Goal: Information Seeking & Learning: Learn about a topic

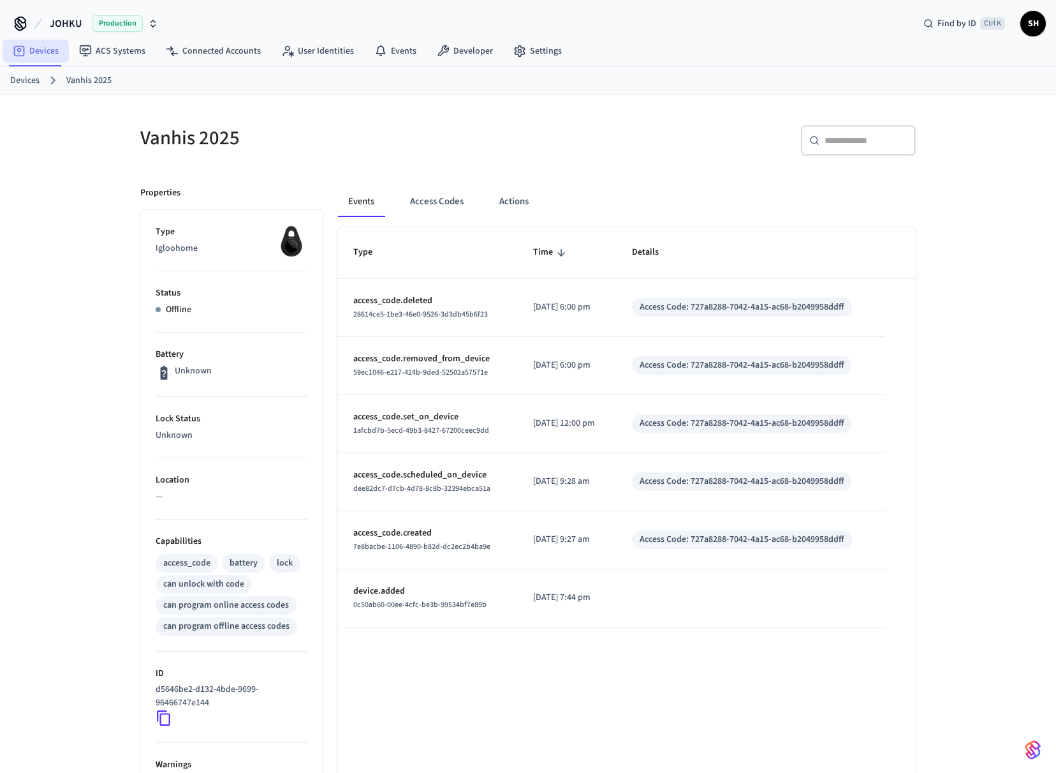
click at [38, 50] on link "Devices" at bounding box center [36, 51] width 66 height 23
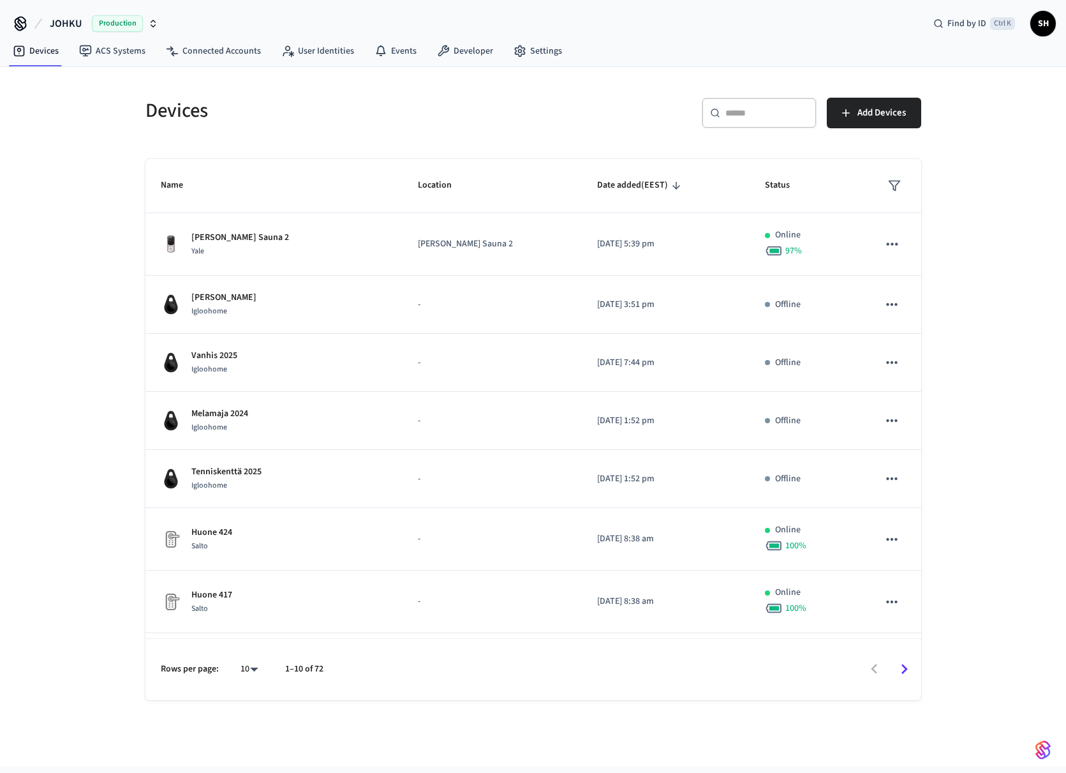
click at [751, 107] on input "text" at bounding box center [766, 113] width 83 height 13
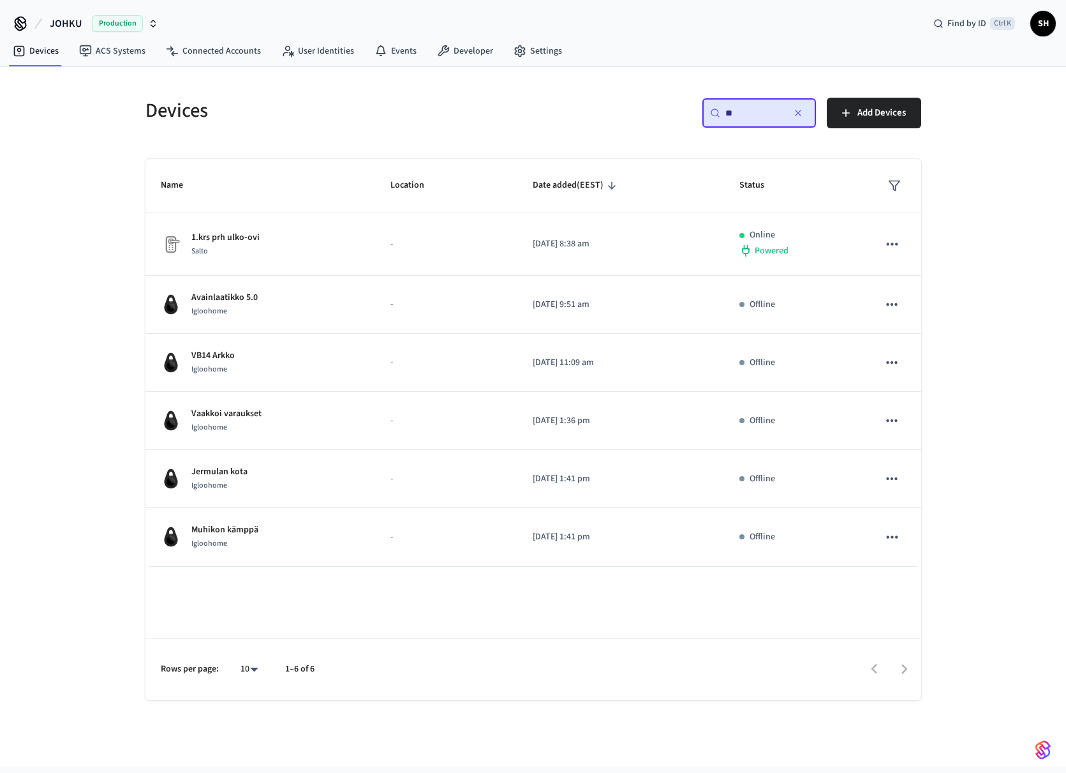
type input "*"
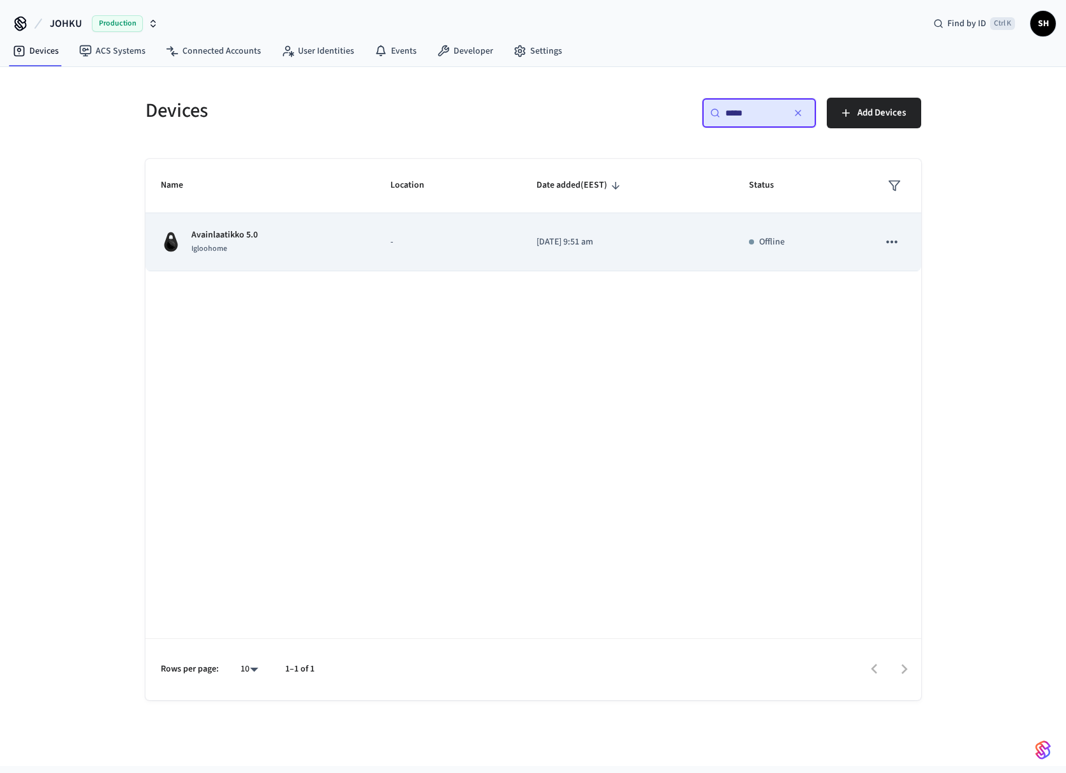
type input "*****"
click at [248, 230] on p "Avainlaatikko 5.0" at bounding box center [224, 234] width 66 height 13
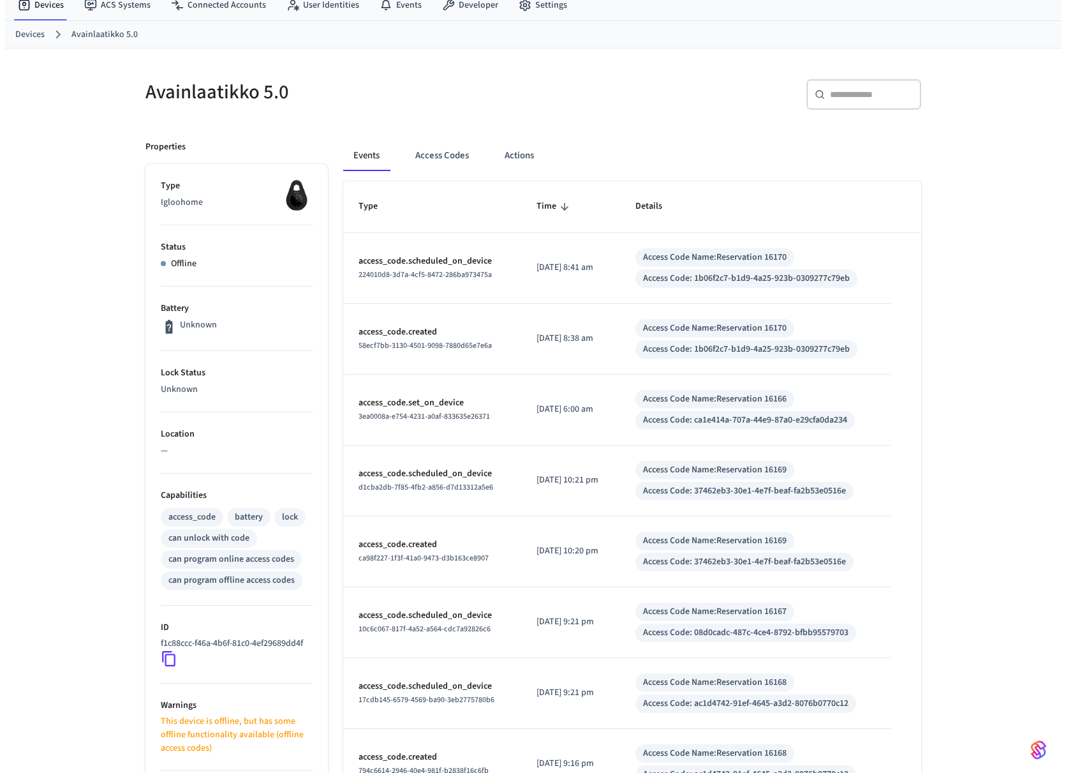
scroll to position [263, 0]
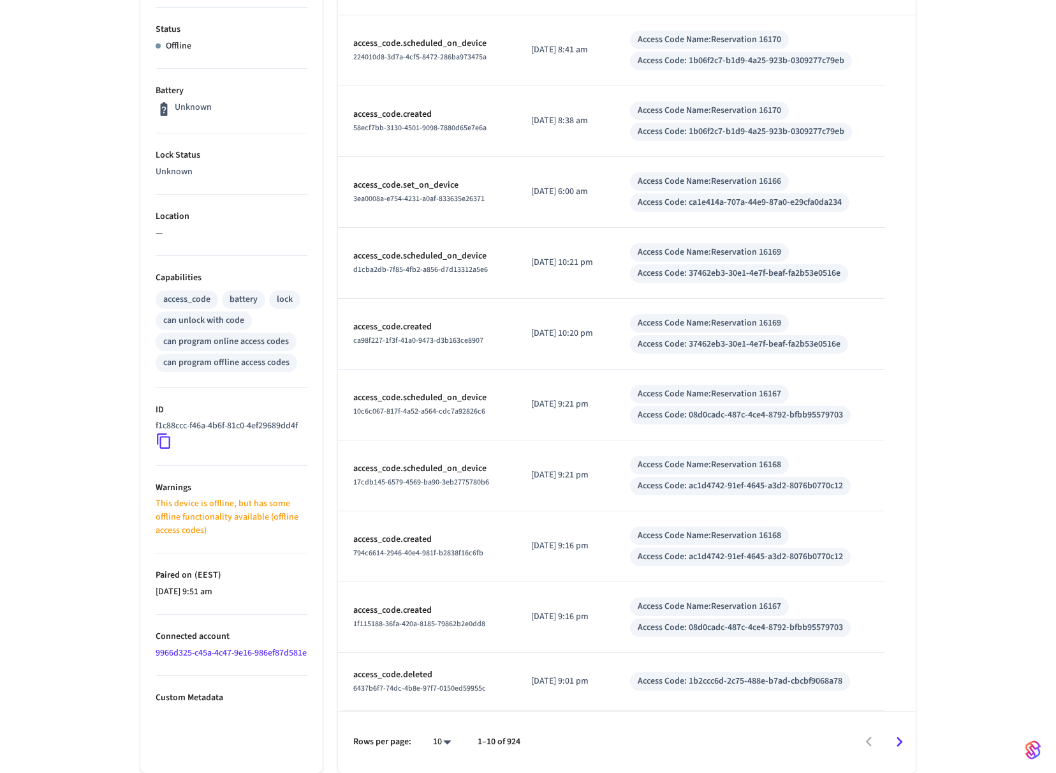
click at [441, 741] on body "JOHKU Production Find by ID Ctrl K SH Devices ACS Systems Connected Accounts Us…" at bounding box center [528, 255] width 1056 height 1036
click at [448, 742] on li "100" at bounding box center [437, 735] width 34 height 34
type input "***"
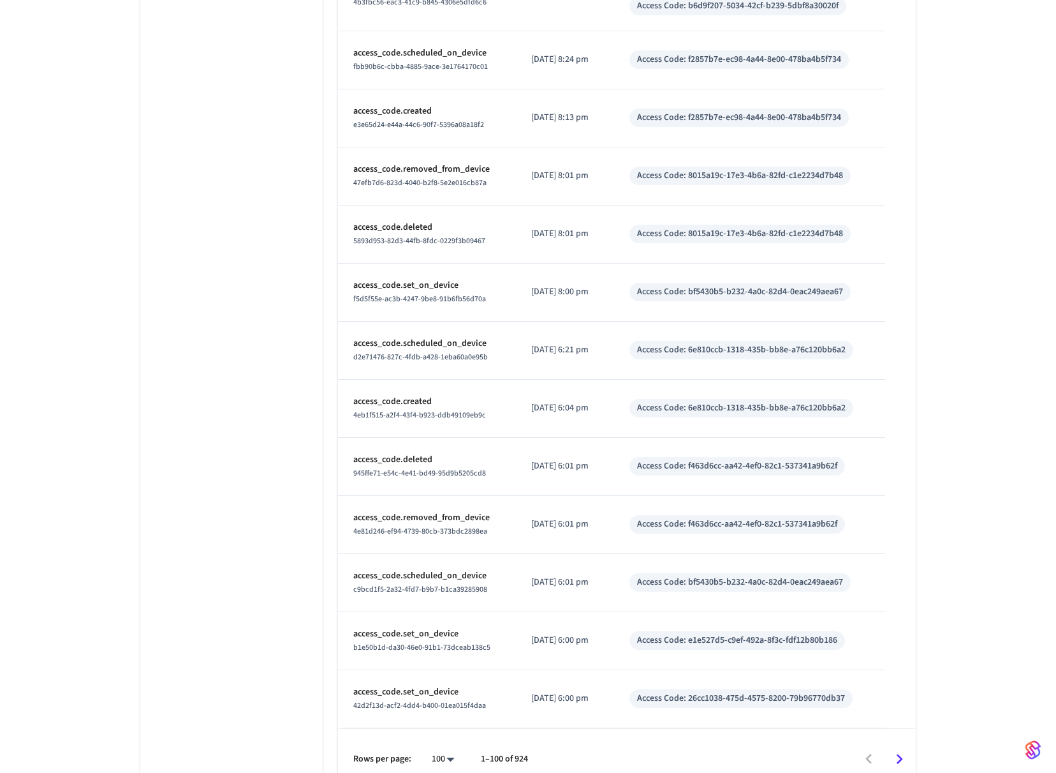
scroll to position [5616, 0]
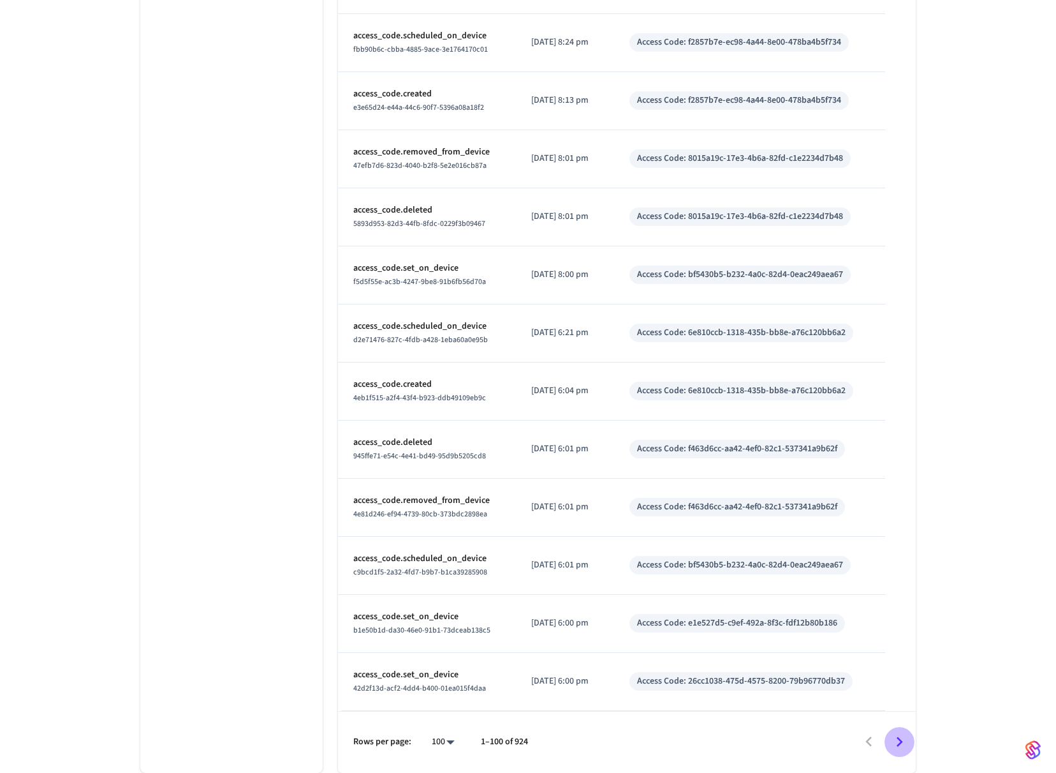
click at [904, 739] on icon "Go to next page" at bounding box center [900, 742] width 20 height 20
click at [899, 742] on icon "Go to next page" at bounding box center [900, 742] width 20 height 20
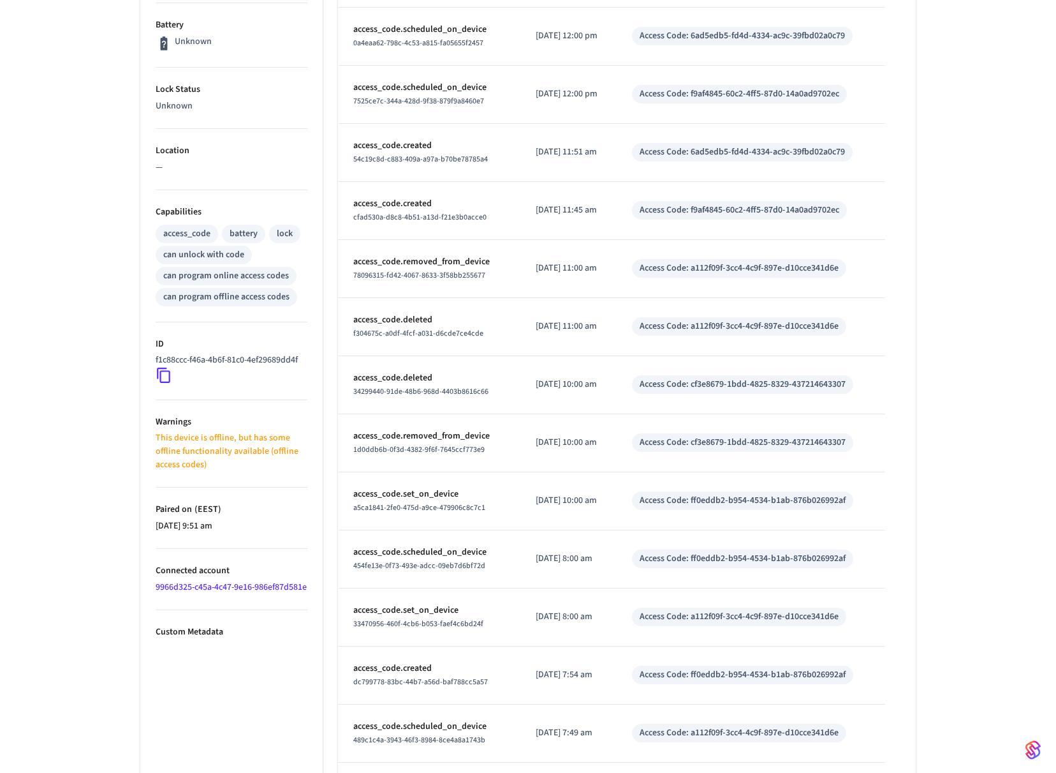
scroll to position [0, 0]
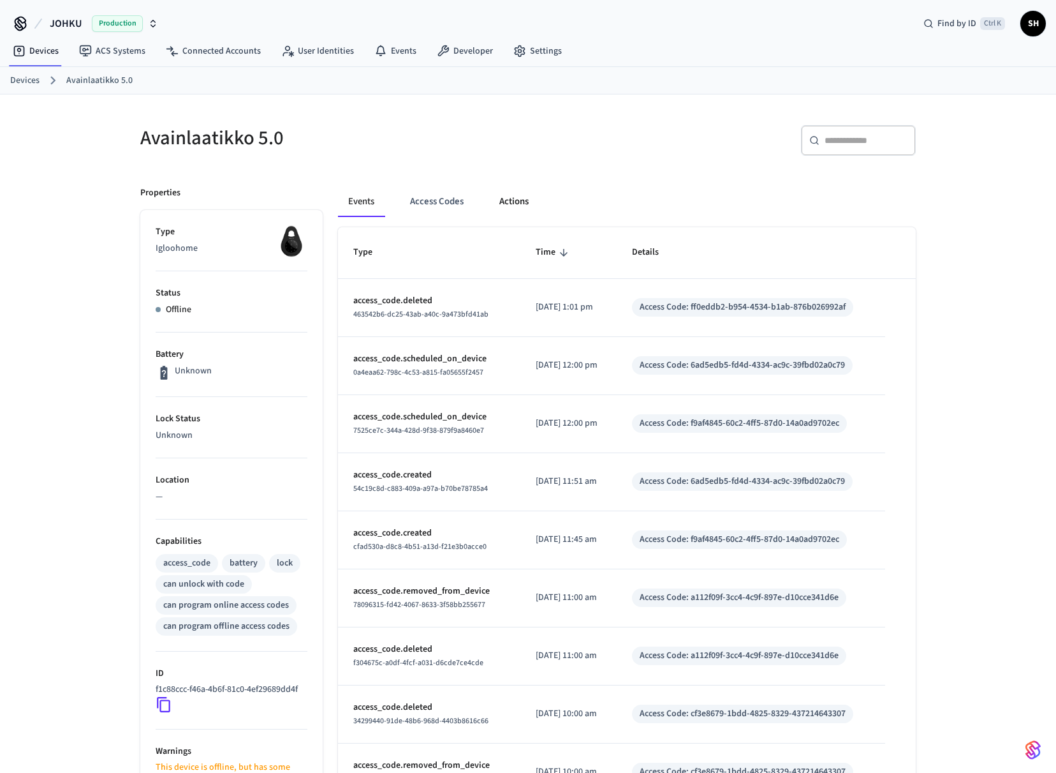
click at [510, 205] on button "Actions" at bounding box center [514, 201] width 50 height 31
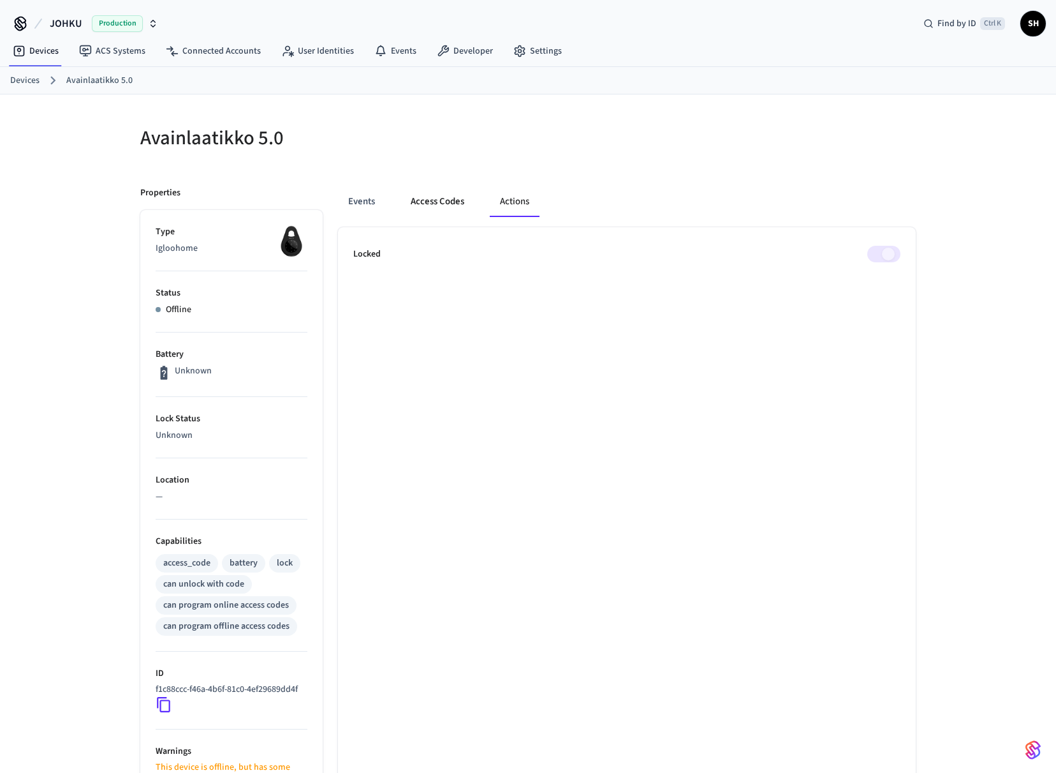
click at [436, 200] on button "Access Codes" at bounding box center [438, 201] width 74 height 31
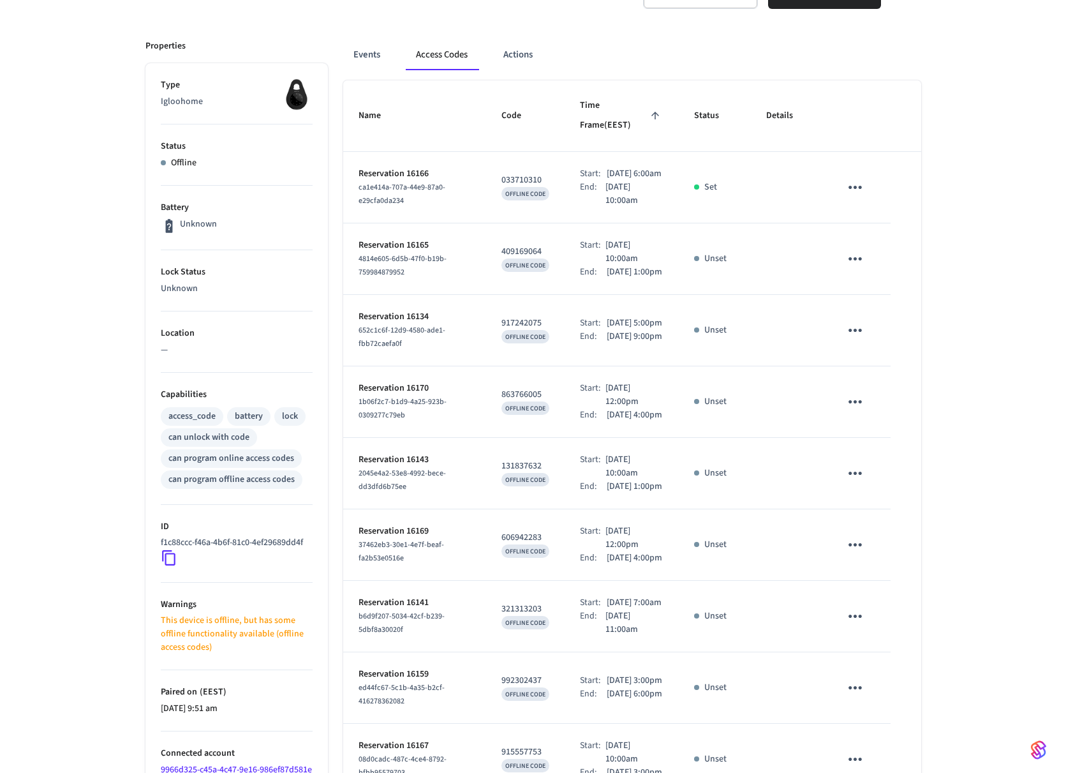
scroll to position [417, 0]
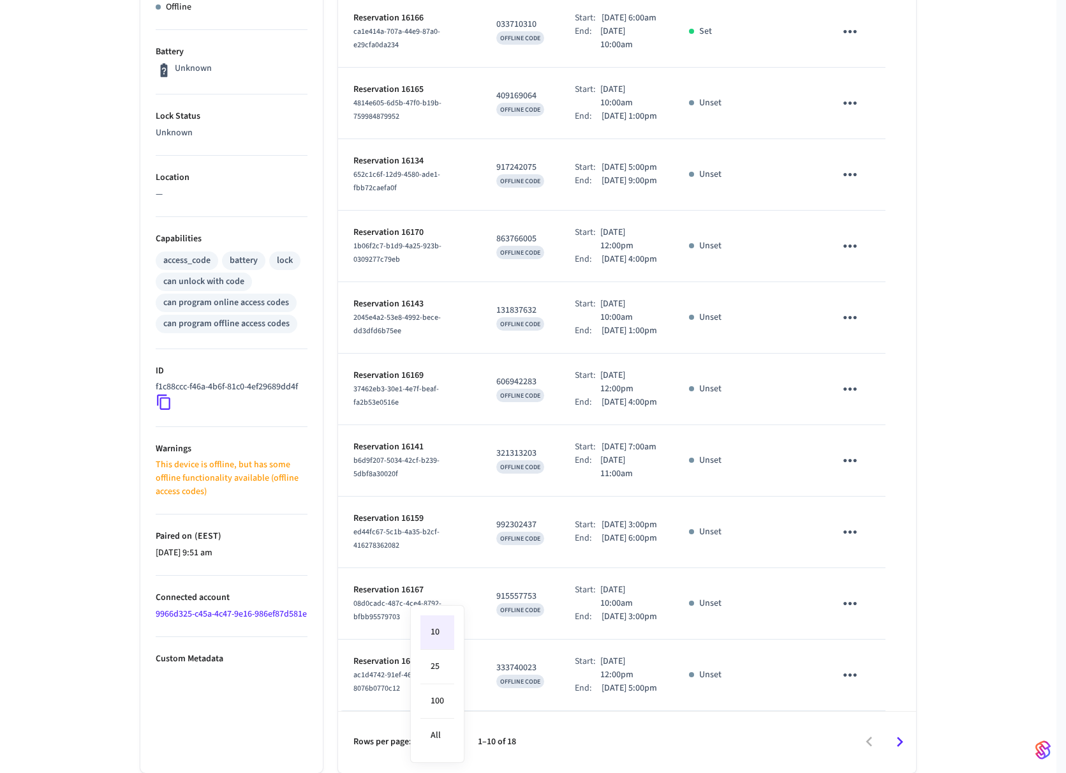
click at [441, 739] on body "JOHKU Production Find by ID Ctrl K SH Devices ACS Systems Connected Accounts Us…" at bounding box center [533, 235] width 1066 height 1075
click at [970, 628] on div at bounding box center [533, 386] width 1066 height 773
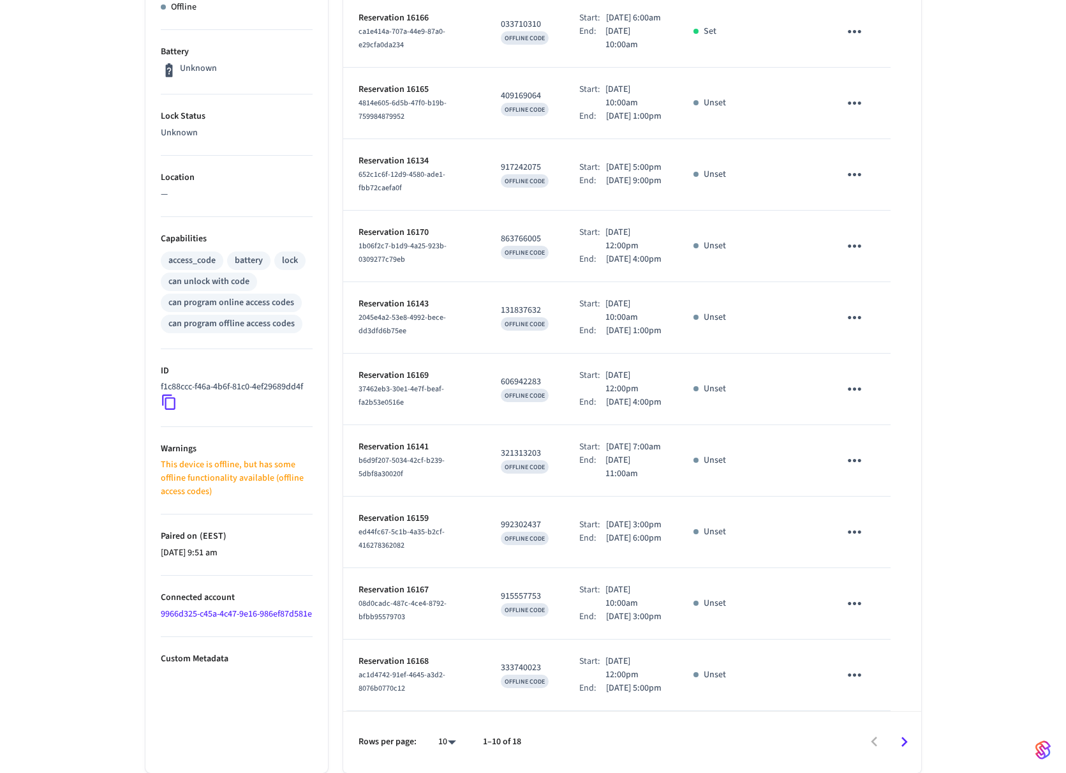
click at [446, 743] on body "JOHKU Production Find by ID Ctrl K SH Devices ACS Systems Connected Accounts Us…" at bounding box center [533, 235] width 1066 height 1075
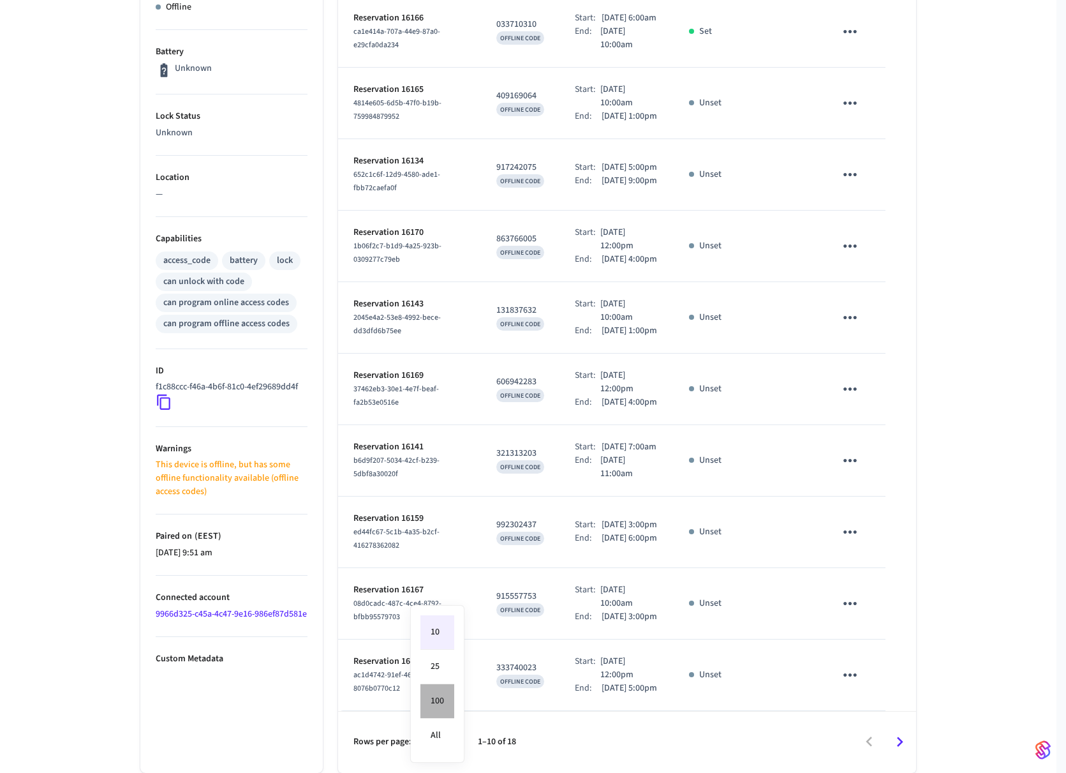
click at [434, 709] on li "100" at bounding box center [437, 701] width 34 height 34
type input "***"
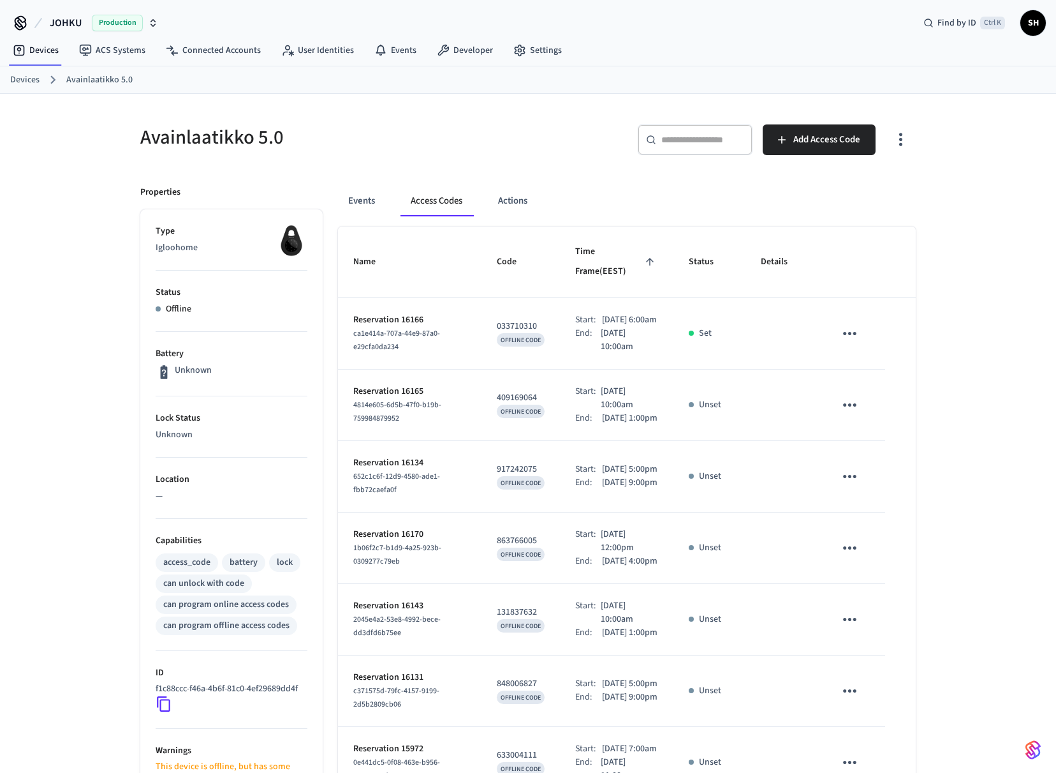
scroll to position [0, 0]
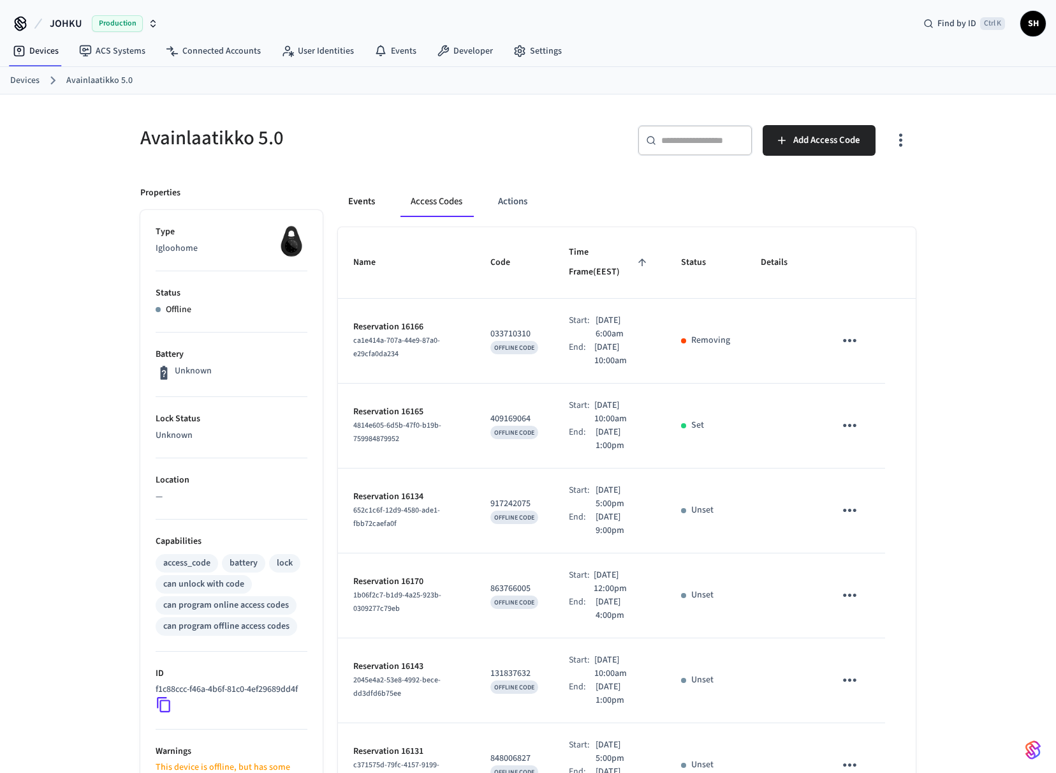
click at [371, 205] on button "Events" at bounding box center [361, 201] width 47 height 31
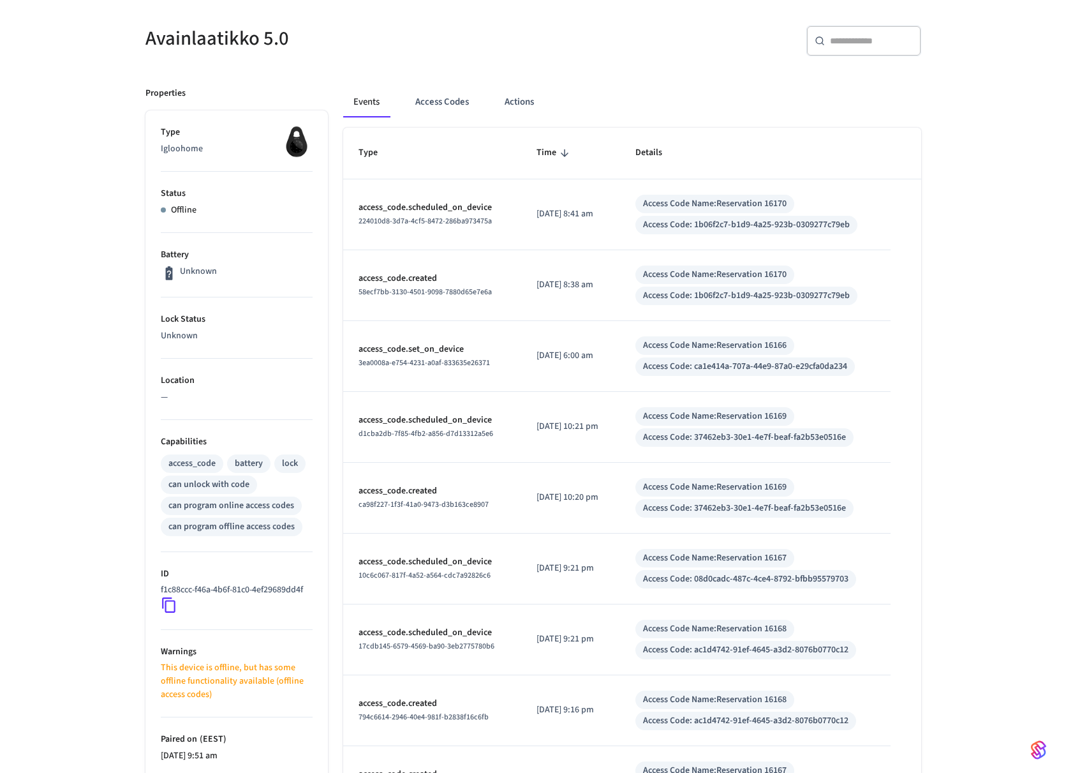
scroll to position [263, 0]
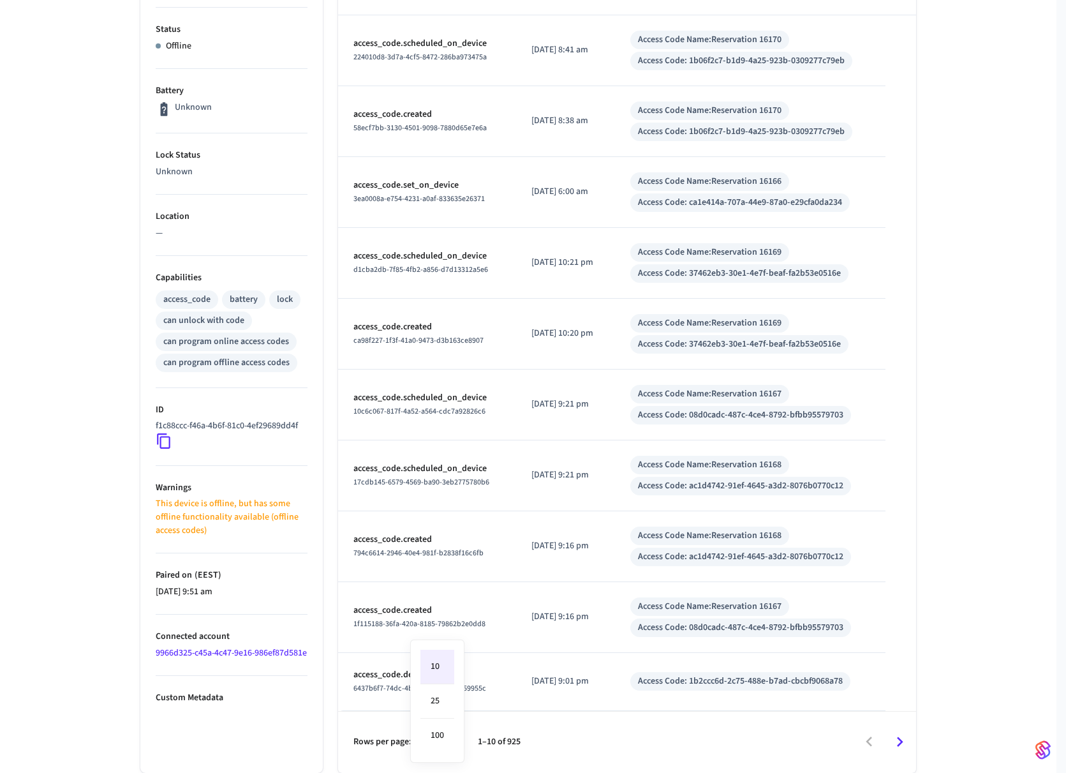
click at [453, 748] on body "JOHKU Production Find by ID Ctrl K SH Devices ACS Systems Connected Accounts Us…" at bounding box center [533, 255] width 1066 height 1036
click at [432, 730] on li "100" at bounding box center [437, 735] width 34 height 34
type input "***"
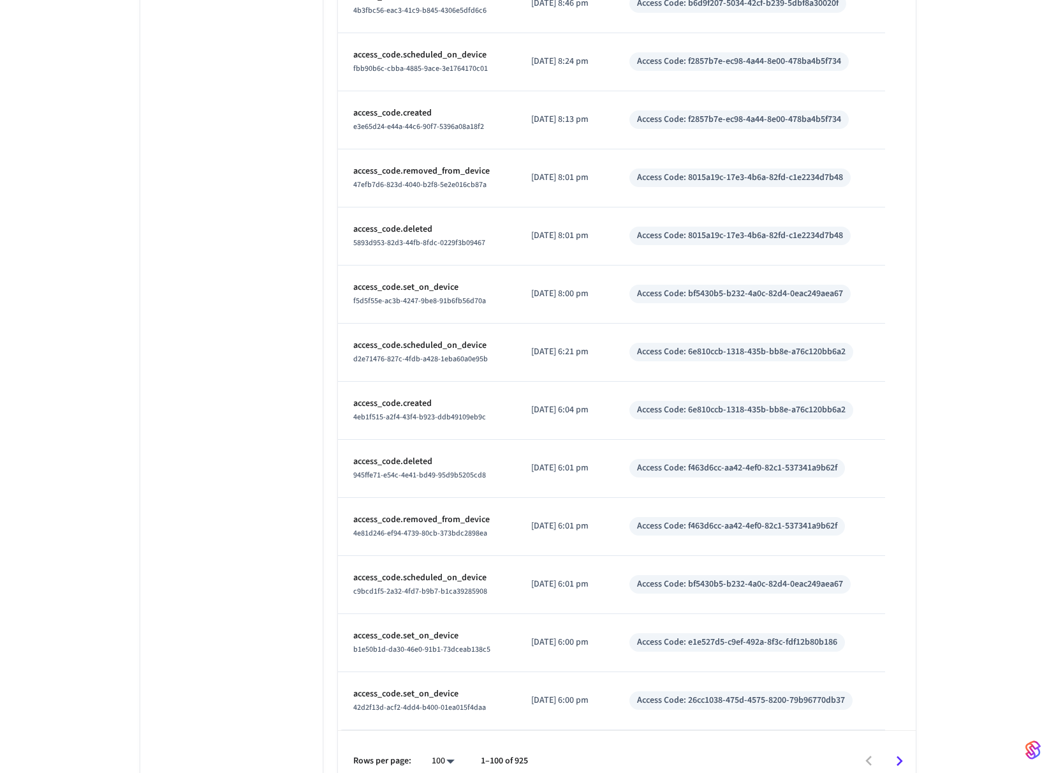
scroll to position [5590, 0]
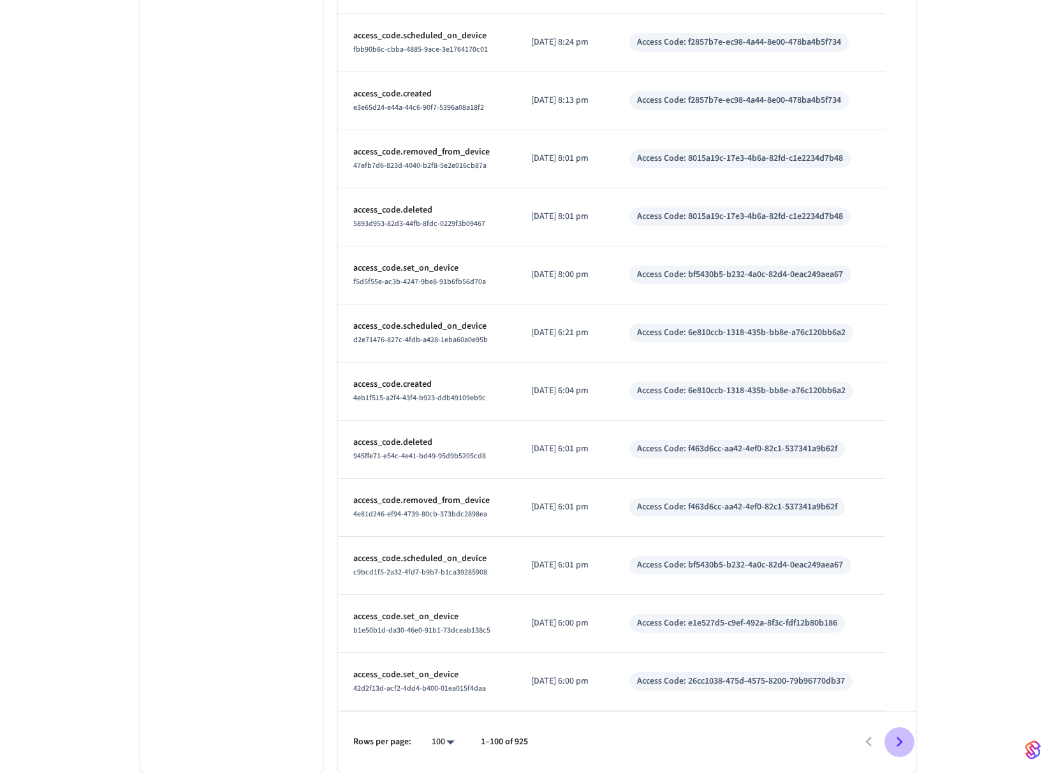
click at [909, 748] on icon "Go to next page" at bounding box center [900, 742] width 20 height 20
click at [910, 748] on button "Go to next page" at bounding box center [900, 742] width 30 height 30
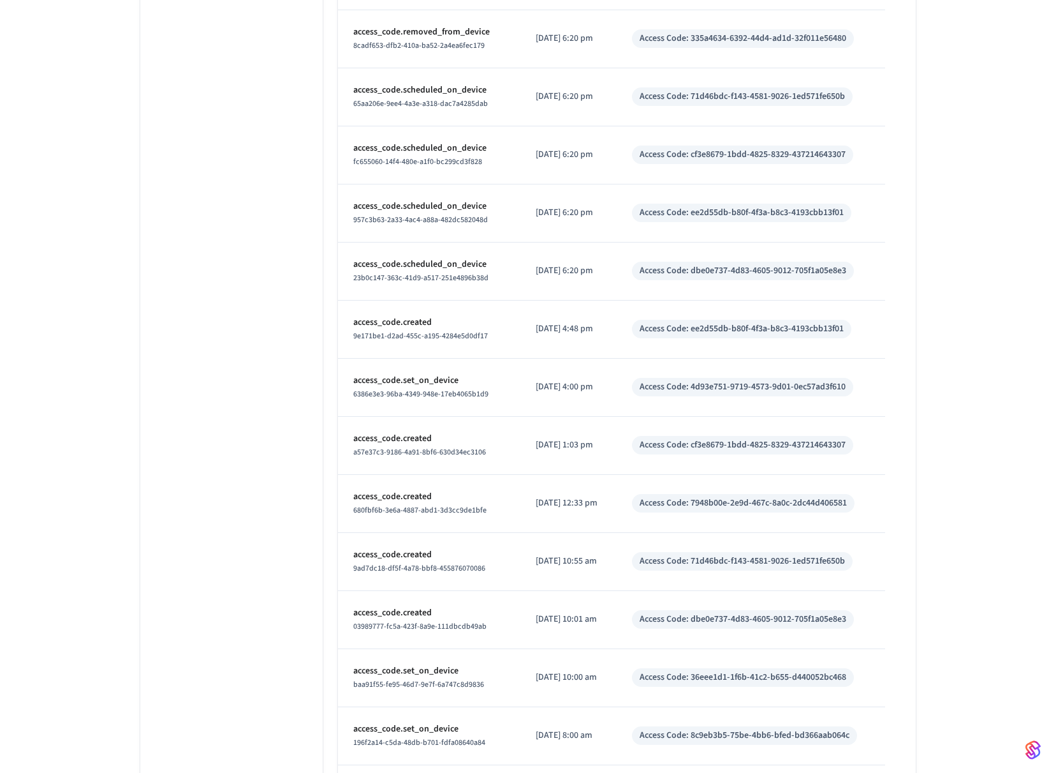
scroll to position [1722, 0]
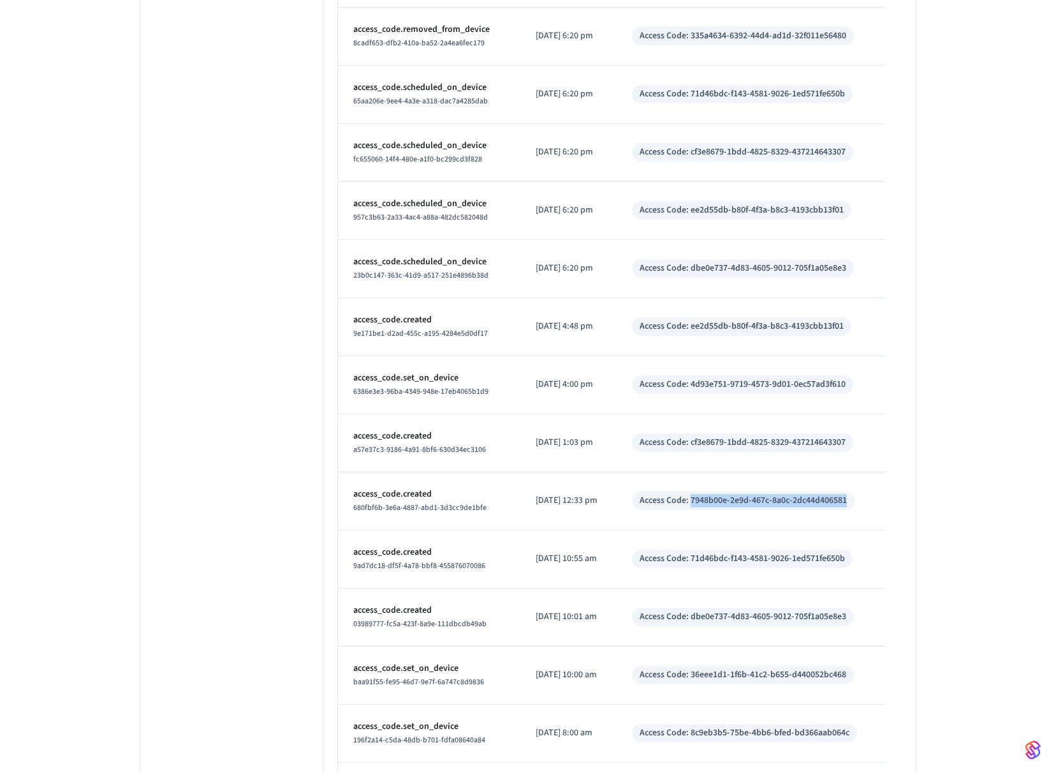
drag, startPoint x: 861, startPoint y: 501, endPoint x: 713, endPoint y: 510, distance: 148.9
click at [703, 507] on div "Access Code: 7948b00e-2e9d-467c-8a0c-2dc44d406581" at bounding box center [743, 500] width 223 height 19
copy div "7948b00e-2e9d-467c-8a0c-2dc44d406581"
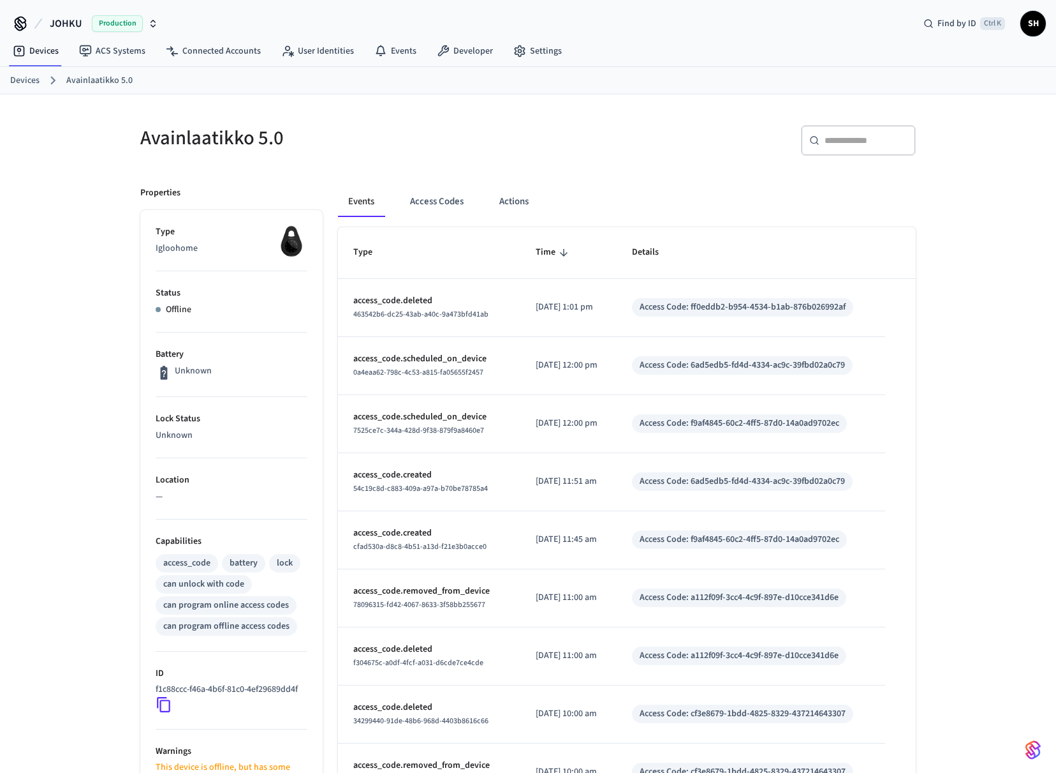
click at [850, 144] on input "text" at bounding box center [866, 140] width 83 height 13
paste input "**********"
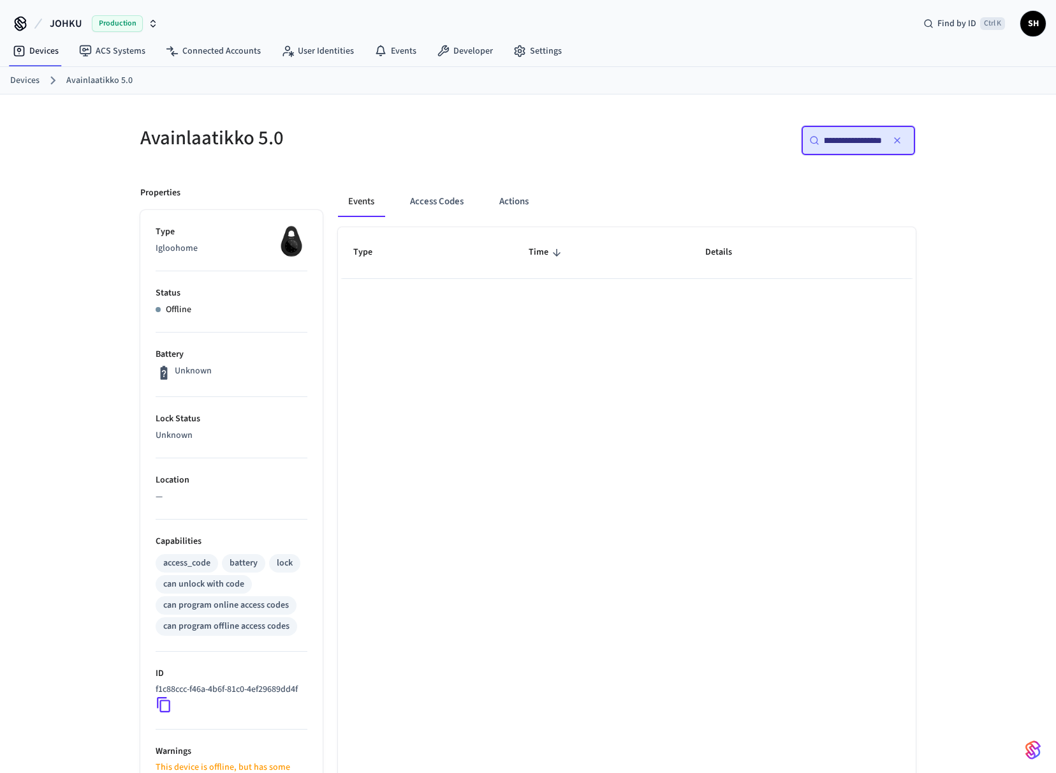
type input "**********"
click at [926, 20] on icon at bounding box center [929, 24] width 10 height 10
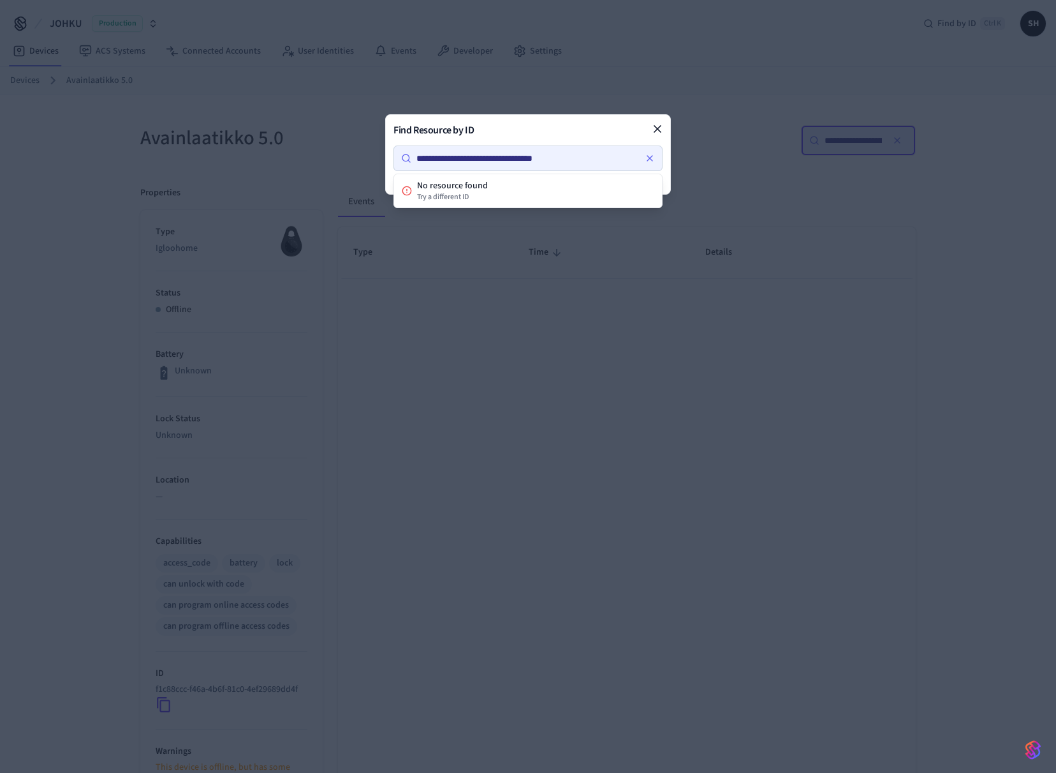
type input "**********"
drag, startPoint x: 816, startPoint y: 52, endPoint x: 780, endPoint y: 73, distance: 42.3
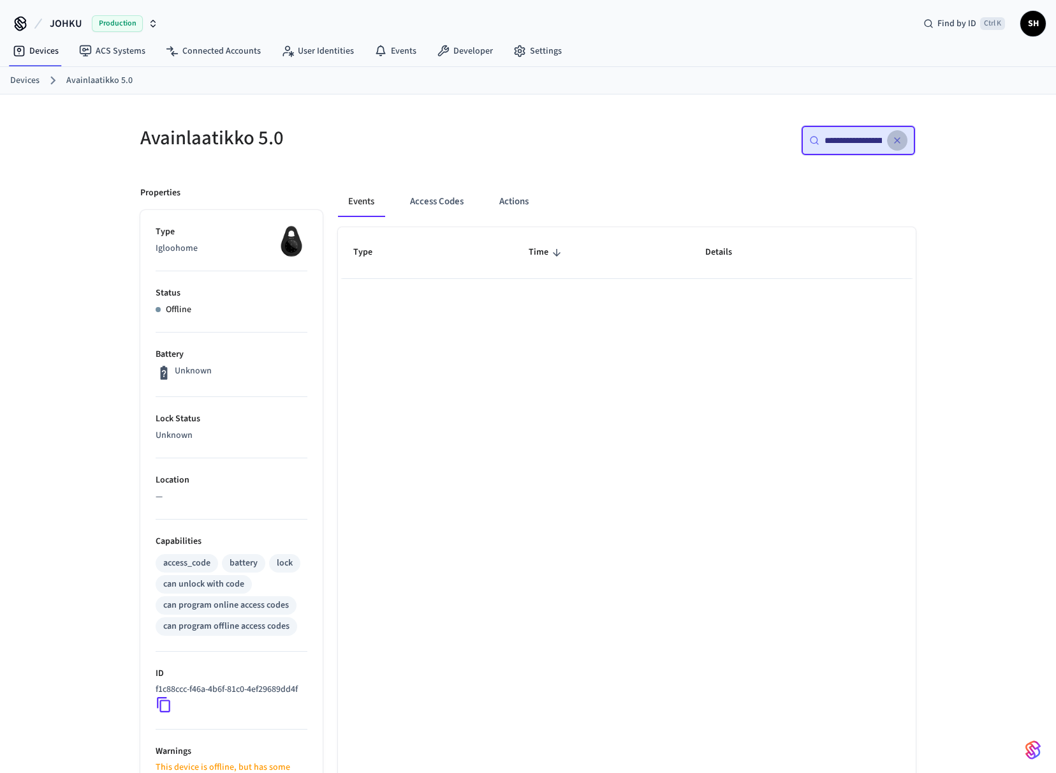
click at [898, 137] on icon "button" at bounding box center [897, 140] width 10 height 10
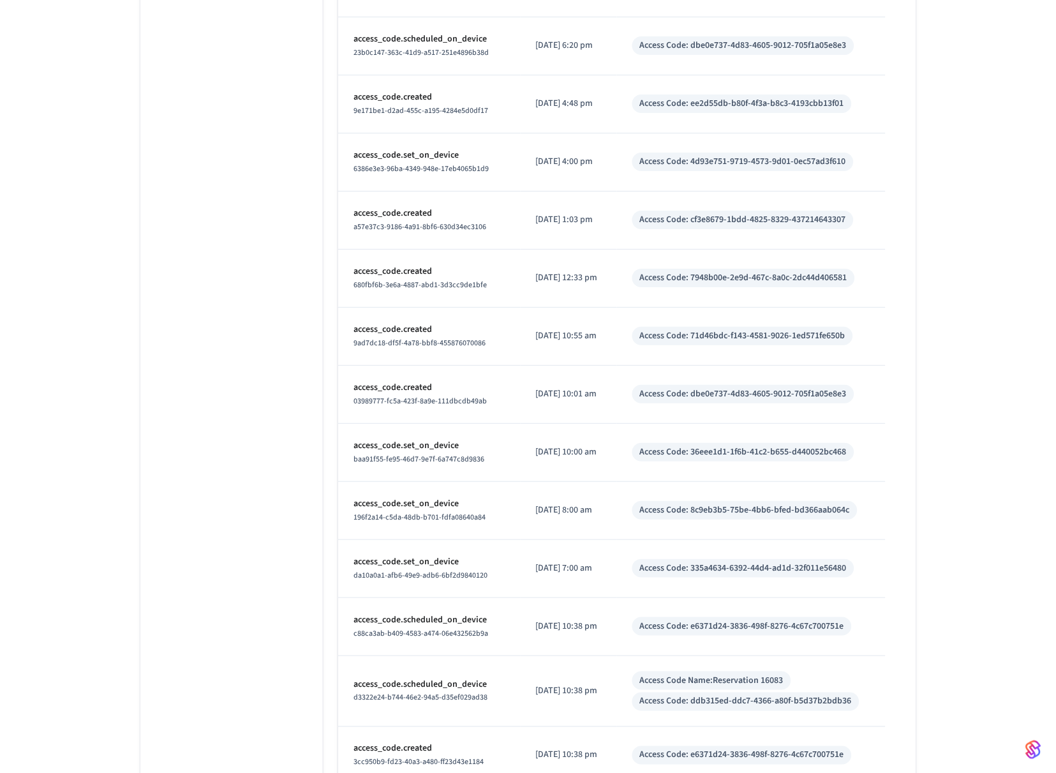
scroll to position [1914, 0]
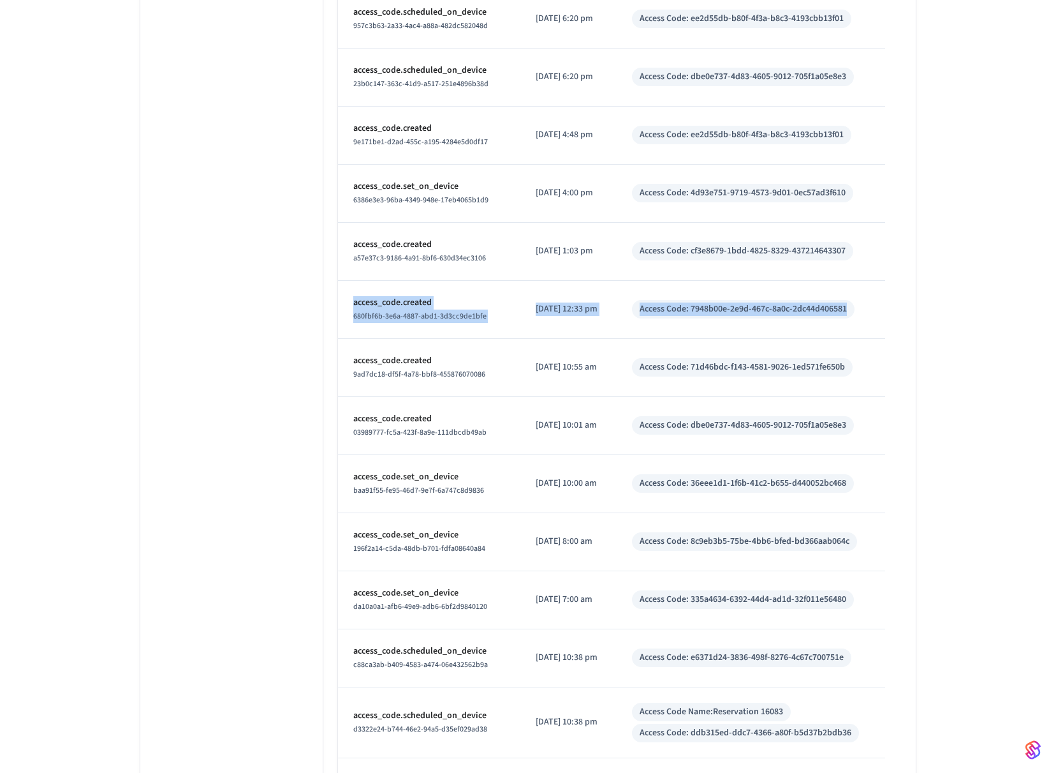
drag, startPoint x: 878, startPoint y: 318, endPoint x: 348, endPoint y: 293, distance: 530.1
click at [348, 293] on tr "access_code.created 680fbf6b-3e6a-4887-abd1-3d3cc9de1bfe [DATE] 12:33 pm Access…" at bounding box center [627, 310] width 578 height 58
copy tr "access_code.created 680fbf6b-3e6a-4887-abd1-3d3cc9de1bfe [DATE] 12:33 pm Access…"
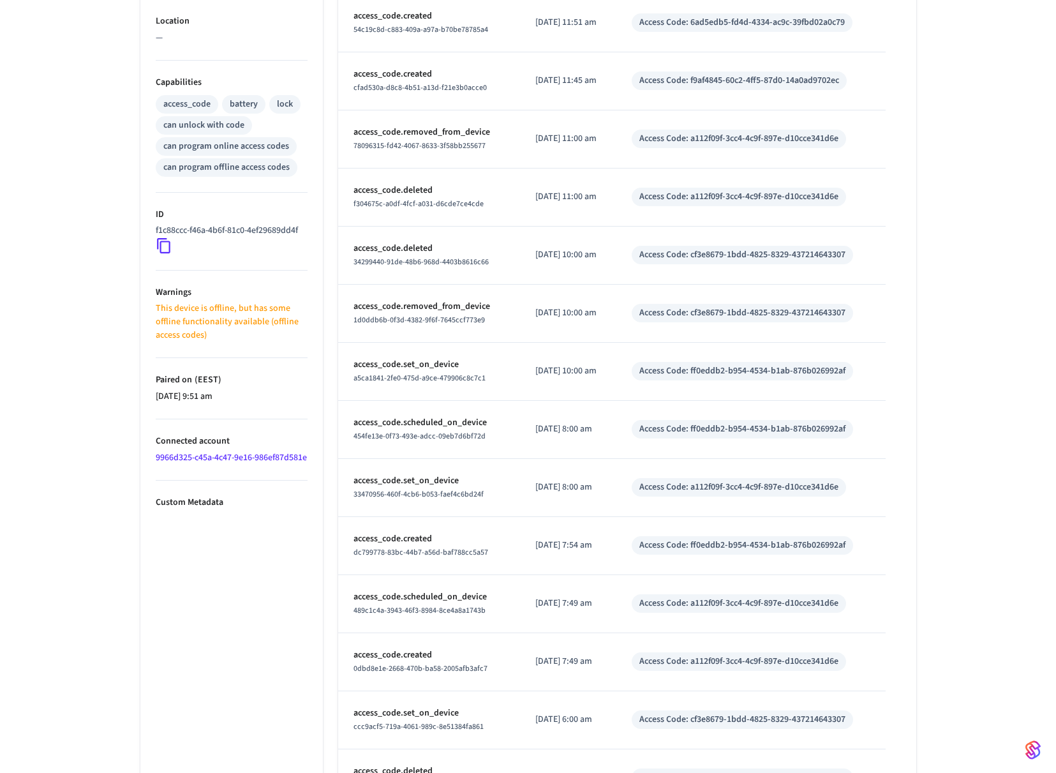
scroll to position [0, 0]
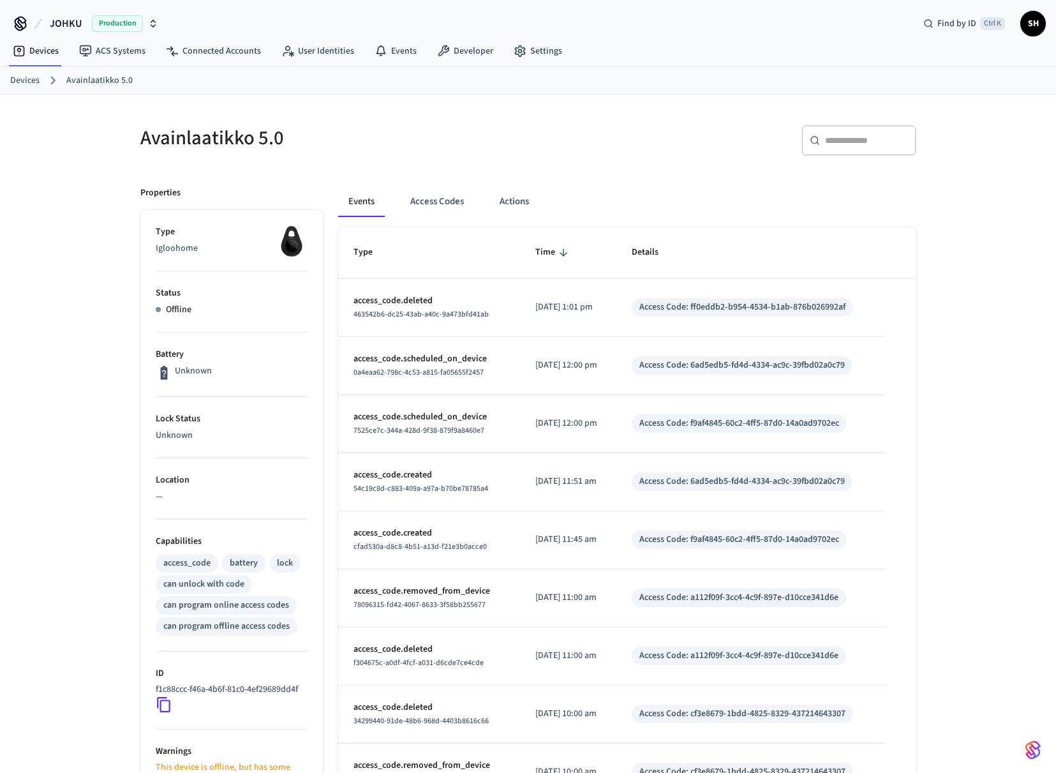
click at [833, 140] on input "text" at bounding box center [866, 140] width 83 height 13
paste input "**********"
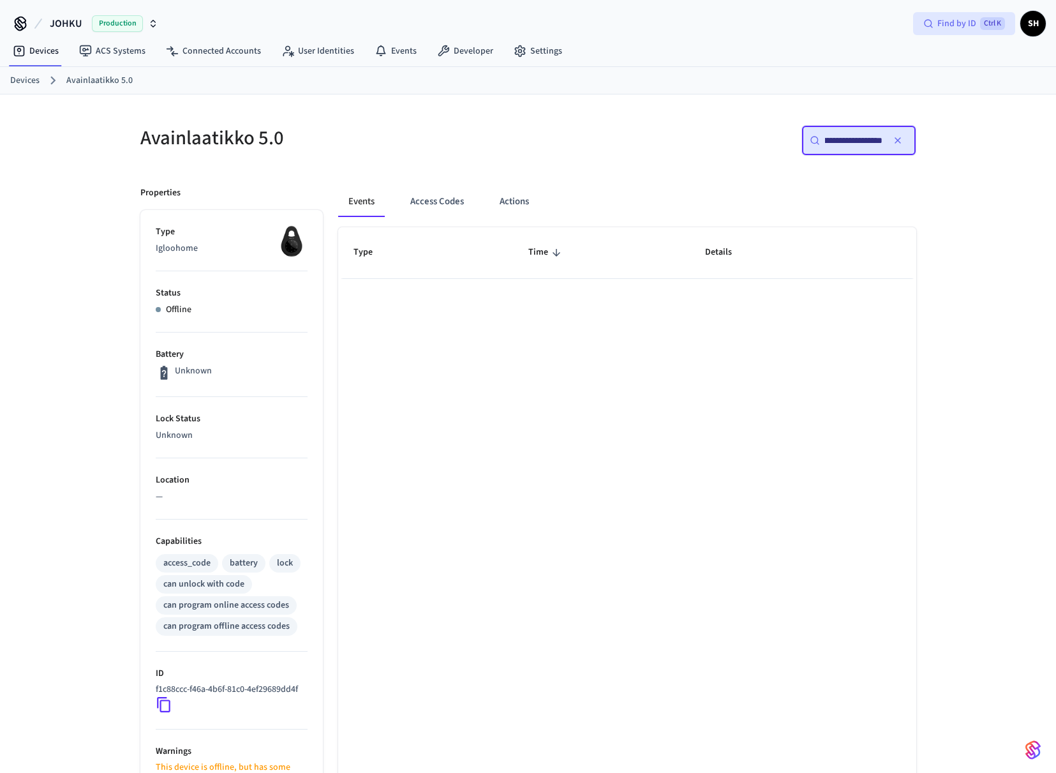
type input "**********"
click at [955, 24] on span "Find by ID" at bounding box center [956, 23] width 39 height 13
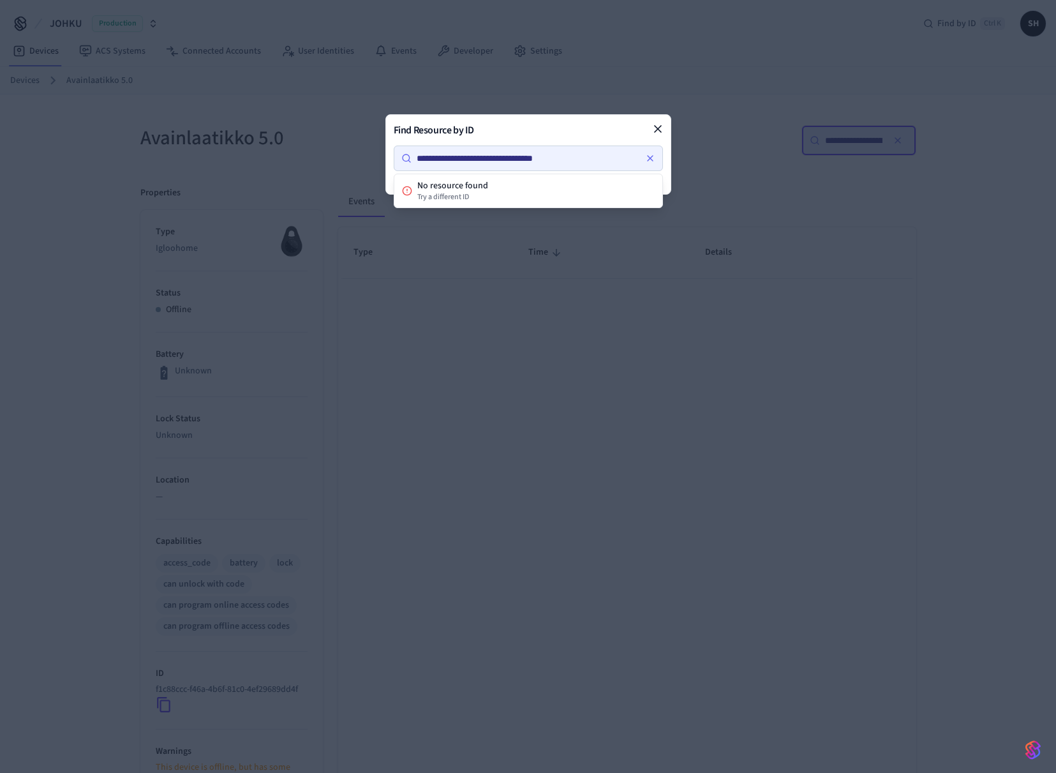
drag, startPoint x: 581, startPoint y: 156, endPoint x: 277, endPoint y: 153, distance: 304.3
click at [277, 153] on body "**********" at bounding box center [528, 493] width 1056 height 986
type input "**********"
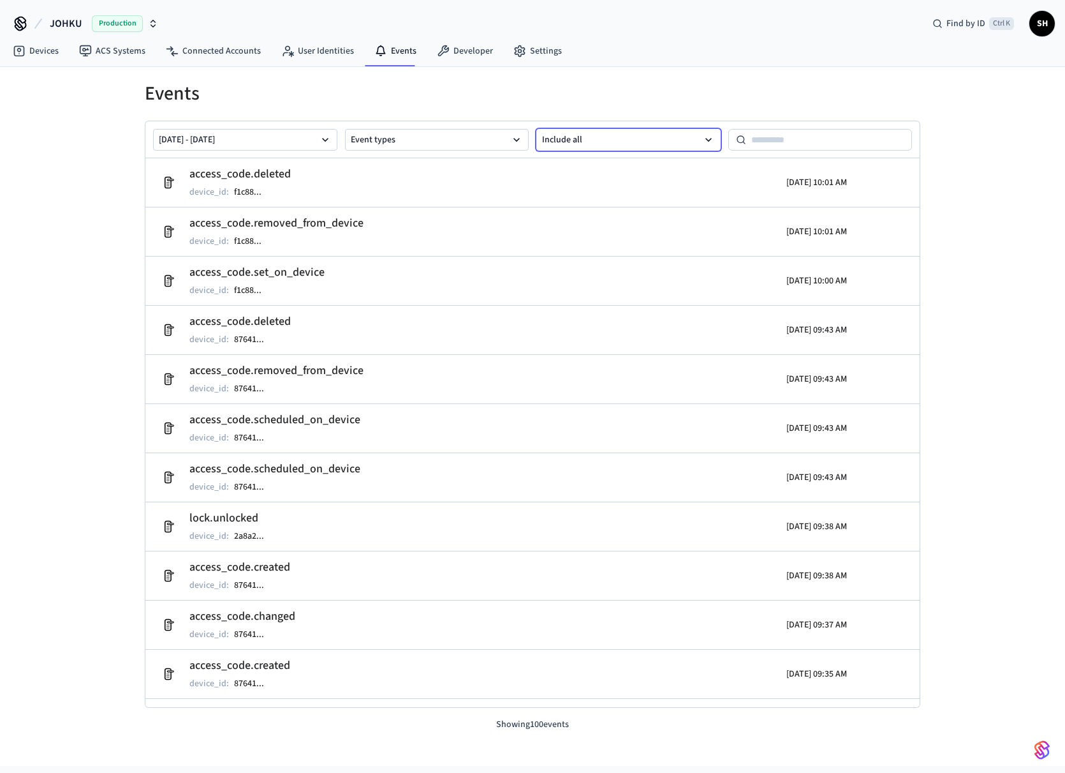
click at [632, 138] on button "Include all" at bounding box center [629, 140] width 184 height 22
click at [611, 251] on button "Errors and warnings" at bounding box center [628, 259] width 182 height 26
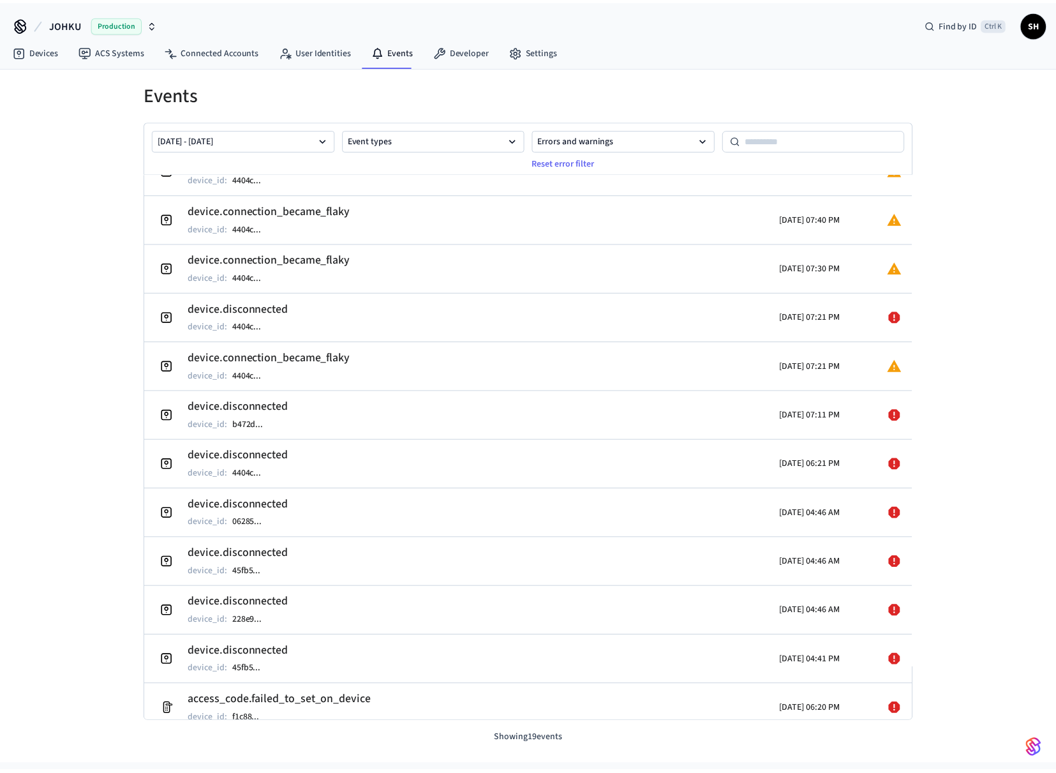
scroll to position [439, 0]
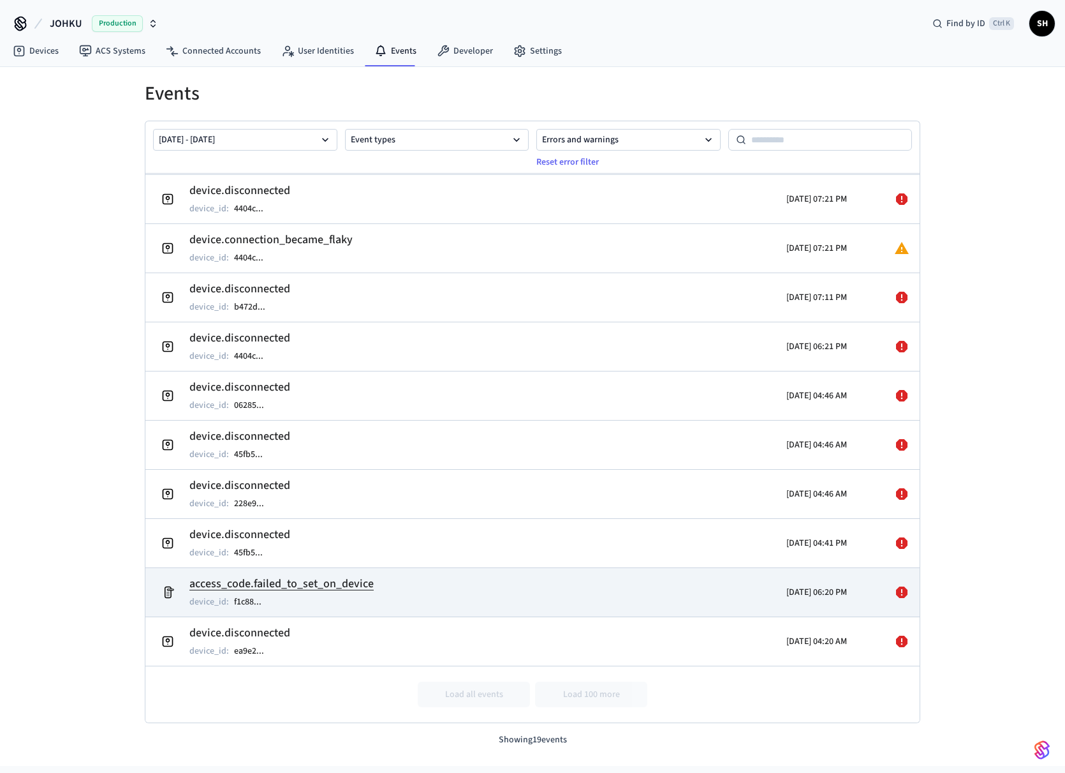
click at [313, 586] on h2 "access_code.failed_to_set_on_device" at bounding box center [281, 584] width 184 height 18
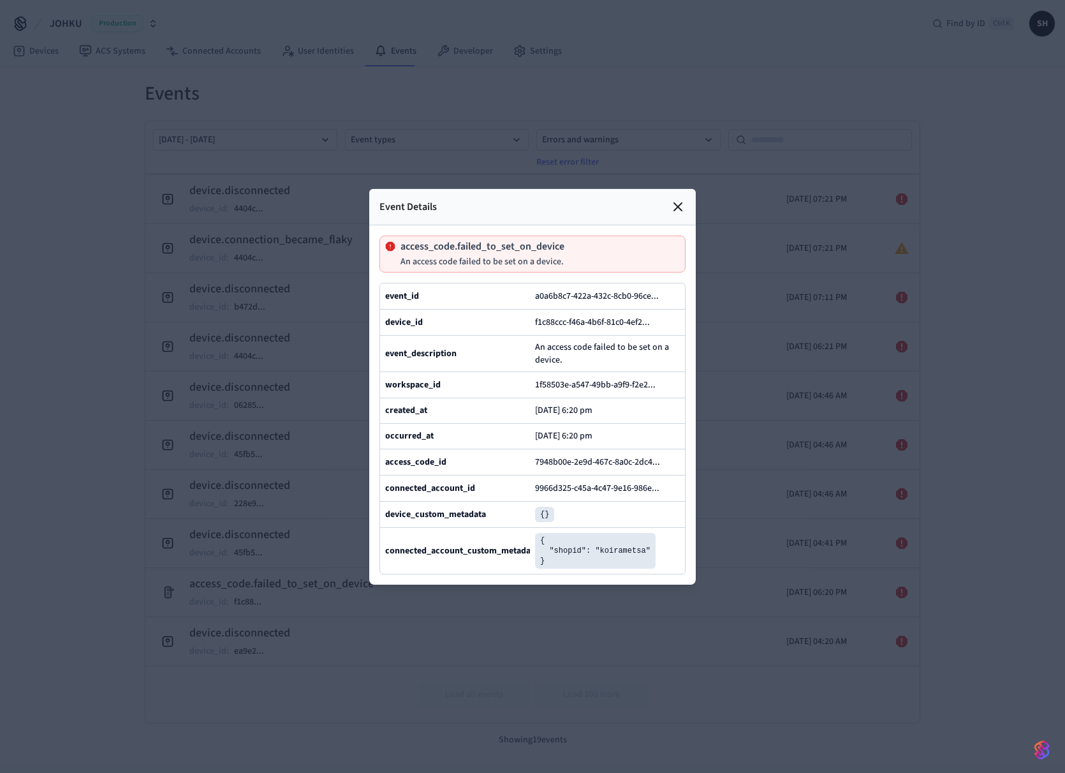
click at [426, 81] on div at bounding box center [532, 386] width 1065 height 773
click at [679, 199] on icon at bounding box center [677, 206] width 15 height 15
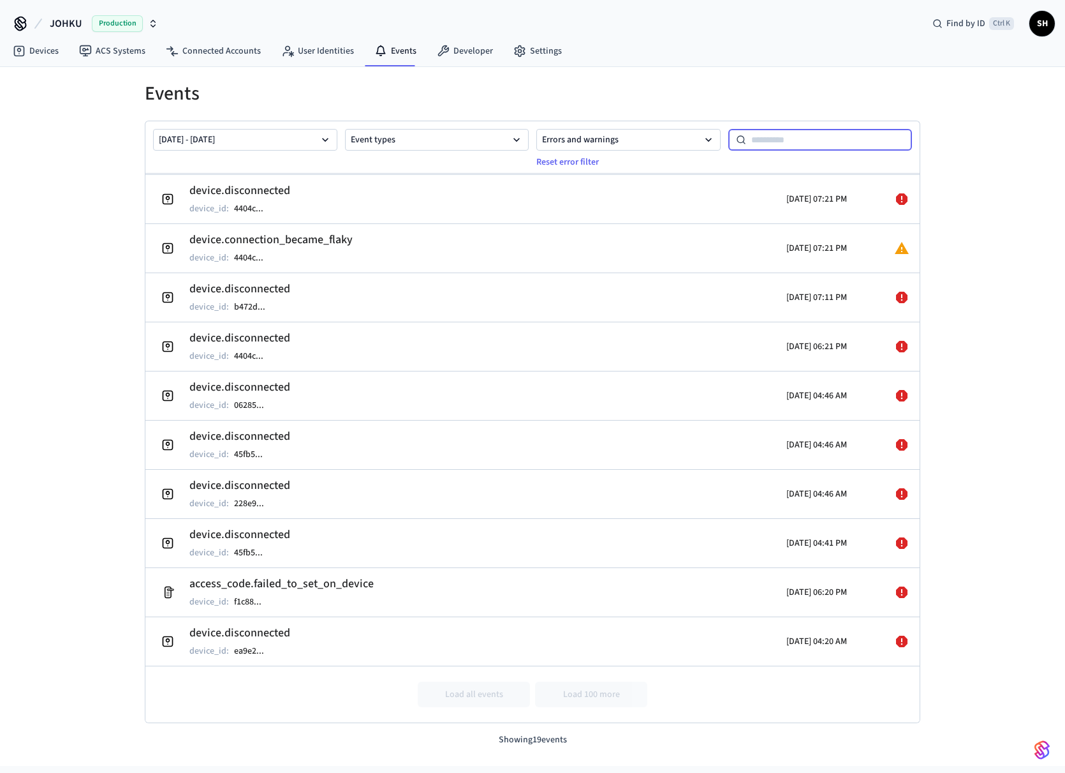
click at [792, 140] on input at bounding box center [829, 139] width 167 height 15
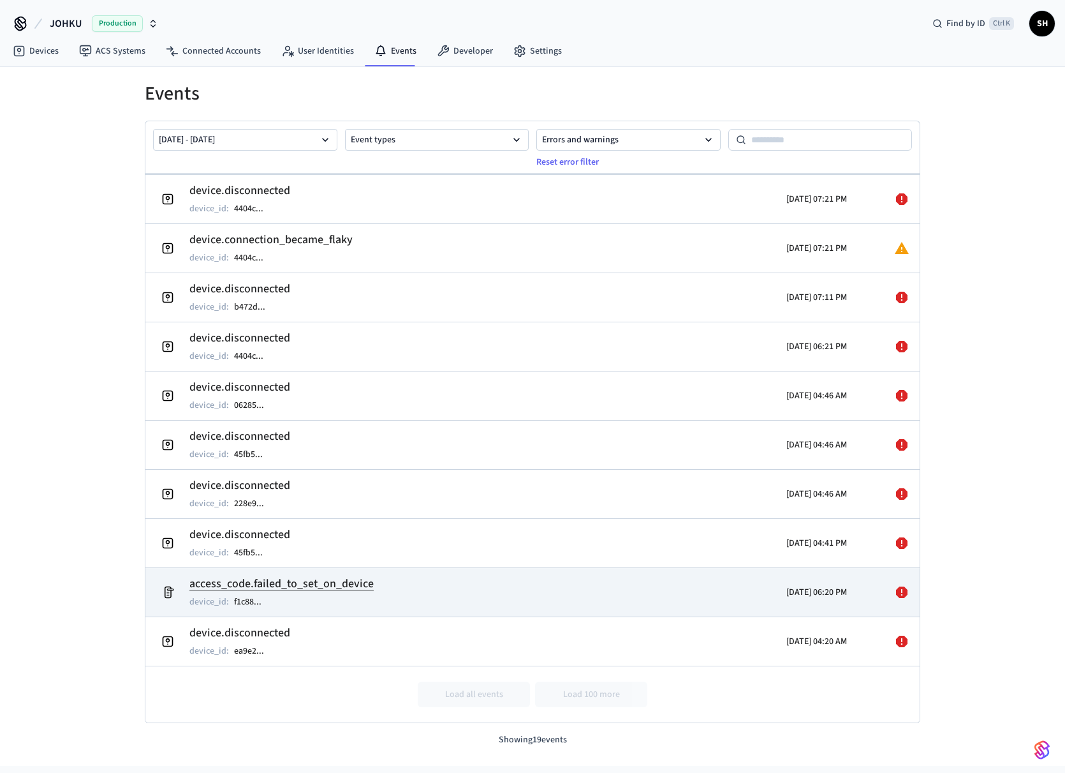
click at [275, 581] on h2 "access_code.failed_to_set_on_device" at bounding box center [281, 584] width 184 height 18
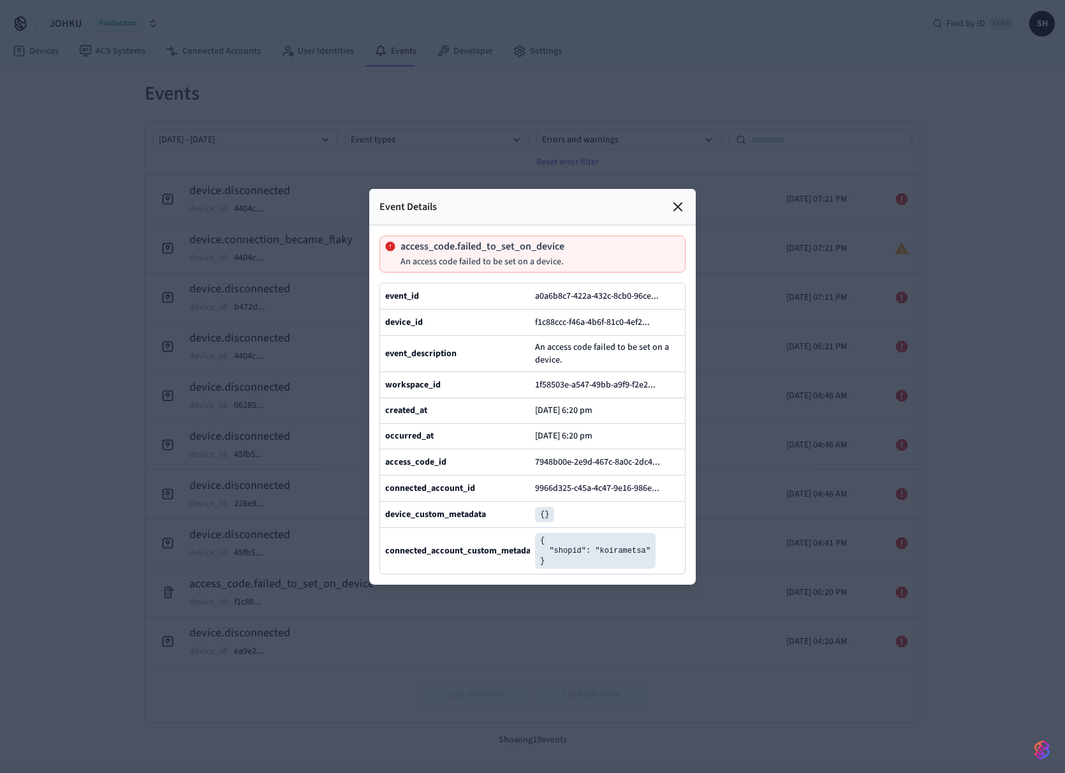
click at [755, 121] on div at bounding box center [532, 386] width 1065 height 773
click at [685, 199] on icon at bounding box center [677, 206] width 15 height 15
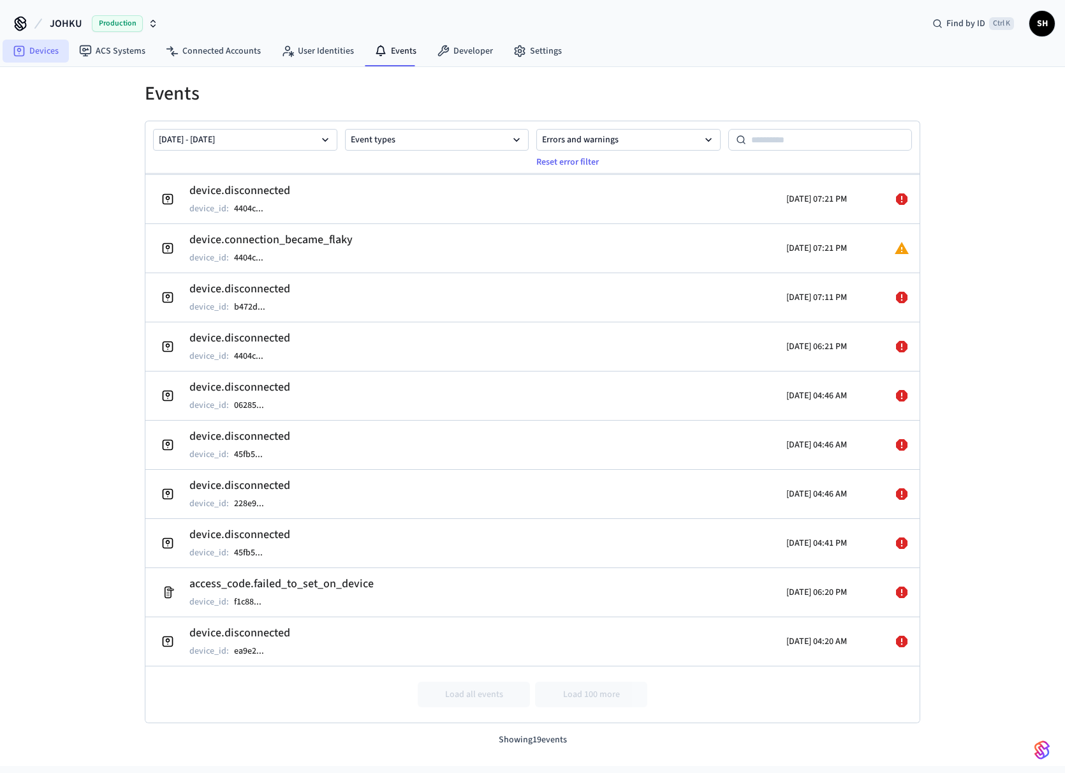
click at [36, 54] on link "Devices" at bounding box center [36, 51] width 66 height 23
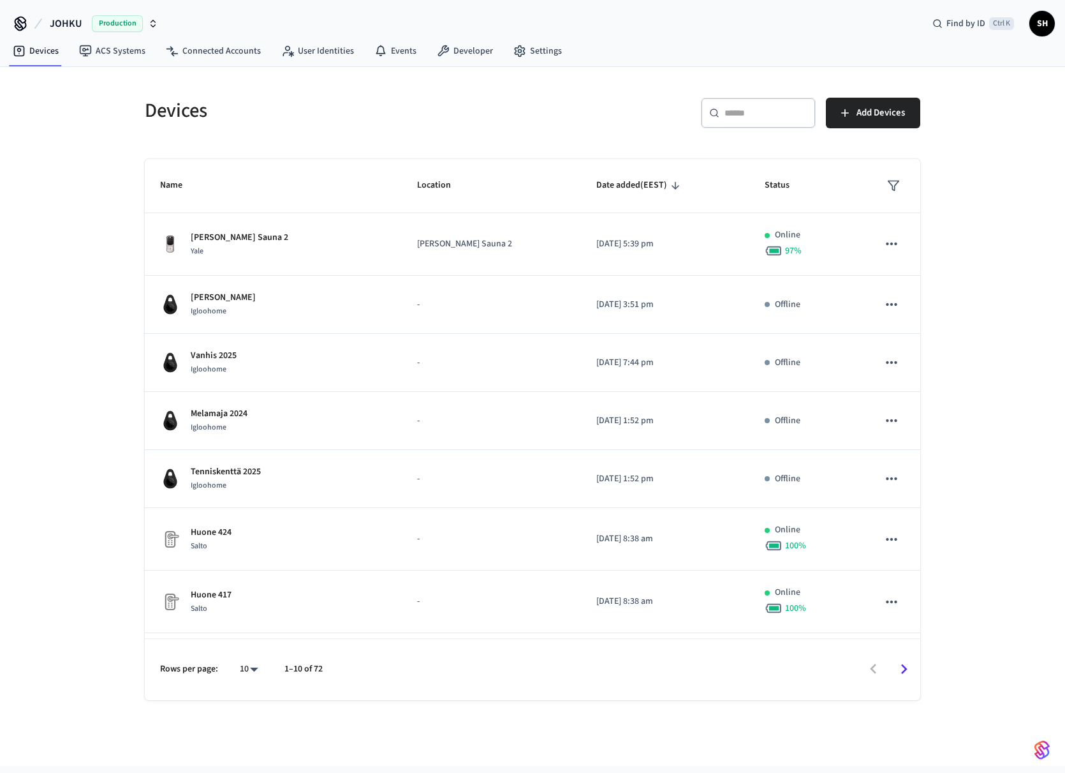
click at [736, 109] on input "text" at bounding box center [766, 113] width 83 height 13
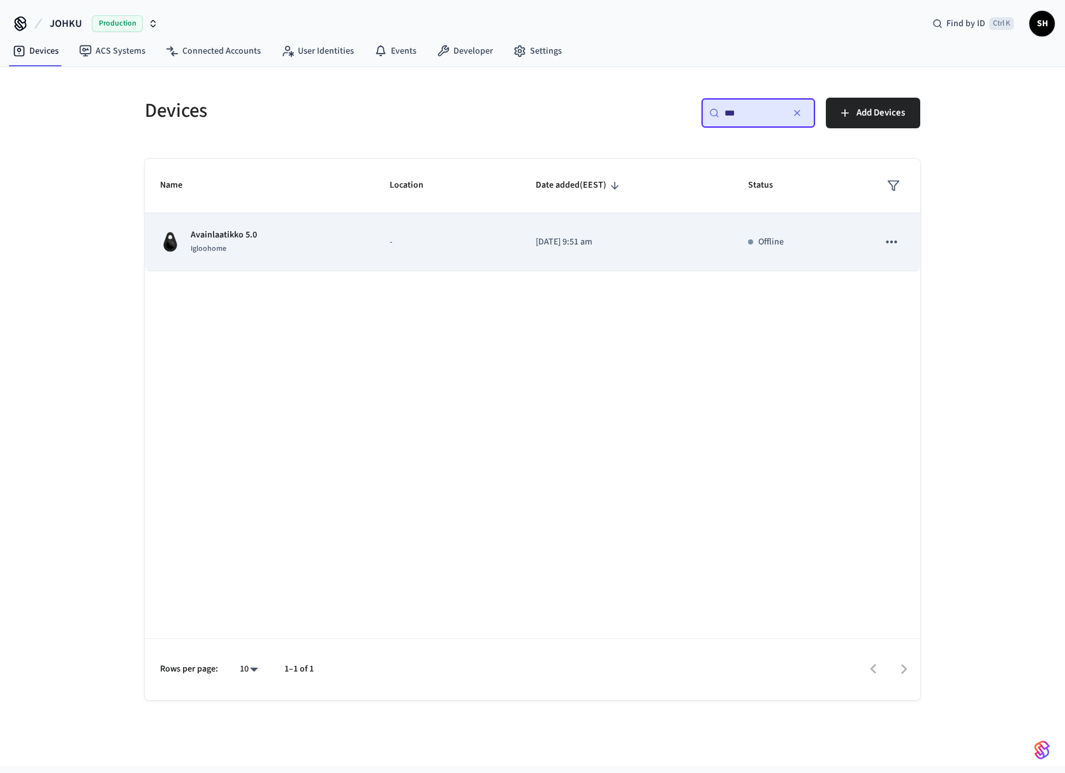
type input "***"
click at [228, 236] on p "Avainlaatikko 5.0" at bounding box center [224, 234] width 66 height 13
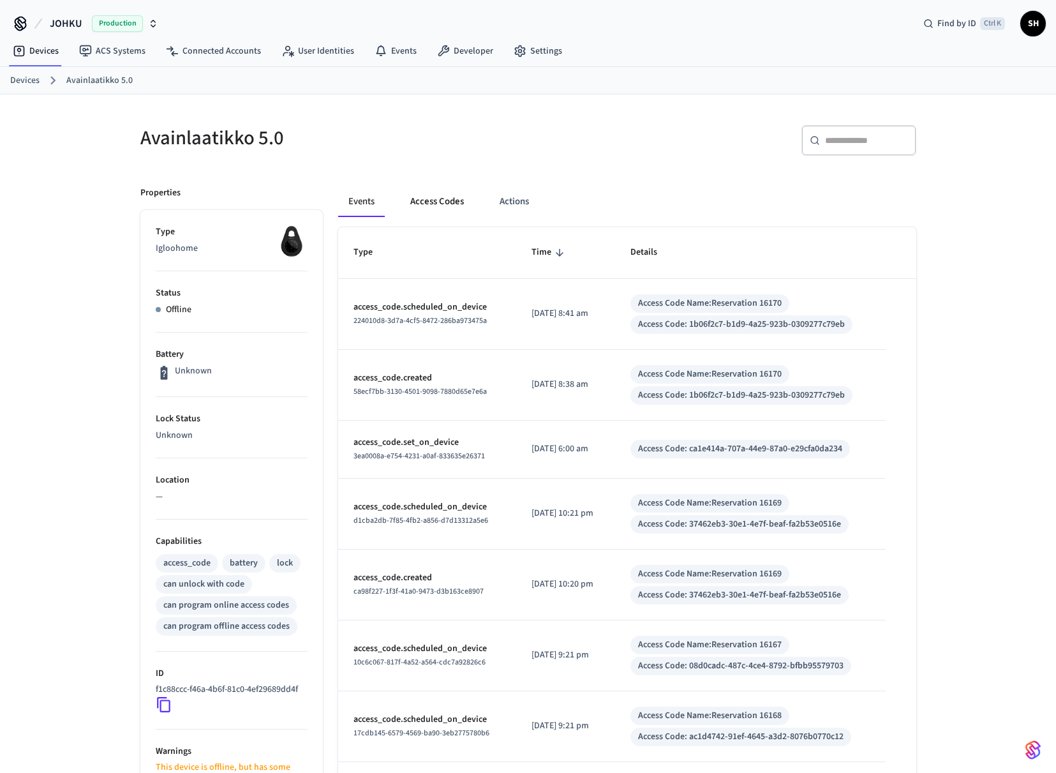
click at [436, 200] on button "Access Codes" at bounding box center [437, 201] width 74 height 31
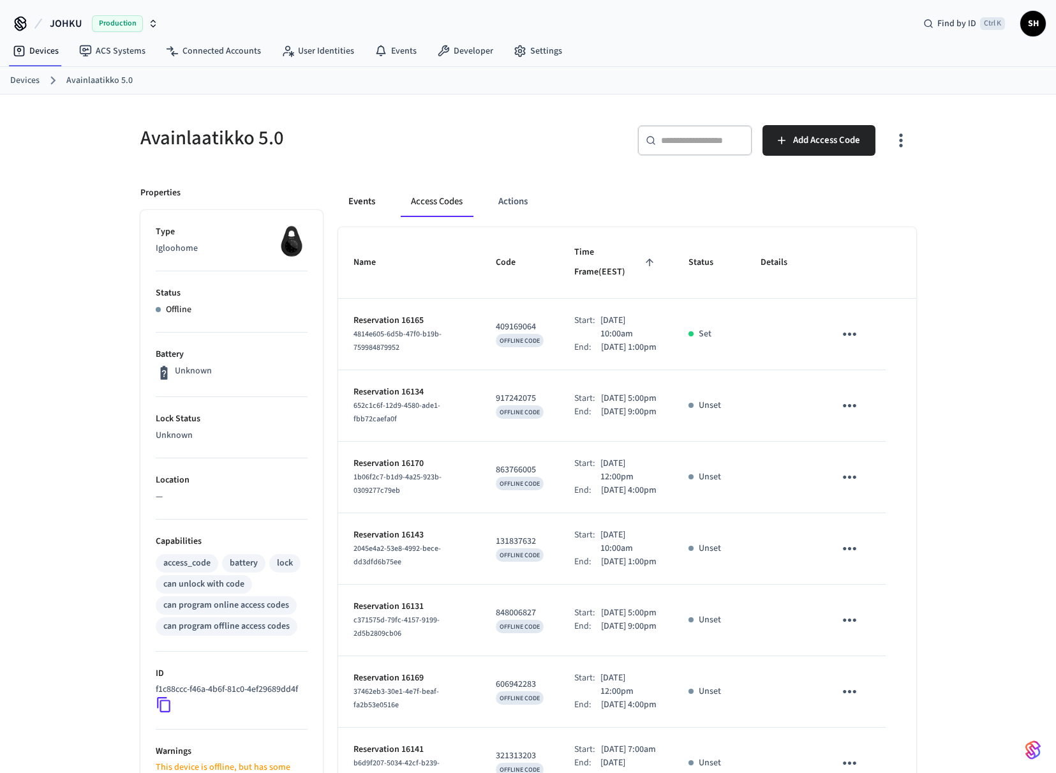
click at [352, 201] on button "Events" at bounding box center [361, 201] width 47 height 31
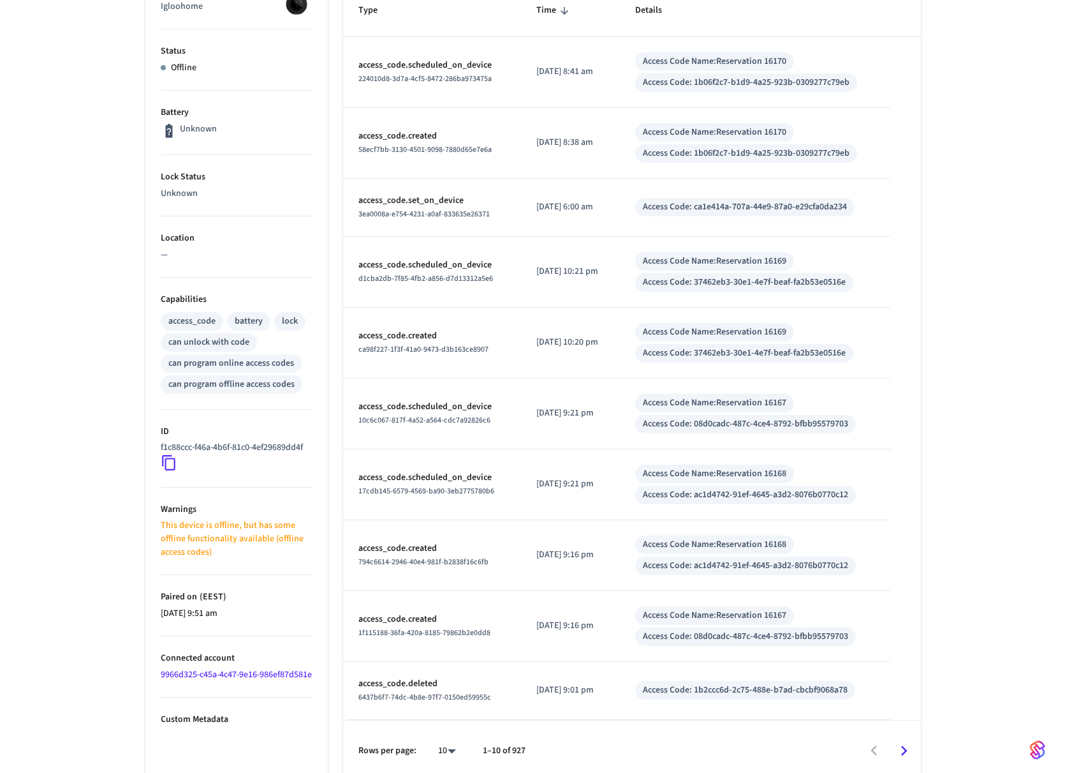
scroll to position [251, 0]
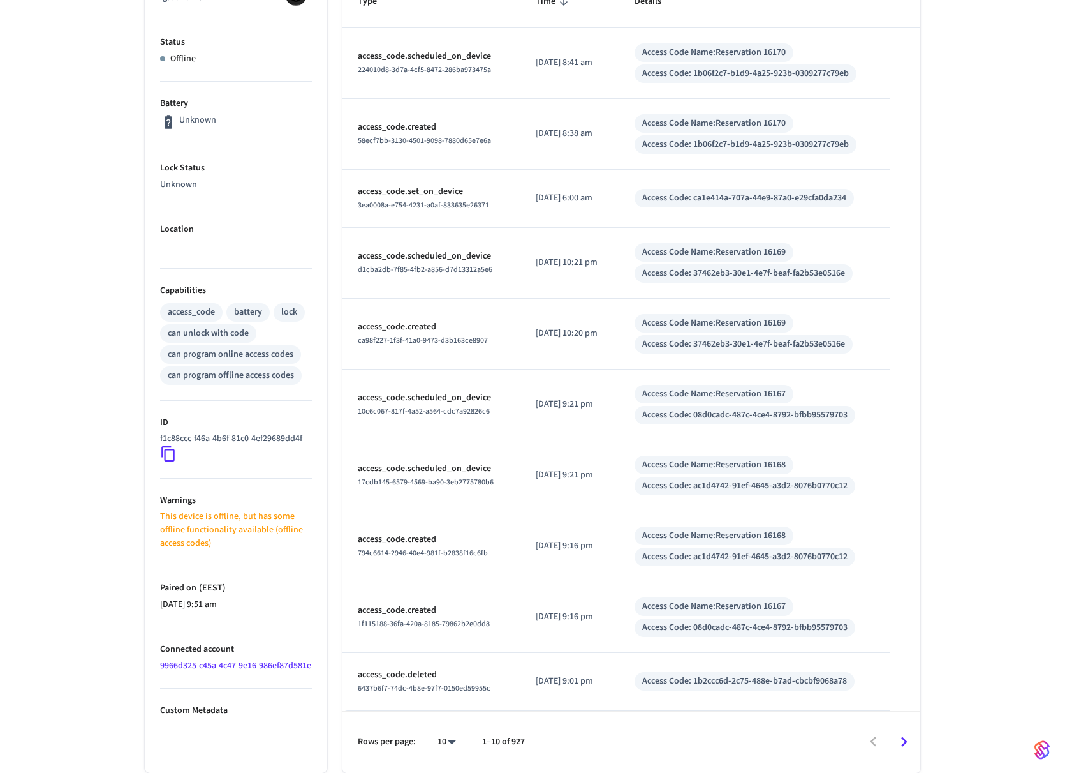
click at [451, 739] on body "JOHKU Production Find by ID Ctrl K SH Devices ACS Systems Connected Accounts Us…" at bounding box center [532, 260] width 1065 height 1023
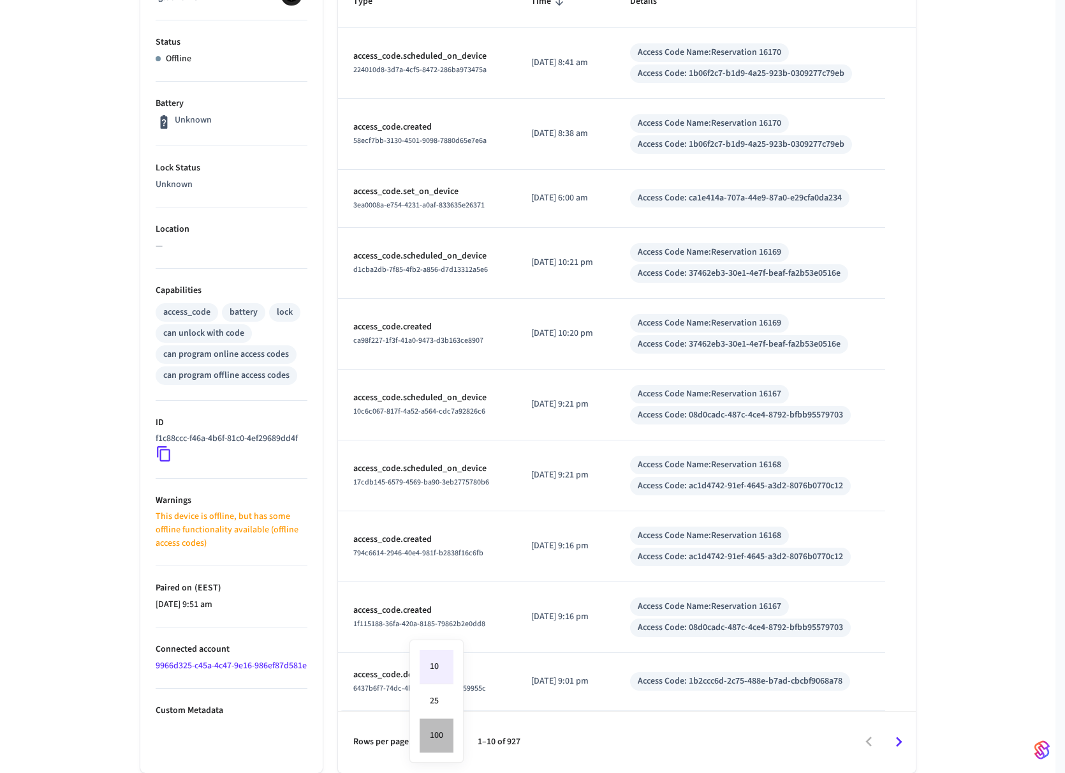
drag, startPoint x: 442, startPoint y: 732, endPoint x: 460, endPoint y: 729, distance: 18.3
click at [443, 732] on li "100" at bounding box center [437, 735] width 34 height 34
type input "***"
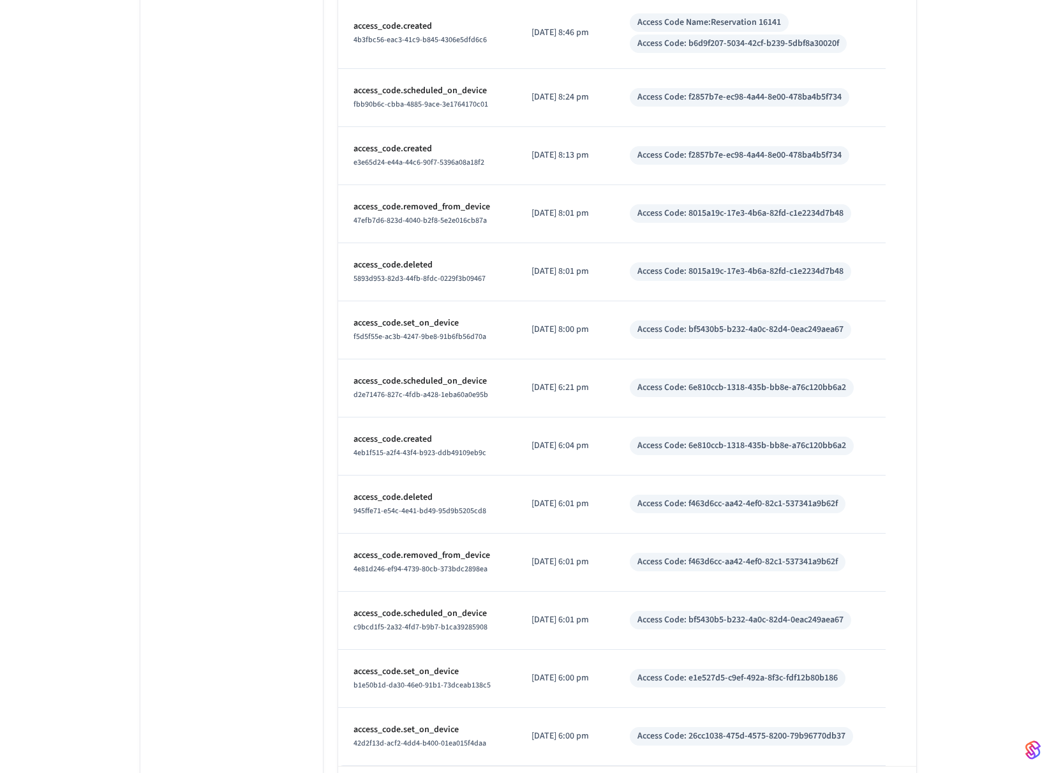
scroll to position [5578, 0]
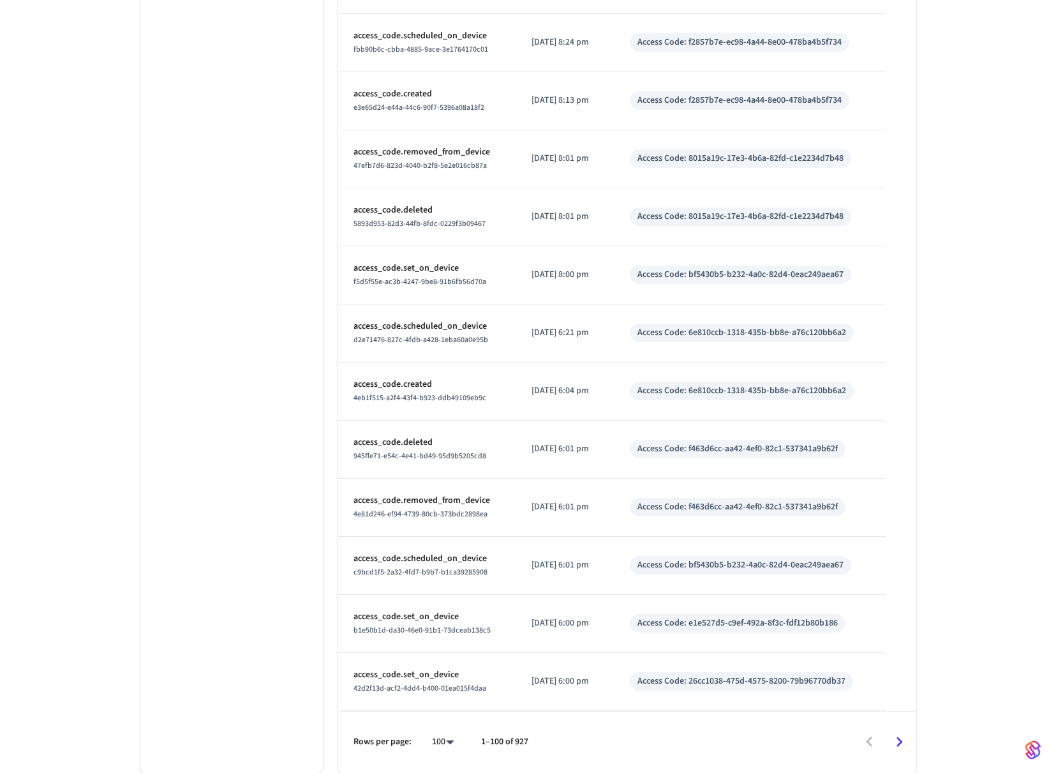
click at [905, 744] on icon "Go to next page" at bounding box center [899, 742] width 20 height 20
click at [905, 745] on icon "Go to next page" at bounding box center [899, 742] width 20 height 20
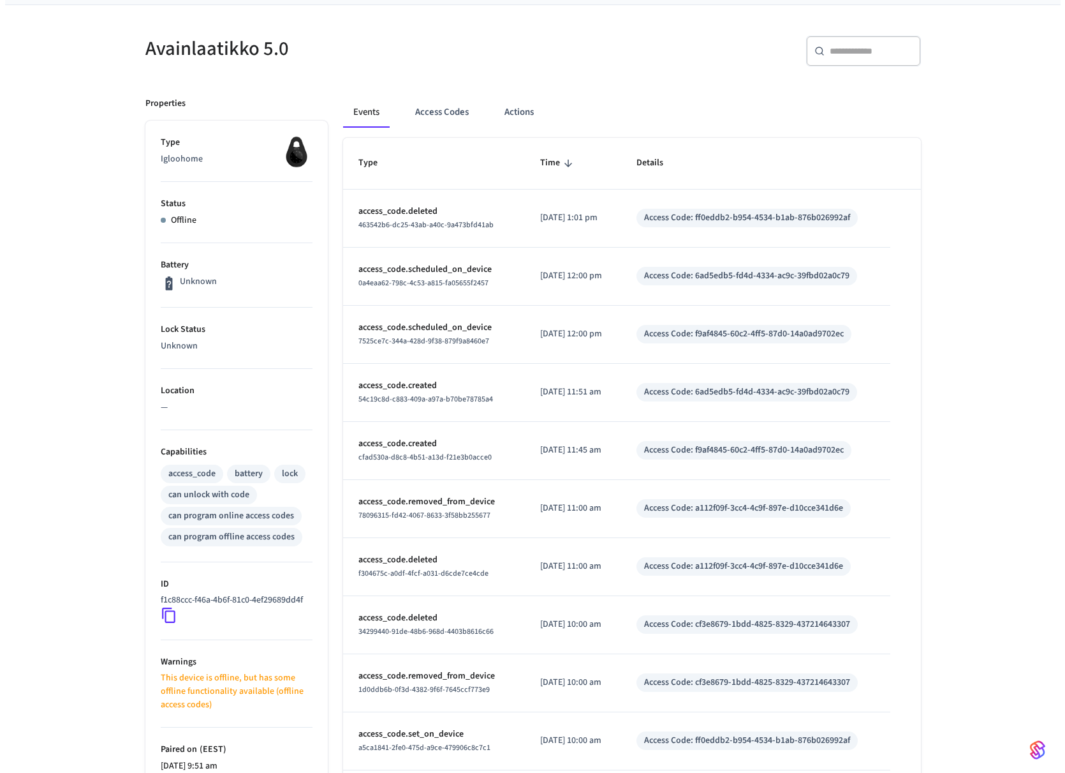
scroll to position [0, 0]
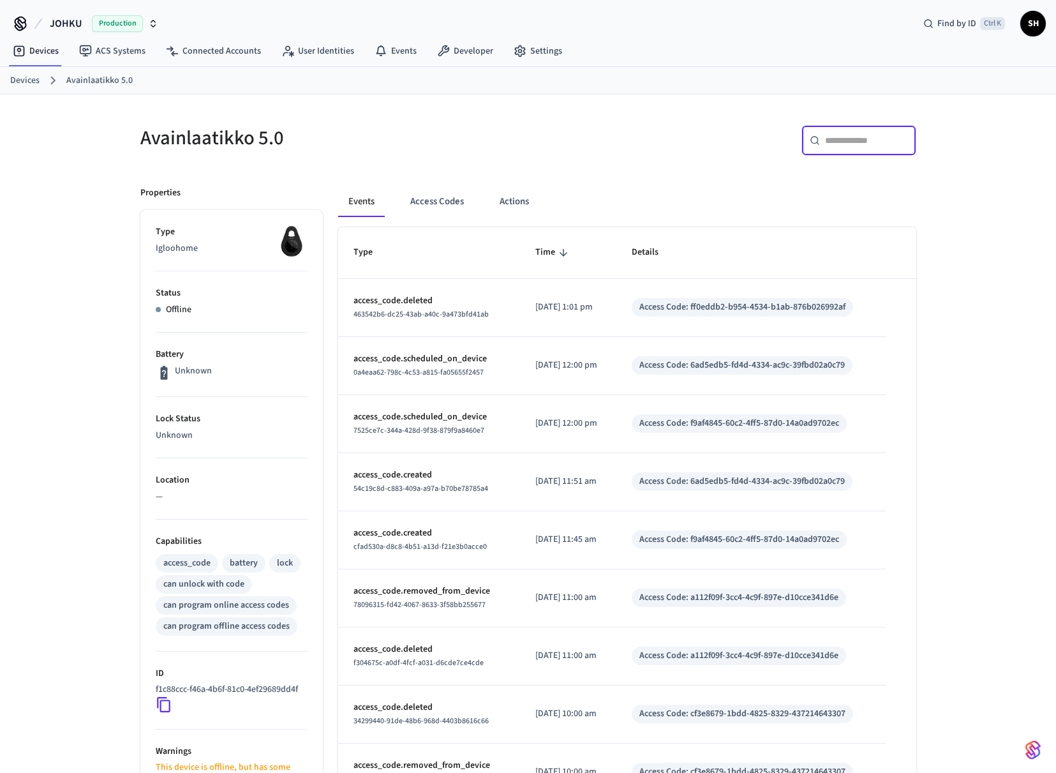
click at [861, 145] on input "text" at bounding box center [866, 140] width 83 height 13
click at [958, 20] on span "Find by ID" at bounding box center [956, 23] width 39 height 13
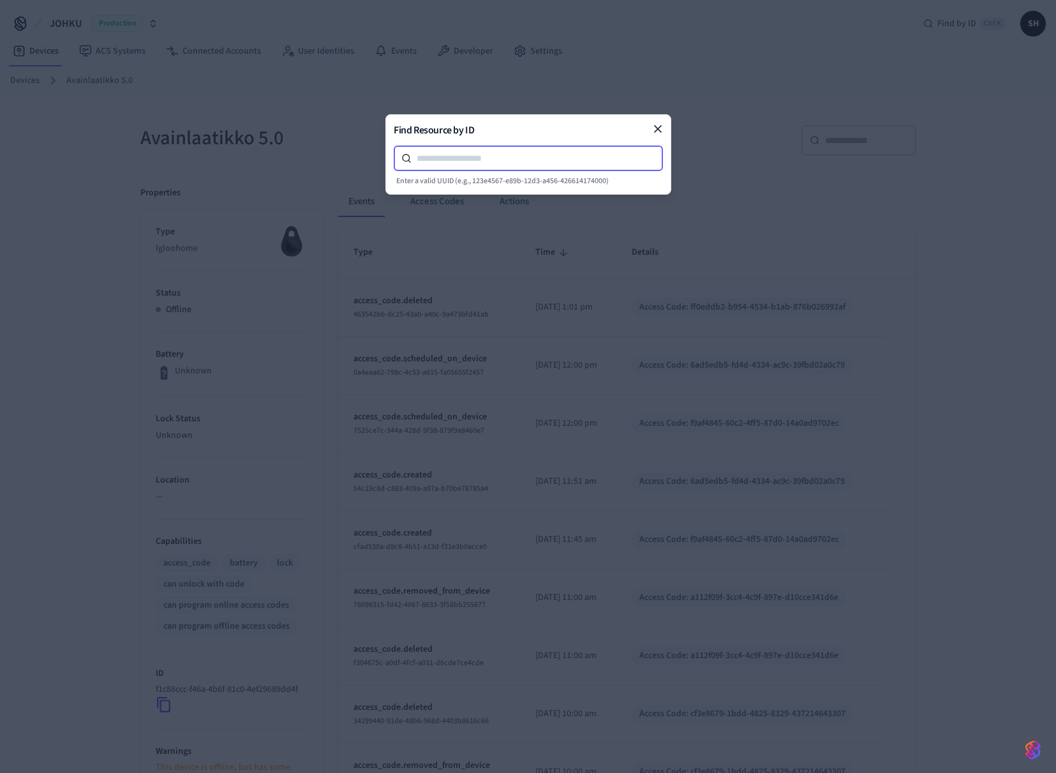
paste input "**********"
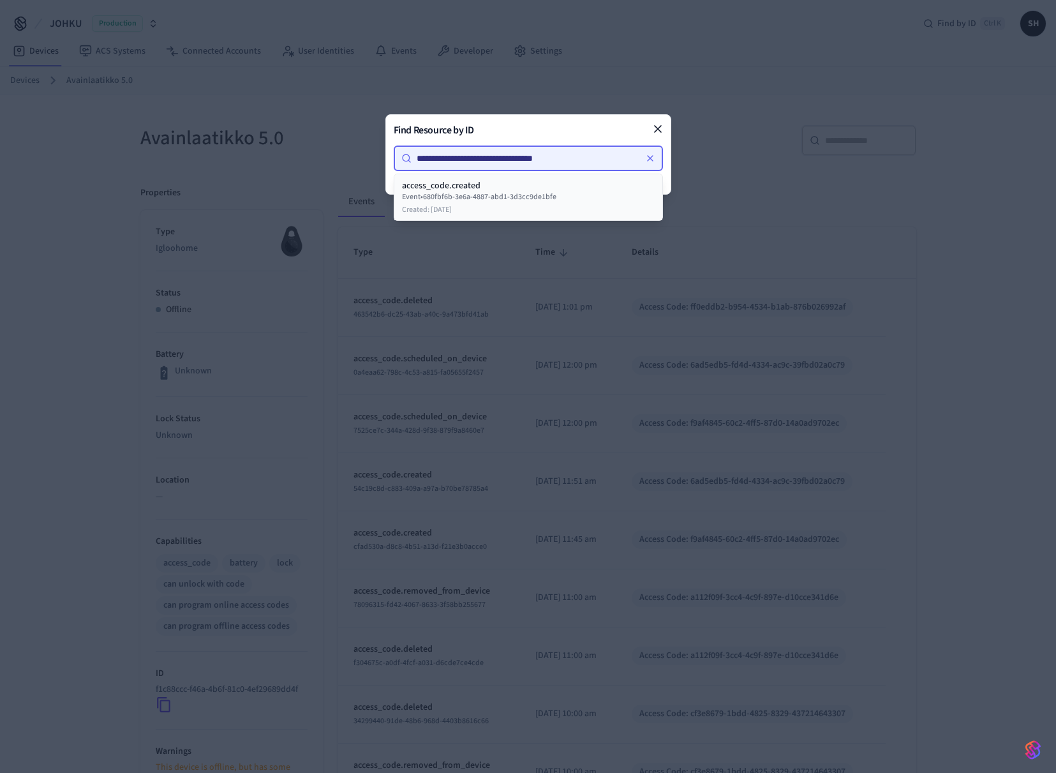
type input "**********"
click at [453, 192] on div "Event • 680fbf6b-3e6a-4887-abd1-3d3cc9de1bfe" at bounding box center [528, 197] width 253 height 10
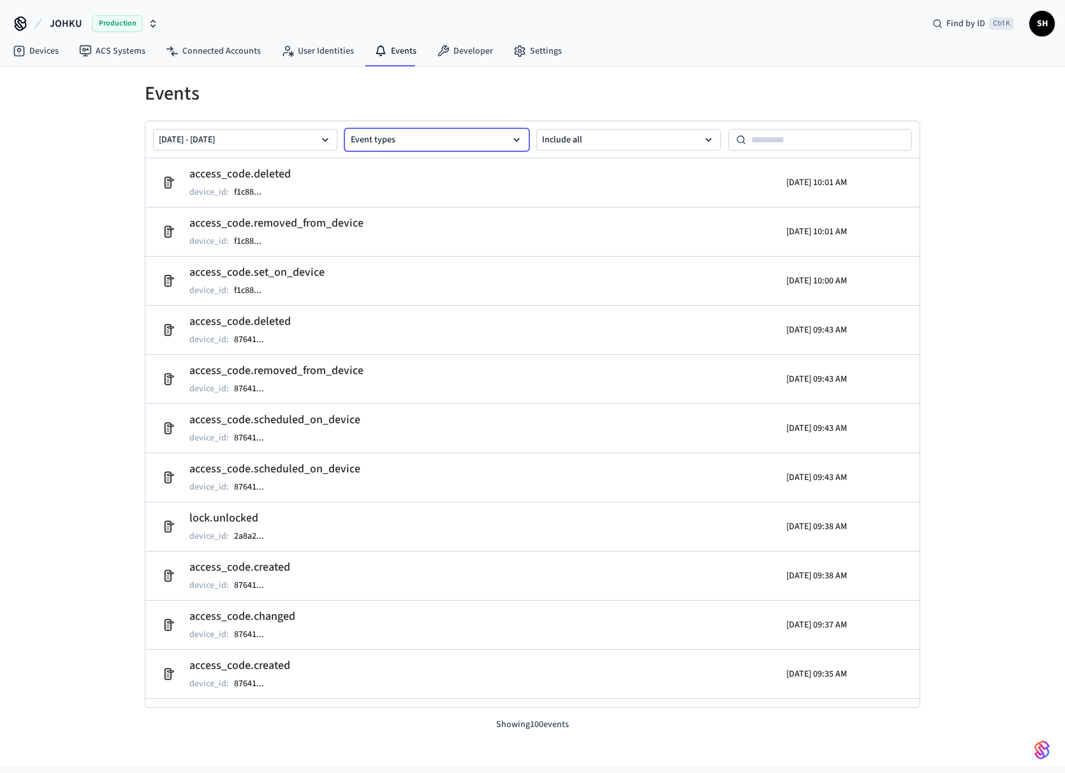
click at [454, 145] on button "Event types" at bounding box center [437, 140] width 184 height 22
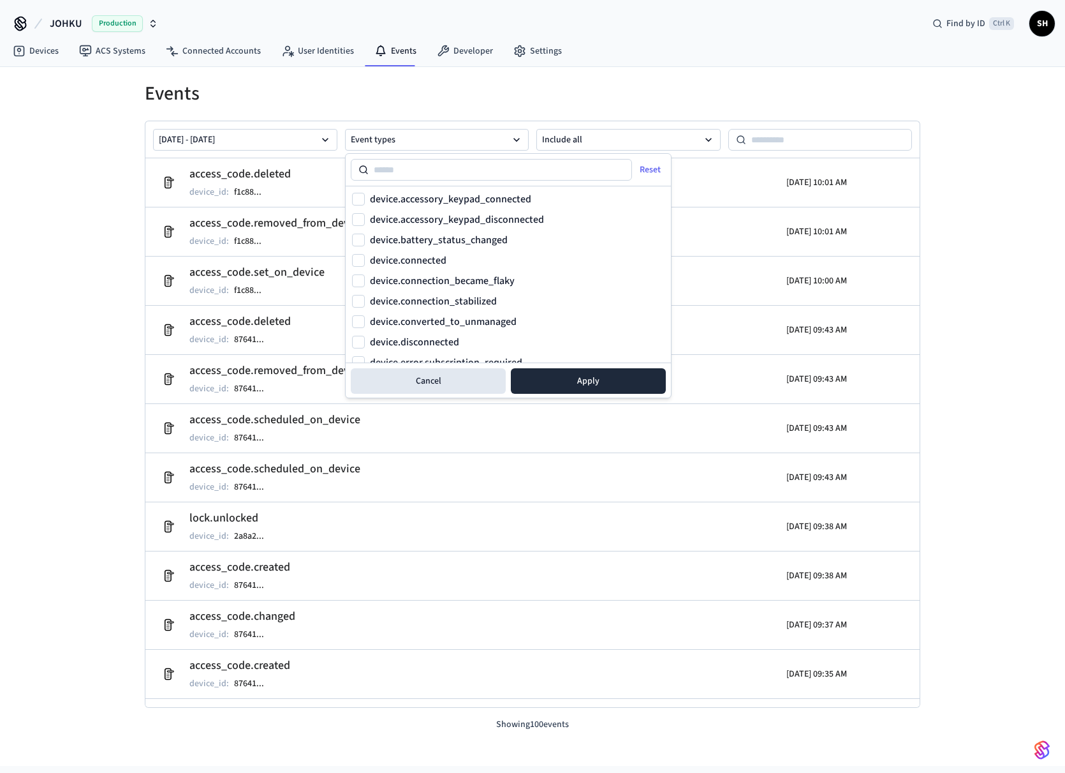
click at [583, 93] on h1 "Events" at bounding box center [533, 93] width 776 height 23
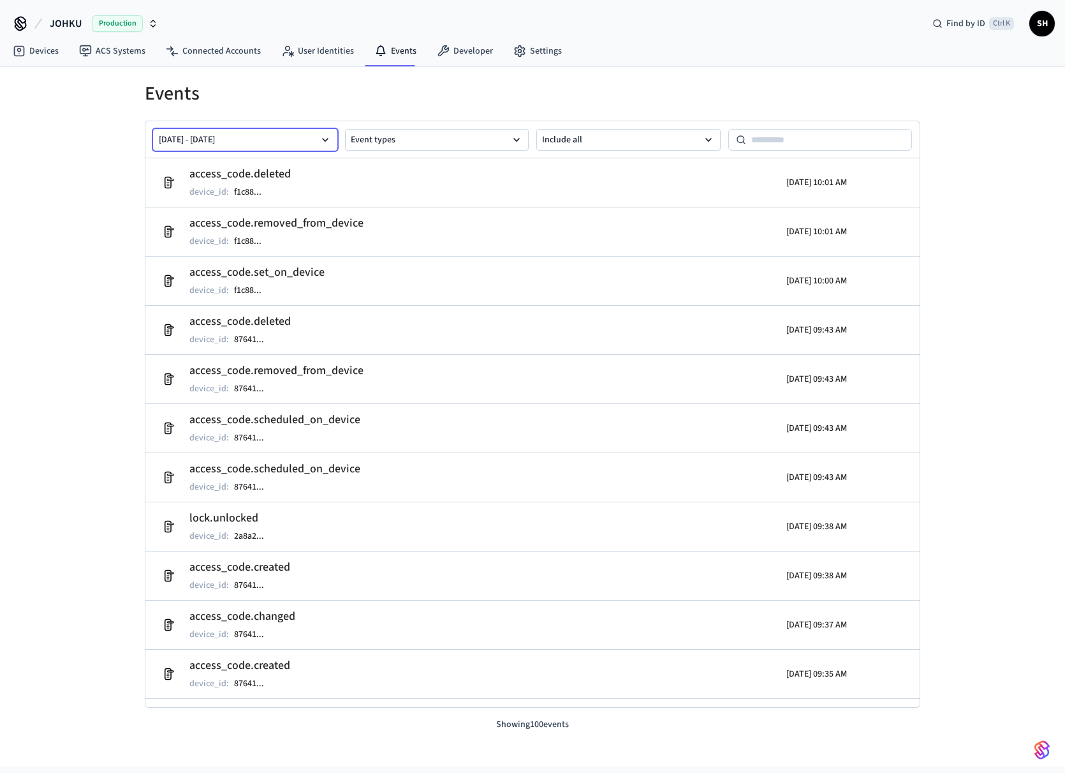
click at [316, 138] on button "[DATE] - [DATE]" at bounding box center [245, 140] width 184 height 22
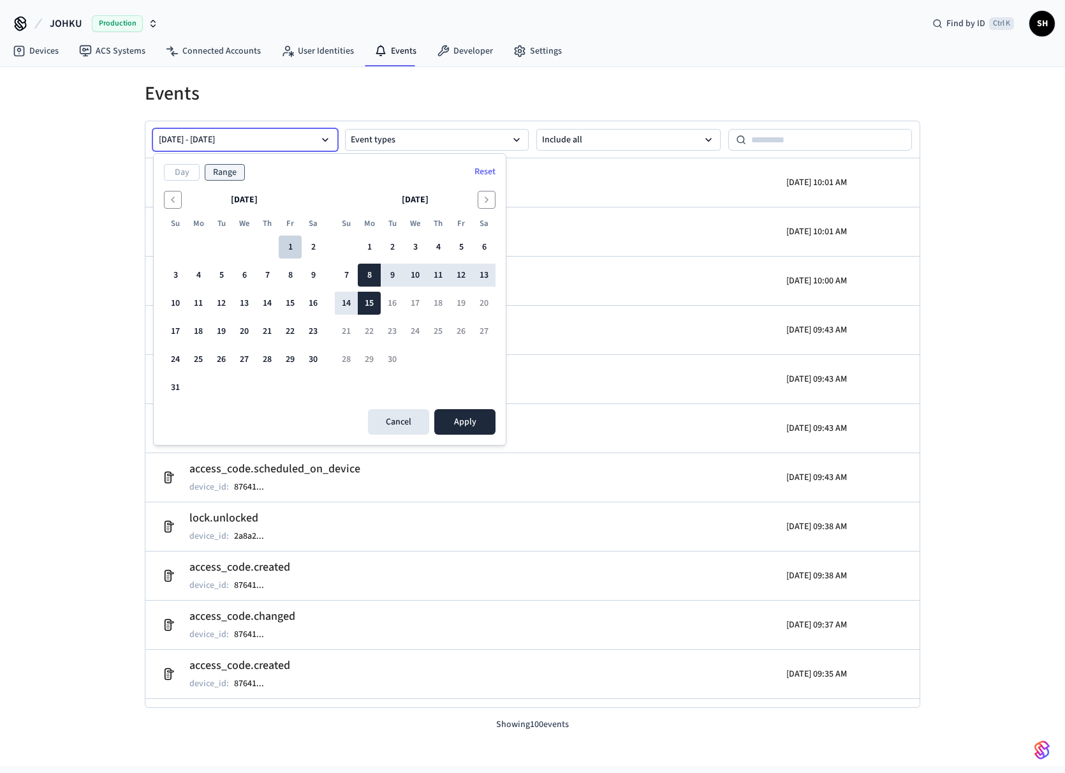
click at [283, 244] on button "1" at bounding box center [290, 246] width 23 height 23
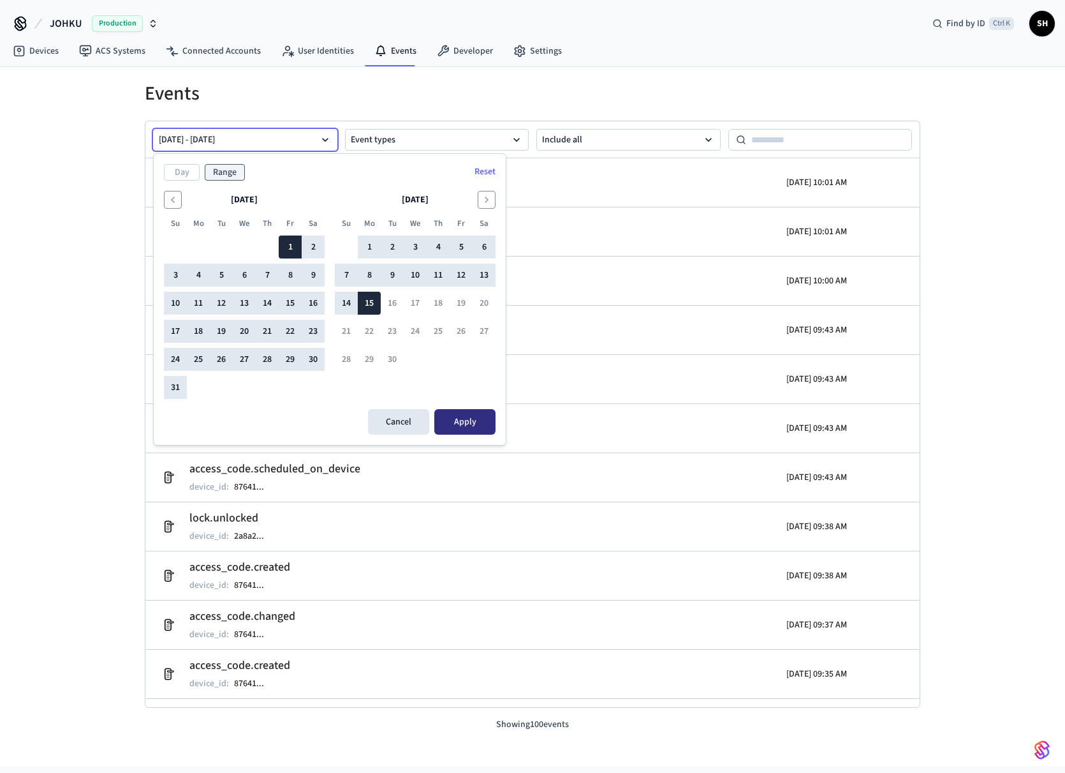
click at [470, 418] on button "Apply" at bounding box center [464, 422] width 61 height 26
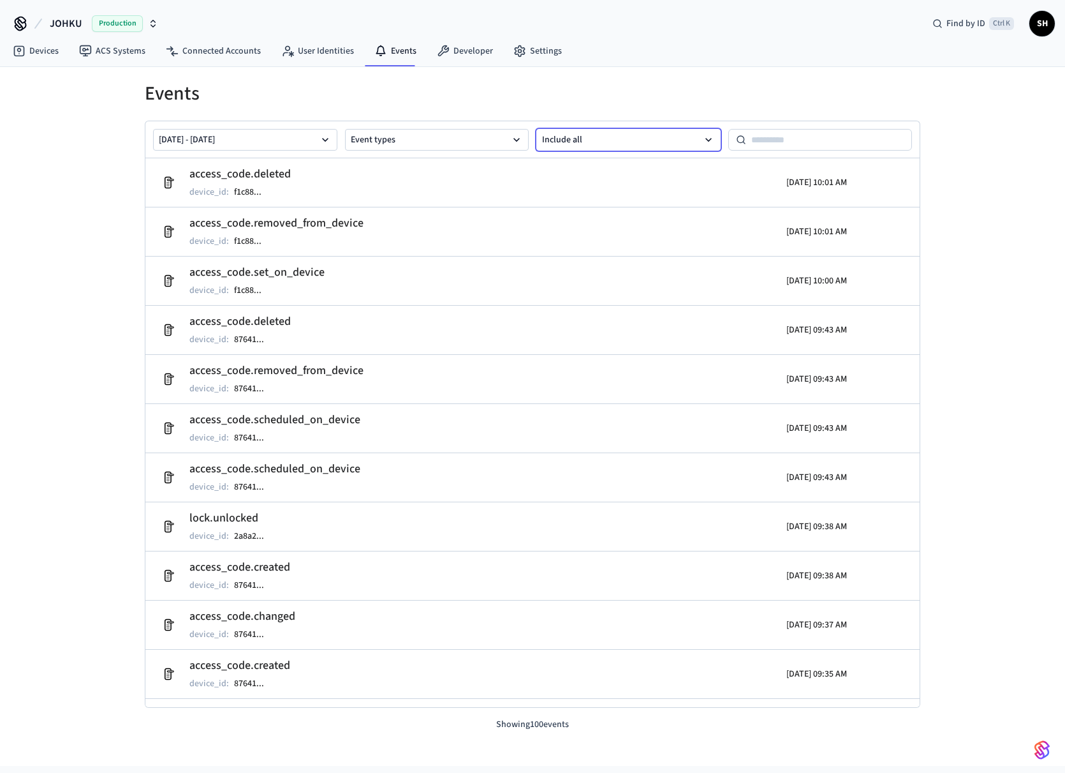
click at [625, 137] on button "Include all" at bounding box center [629, 140] width 184 height 22
click at [586, 253] on button "Errors and warnings" at bounding box center [628, 259] width 182 height 26
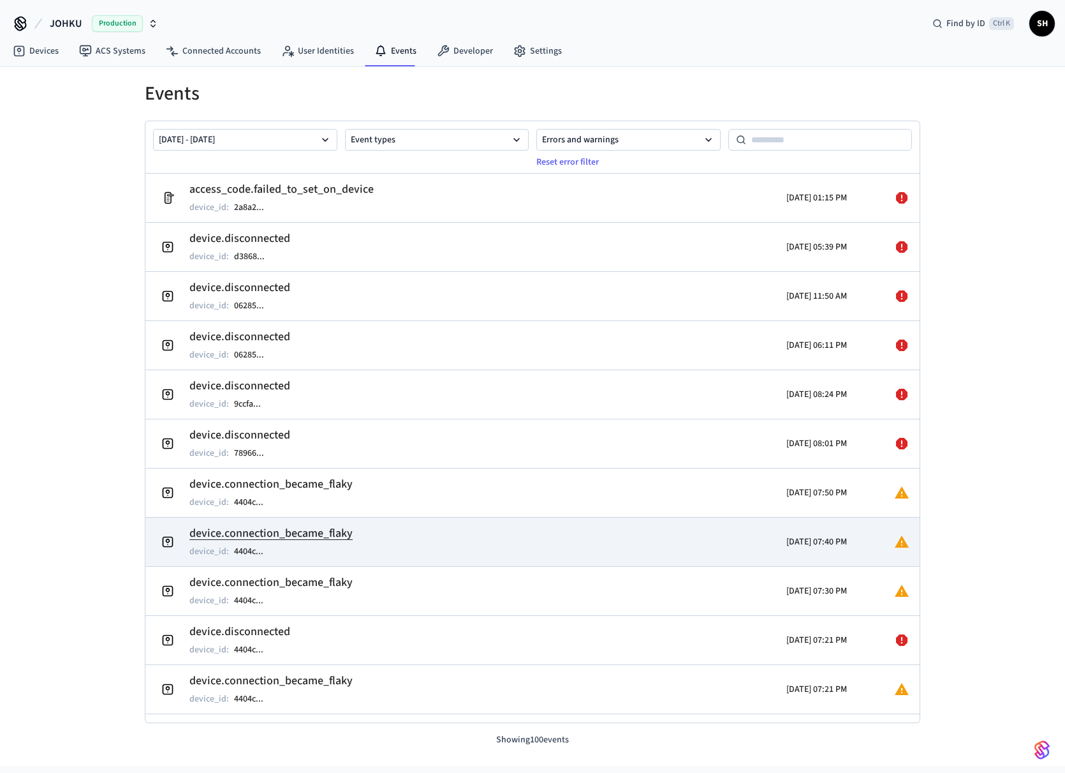
click at [307, 528] on h2 "device.connection_became_flaky" at bounding box center [270, 533] width 163 height 18
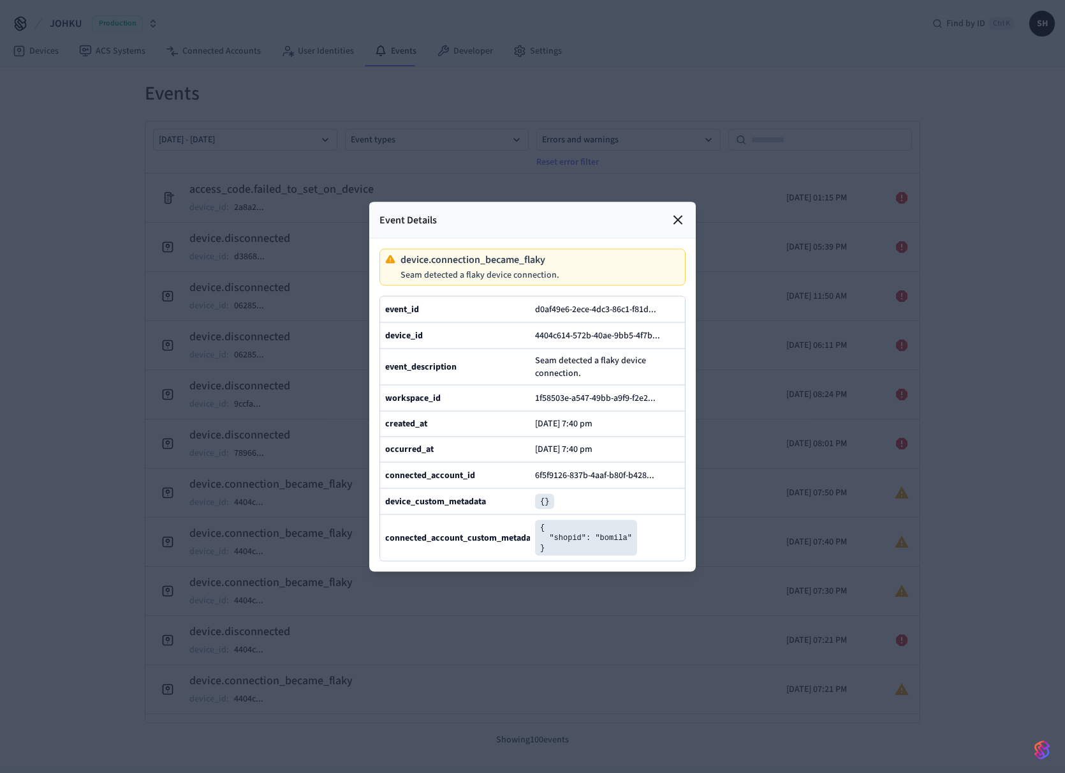
click at [679, 216] on icon at bounding box center [678, 220] width 8 height 8
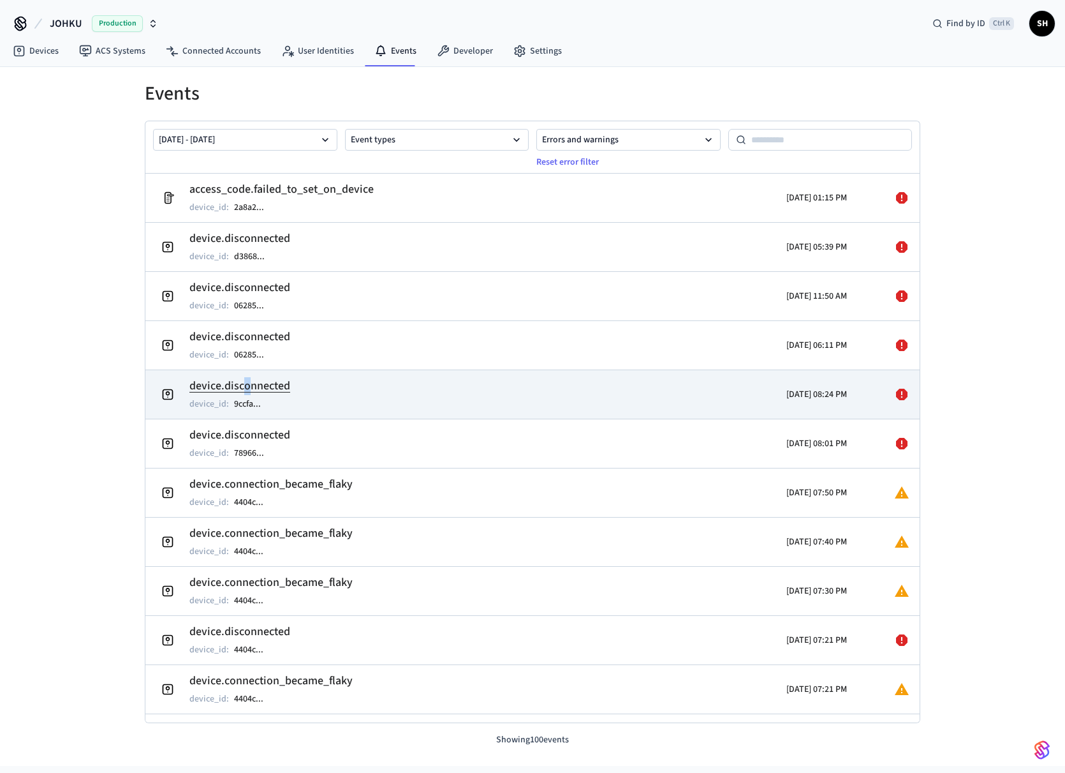
click at [246, 385] on h2 "device.disconnected" at bounding box center [239, 386] width 101 height 18
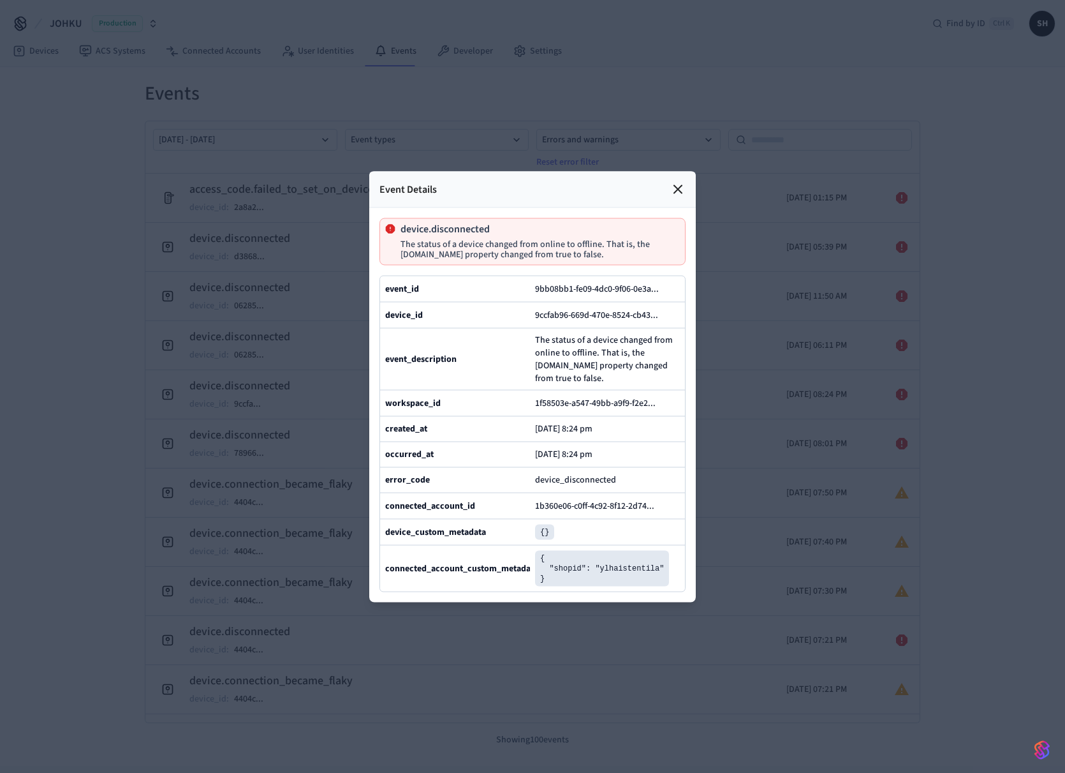
click at [732, 447] on div at bounding box center [532, 386] width 1065 height 773
click at [677, 181] on icon at bounding box center [677, 188] width 15 height 15
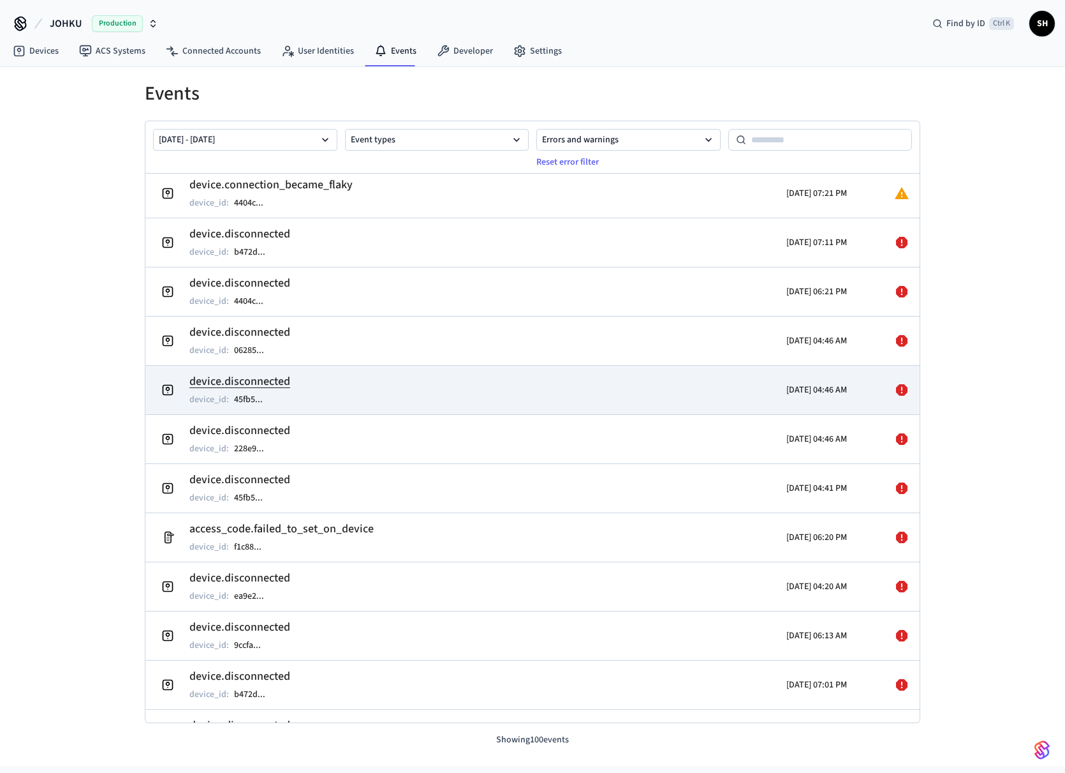
scroll to position [570, 0]
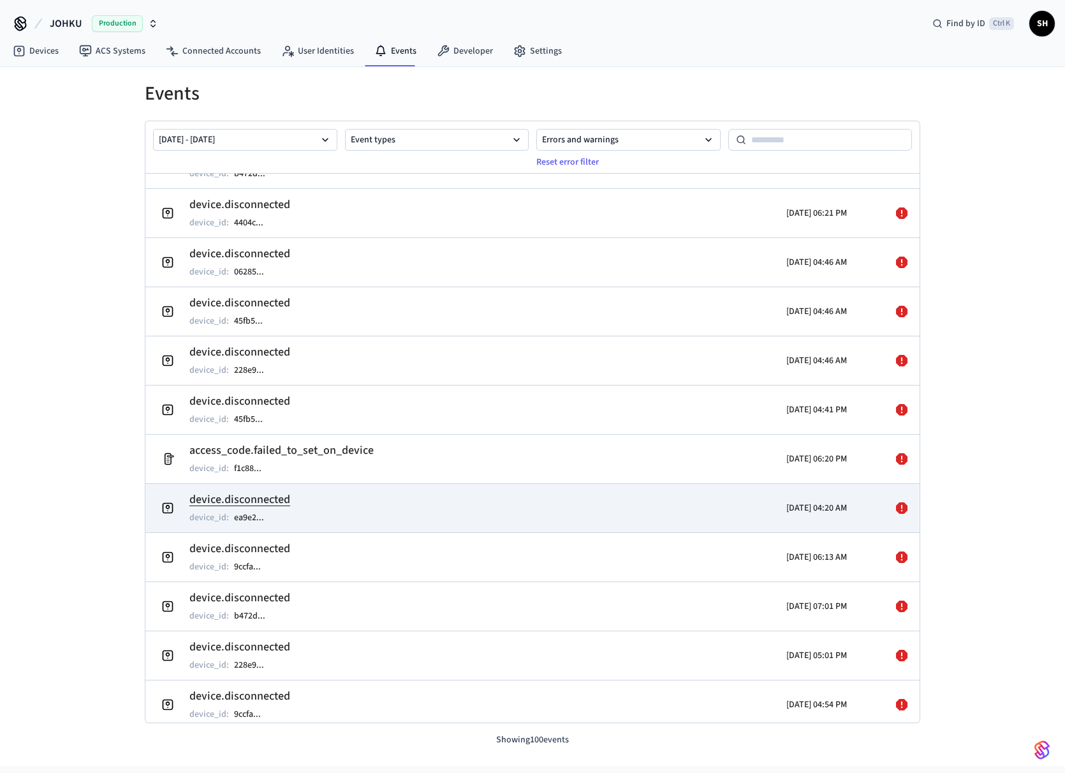
click at [380, 524] on td "device.disconnected device_id : ea9e2 ..." at bounding box center [407, 508] width 503 height 36
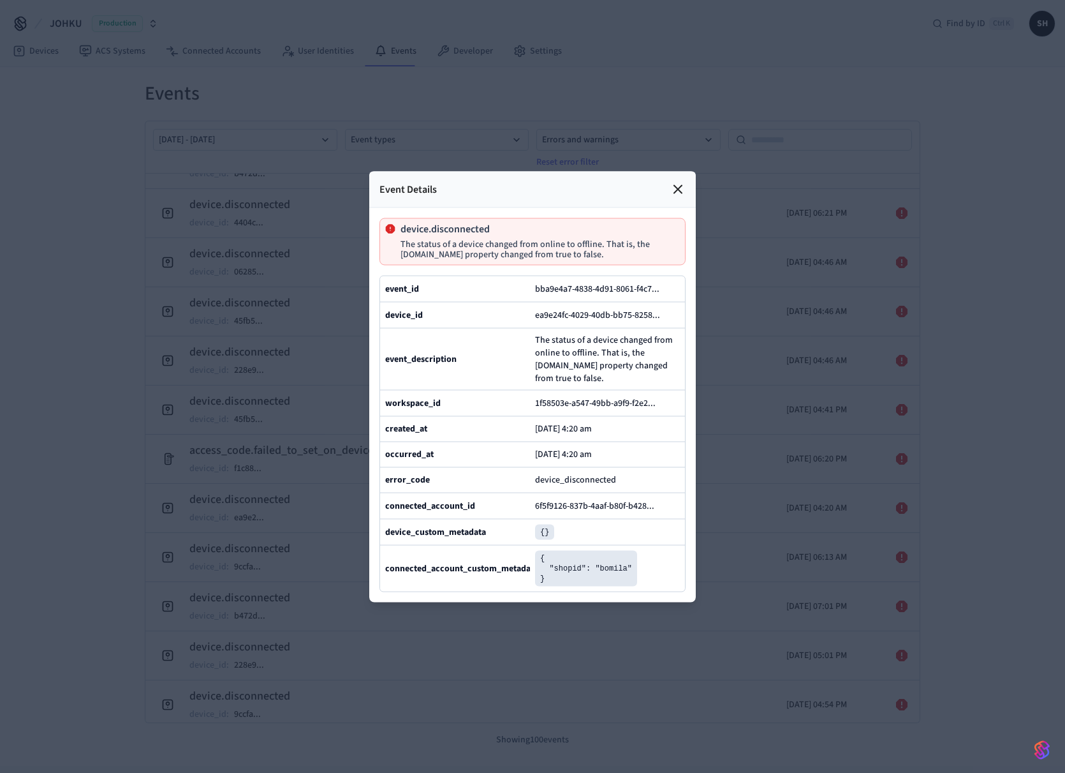
click at [674, 181] on icon at bounding box center [677, 188] width 15 height 15
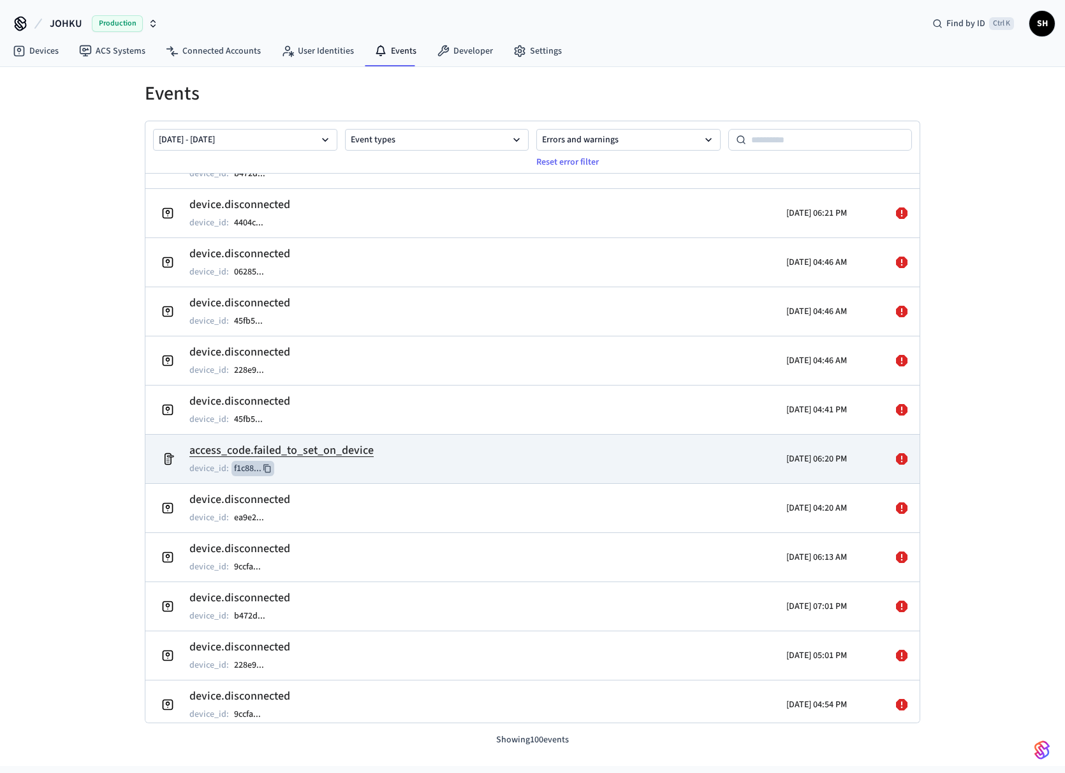
click at [267, 467] on icon at bounding box center [267, 468] width 9 height 9
click at [970, 22] on span "Find by ID" at bounding box center [966, 23] width 39 height 13
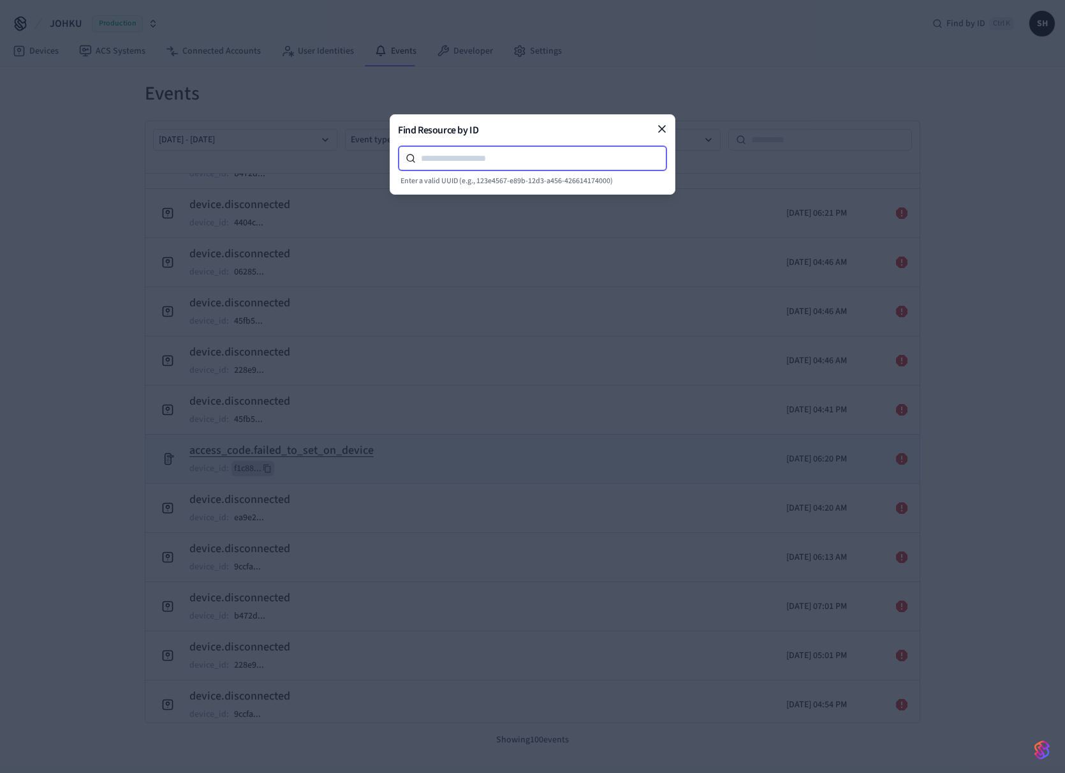
paste input "**********"
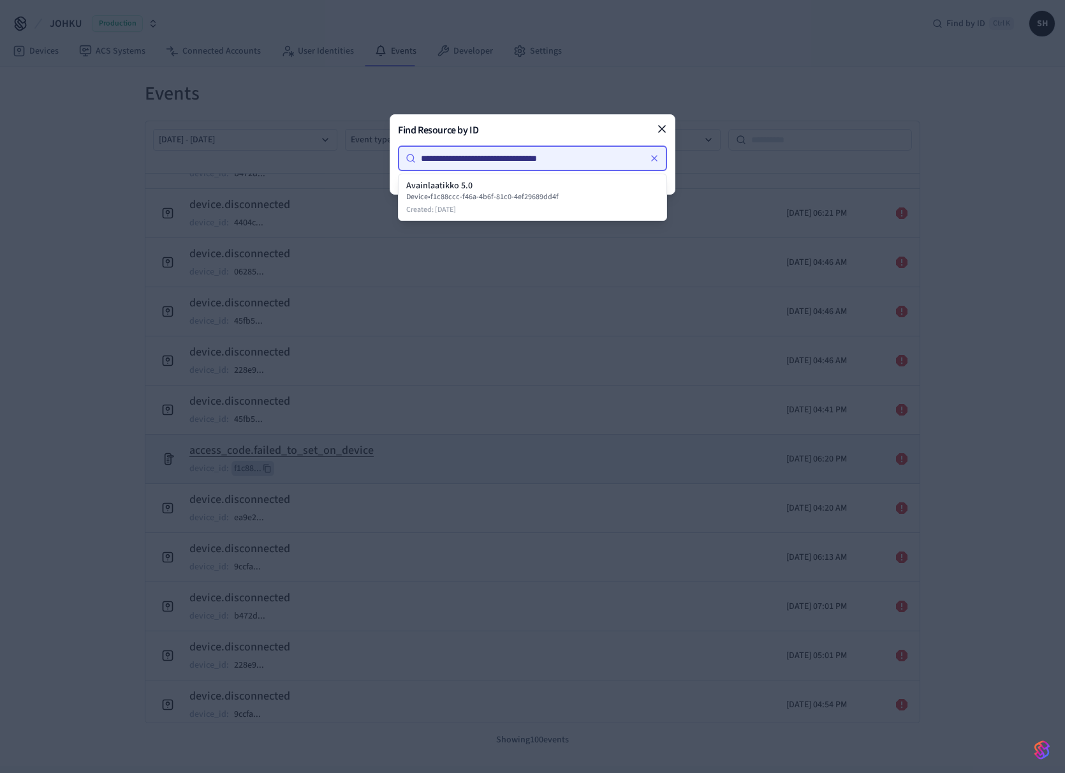
type input "**********"
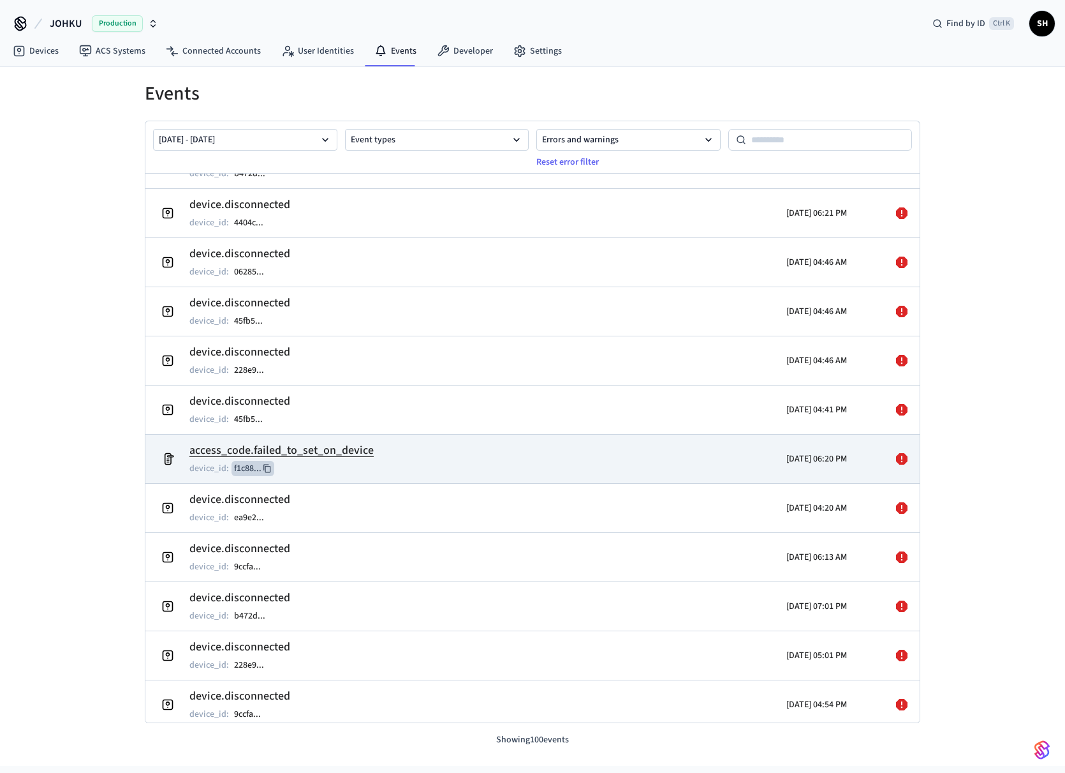
click at [320, 450] on h2 "access_code.failed_to_set_on_device" at bounding box center [281, 450] width 184 height 18
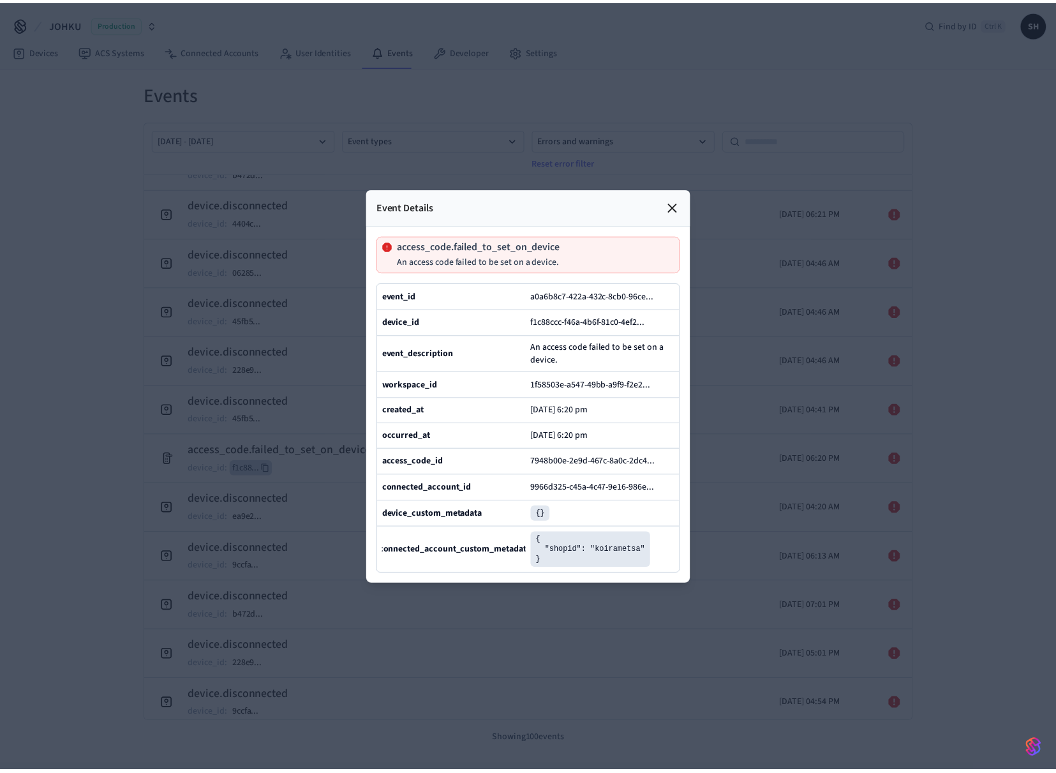
scroll to position [0, 0]
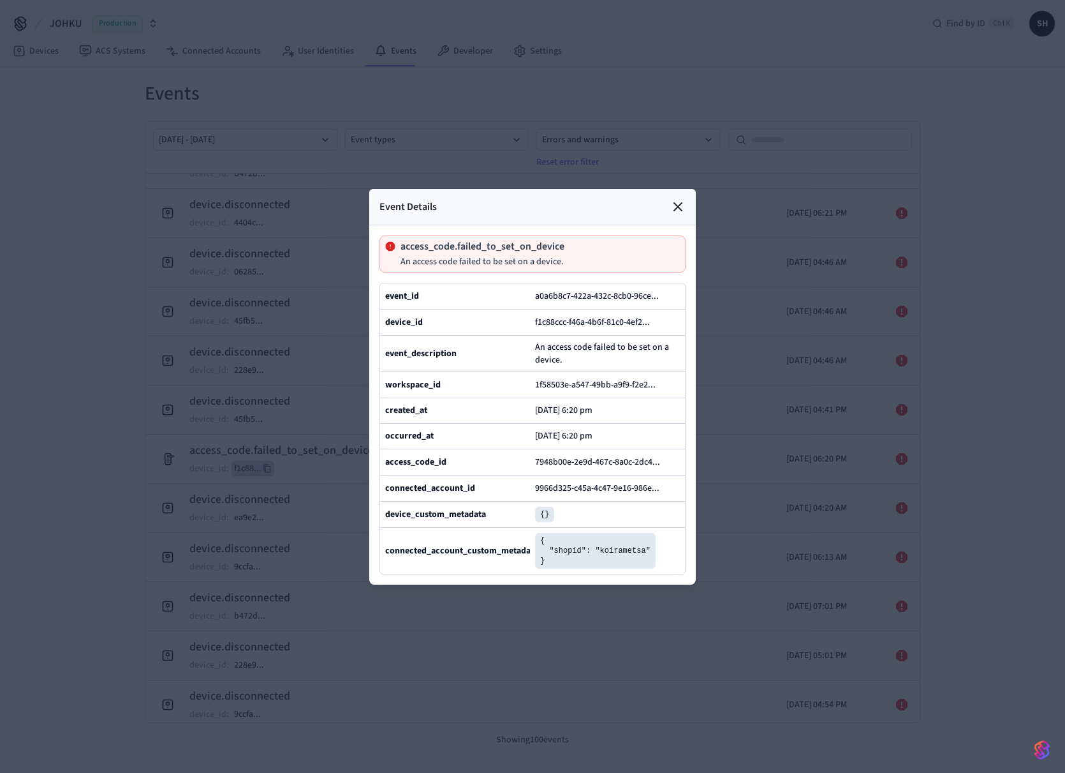
click at [674, 199] on icon at bounding box center [677, 206] width 15 height 15
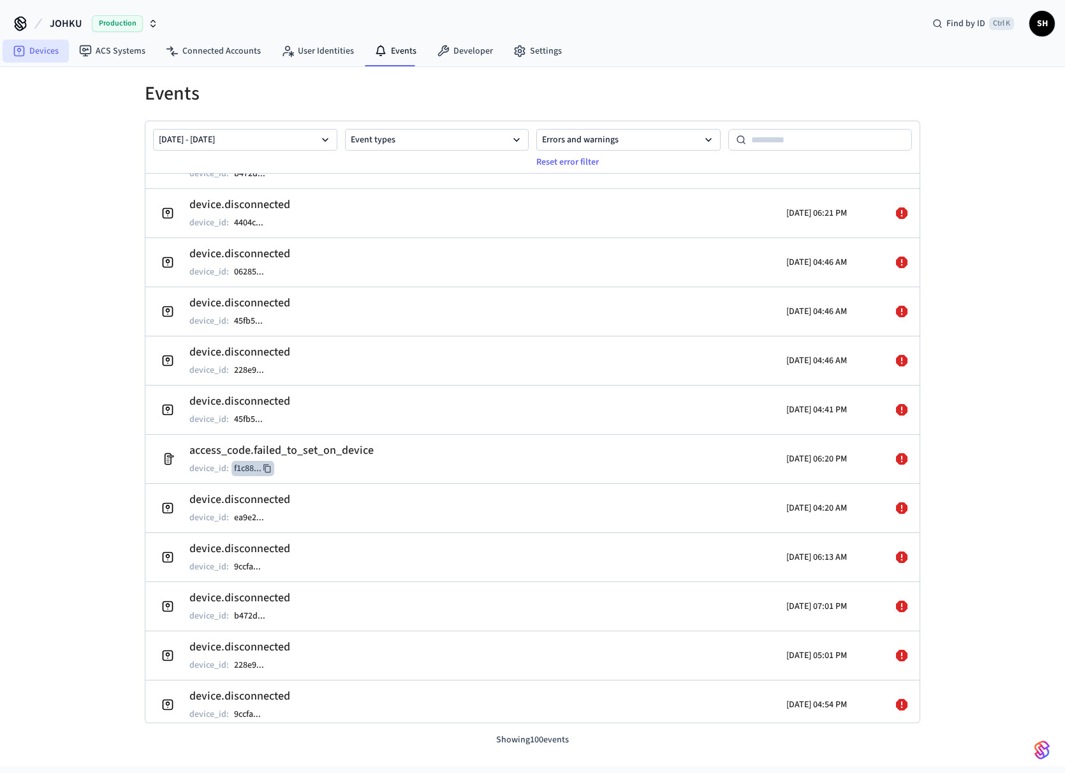
click at [39, 48] on link "Devices" at bounding box center [36, 51] width 66 height 23
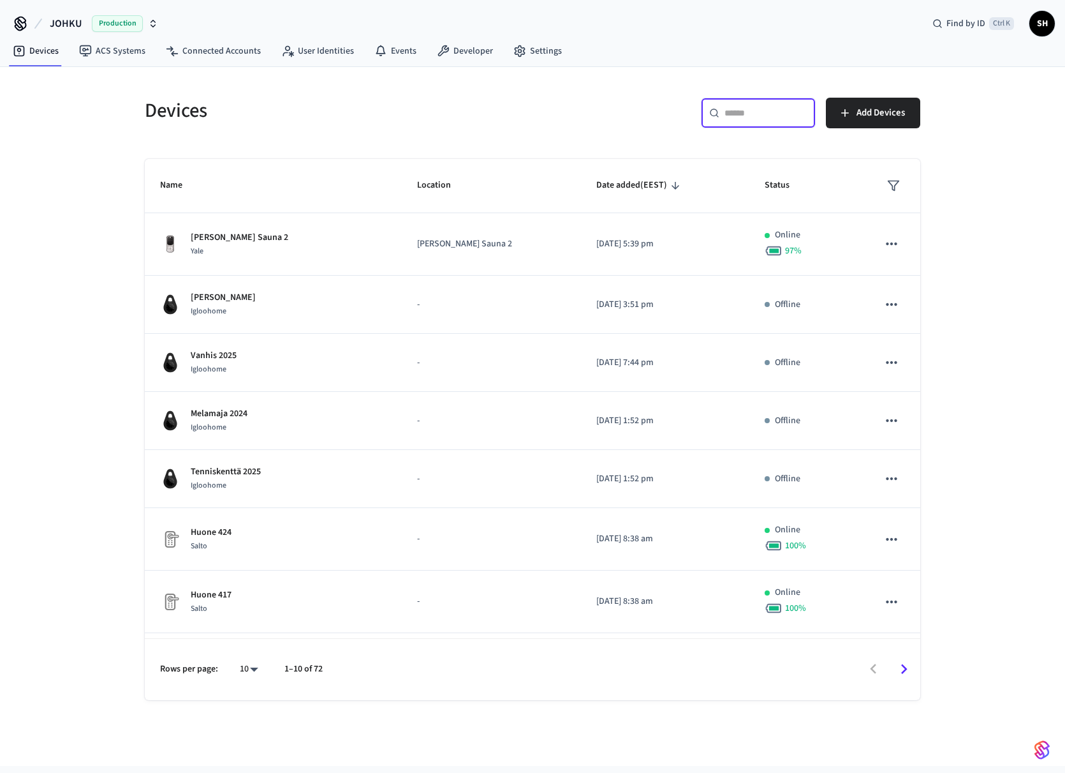
click at [750, 114] on input "text" at bounding box center [766, 113] width 83 height 13
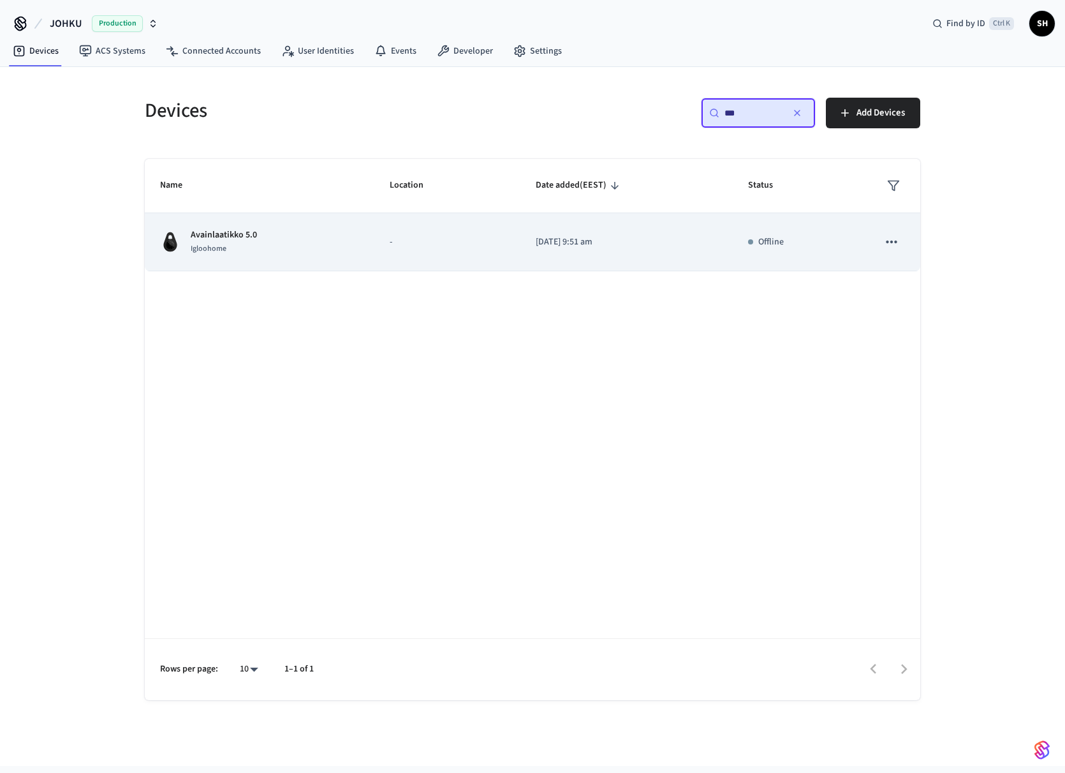
type input "***"
click at [284, 244] on div "Avainlaatikko 5.0 Igloohome" at bounding box center [259, 241] width 199 height 27
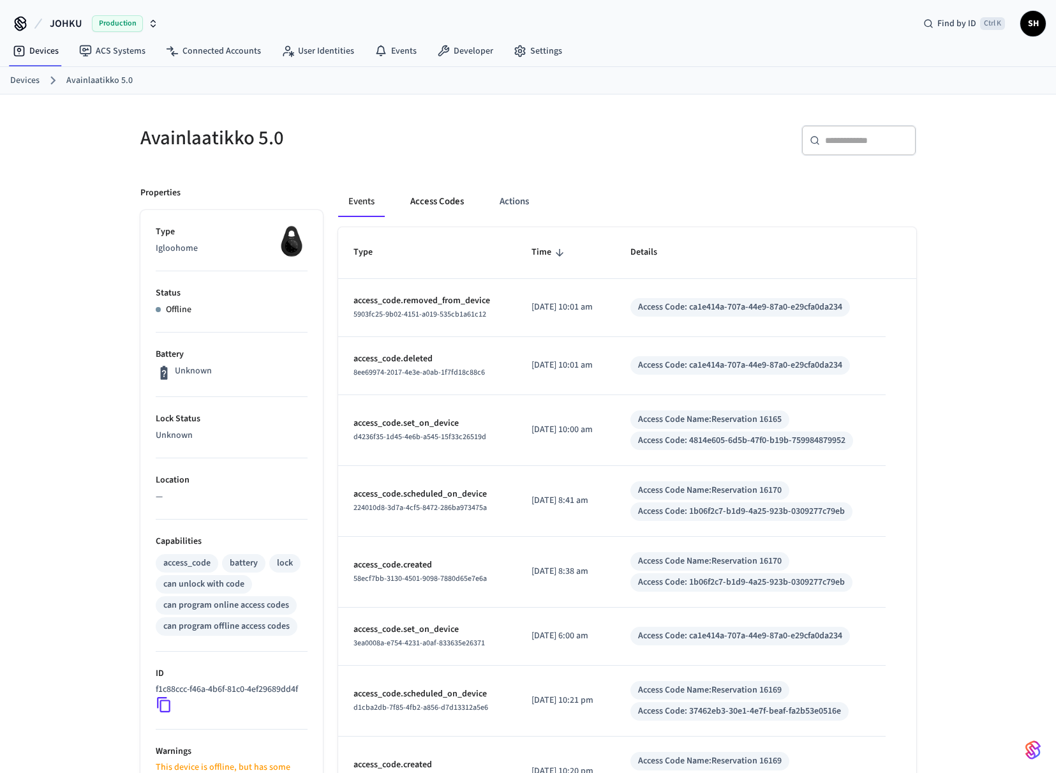
click at [458, 198] on button "Access Codes" at bounding box center [437, 201] width 74 height 31
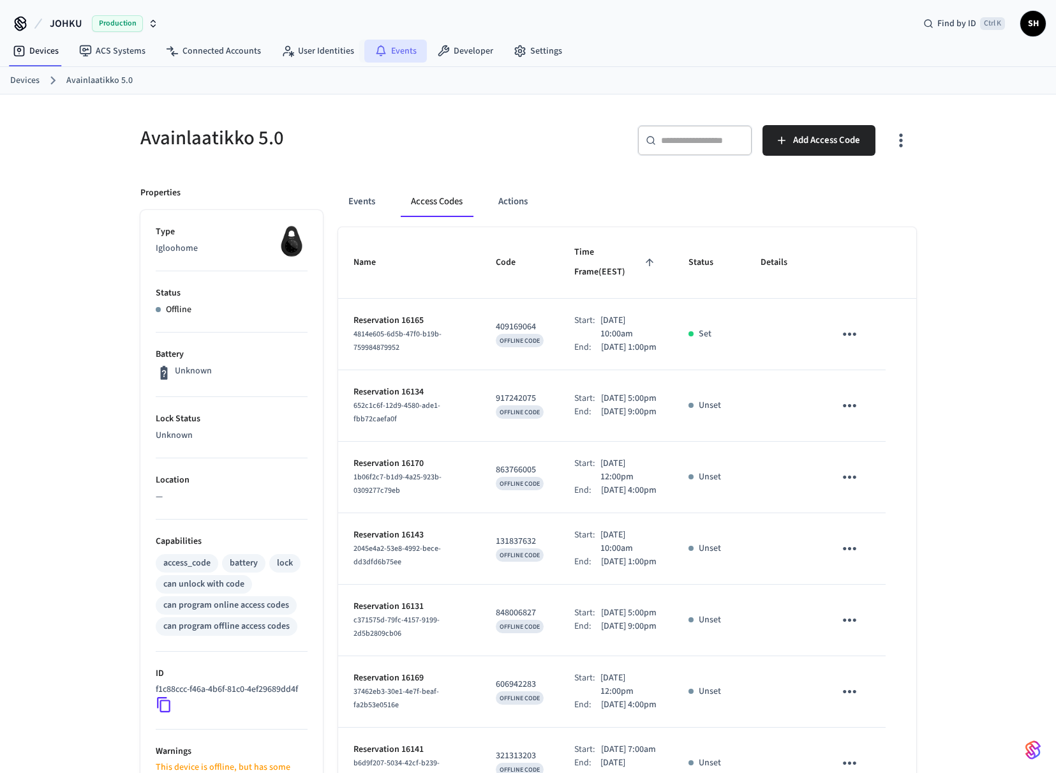
click at [396, 52] on link "Events" at bounding box center [395, 51] width 63 height 23
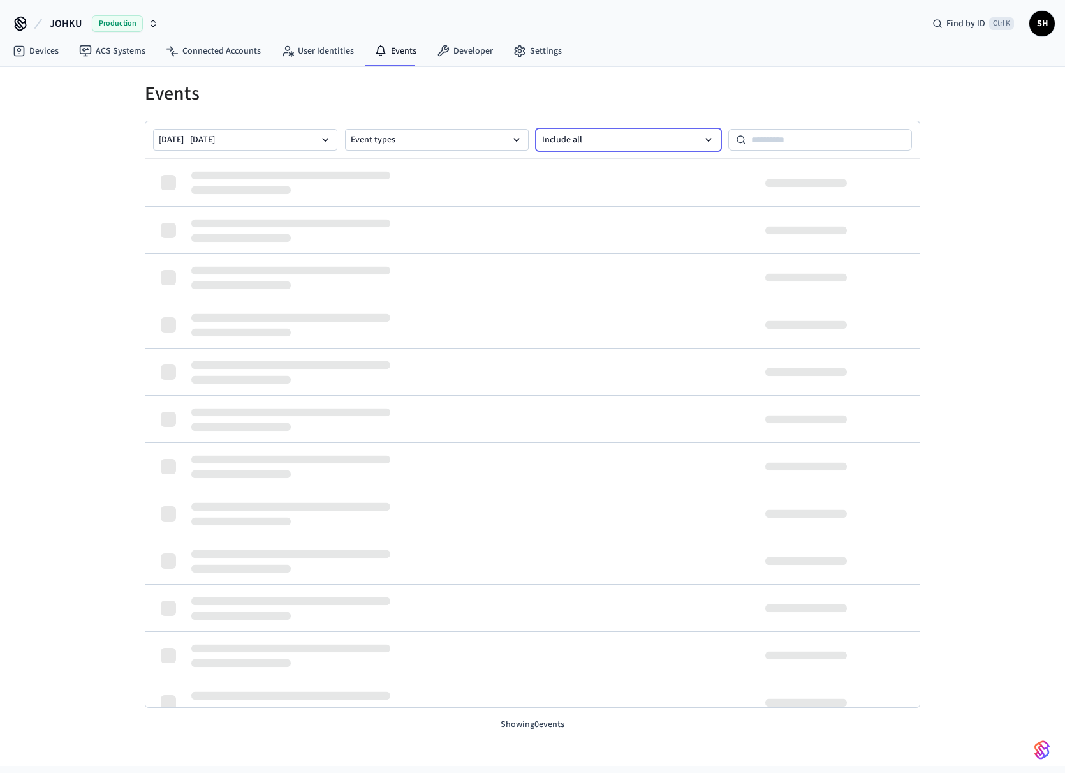
click at [562, 138] on button "Include all" at bounding box center [629, 140] width 184 height 22
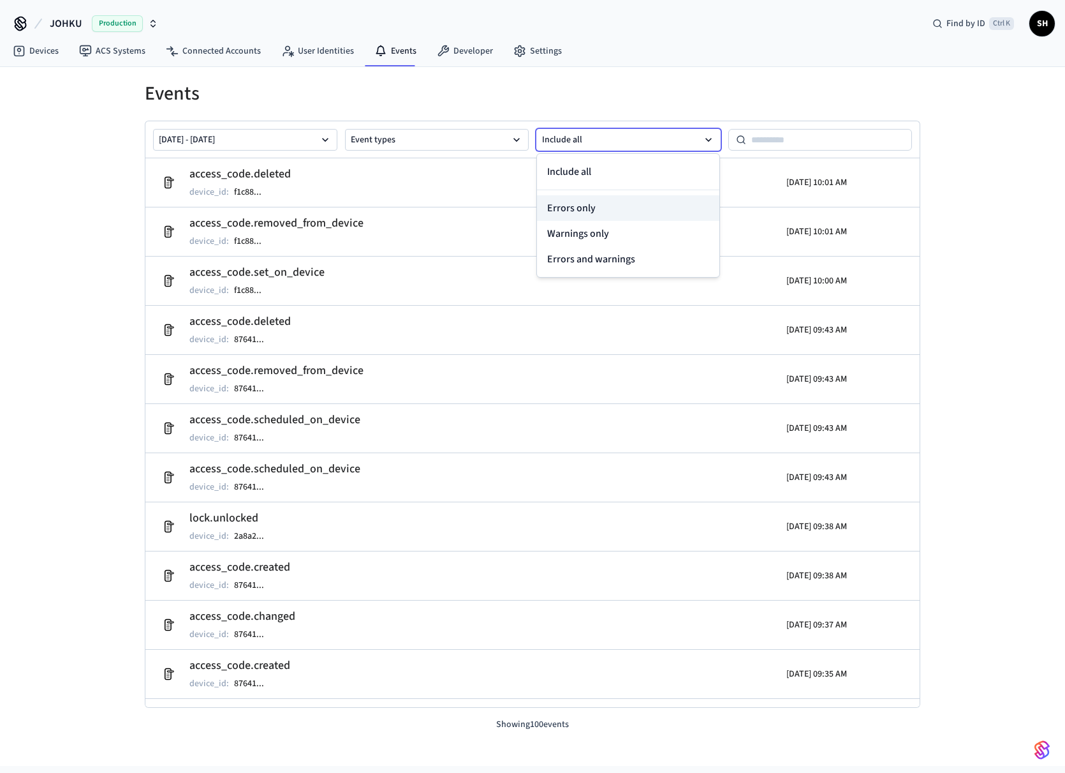
click at [570, 207] on button "Errors only" at bounding box center [628, 208] width 182 height 26
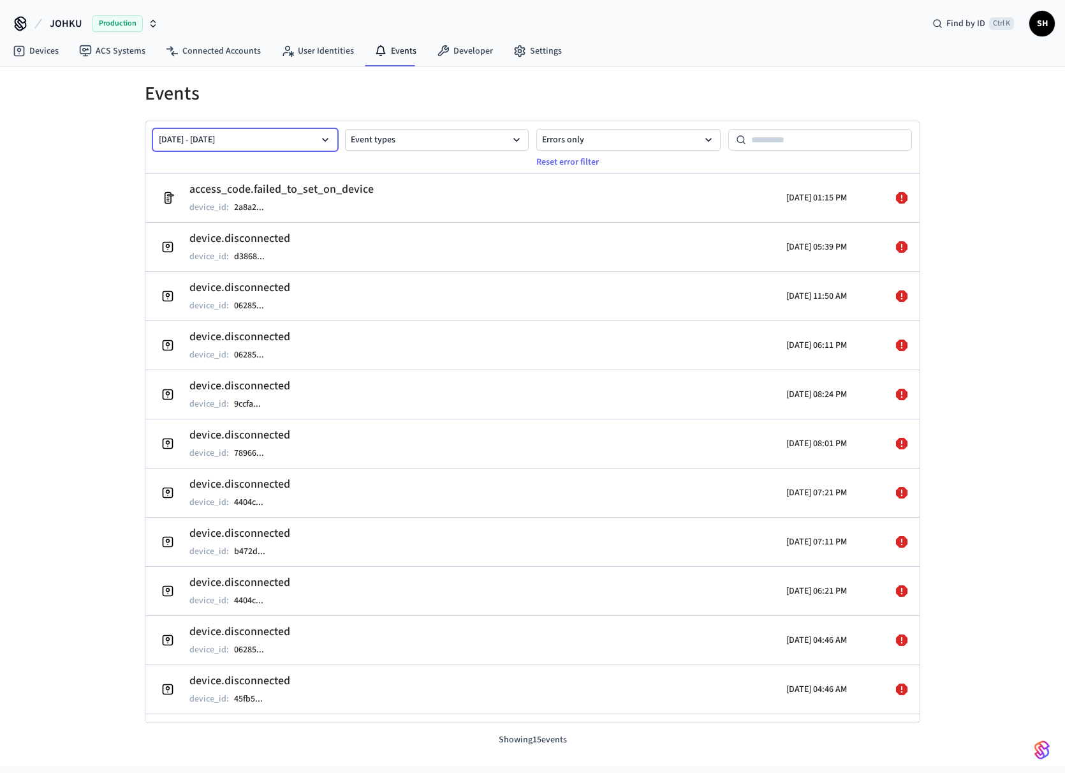
click at [318, 133] on button "[DATE] - [DATE]" at bounding box center [245, 140] width 184 height 22
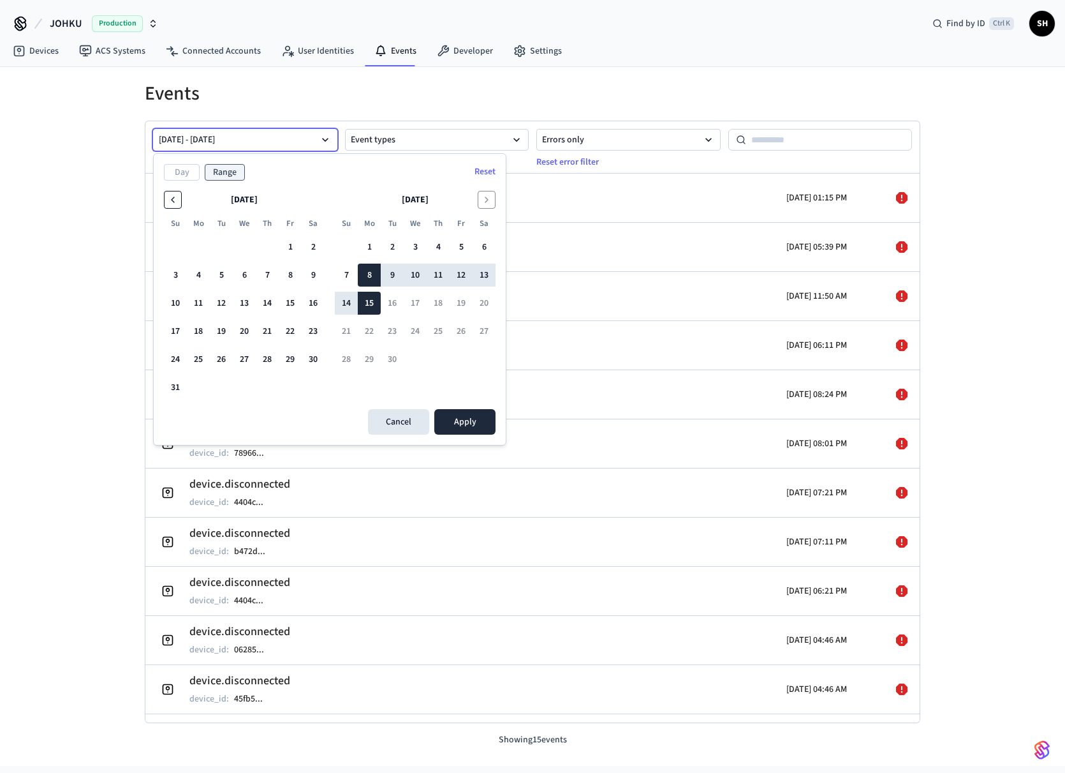
click at [174, 201] on icon "Go to the Previous Month" at bounding box center [173, 200] width 10 height 10
click at [173, 201] on icon "Go to the Previous Month" at bounding box center [173, 199] width 3 height 5
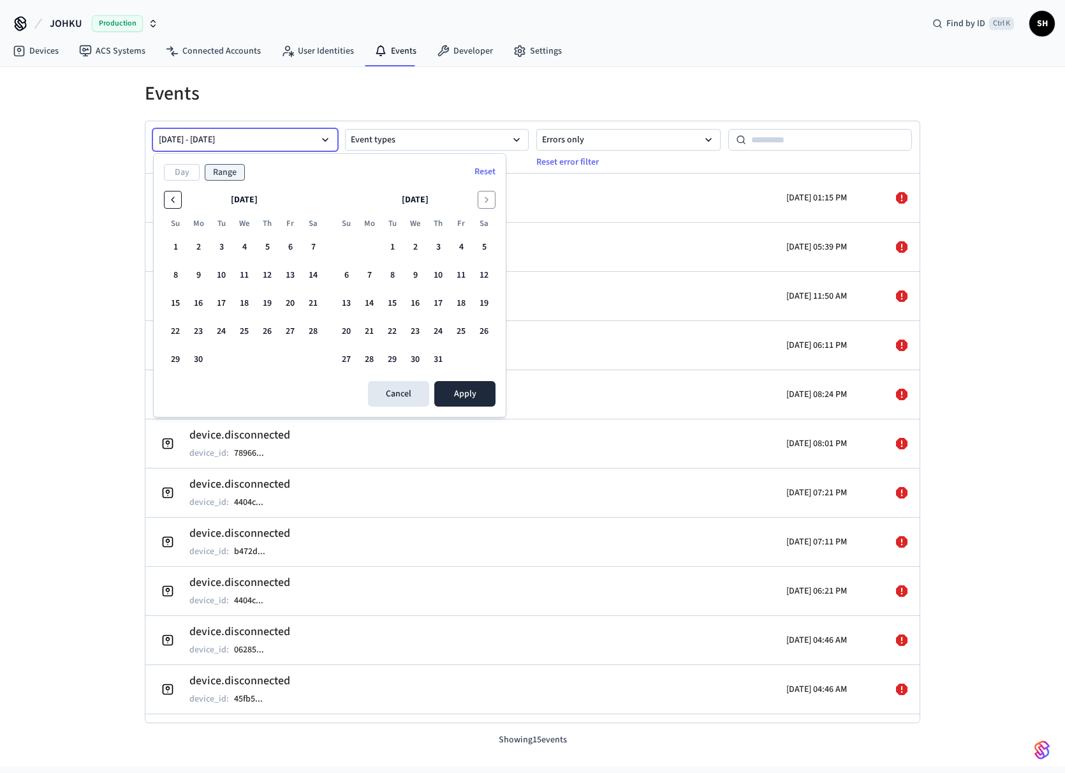
click at [173, 201] on icon "Go to the Previous Month" at bounding box center [173, 199] width 3 height 5
click at [173, 202] on icon "Go to the Previous Month" at bounding box center [173, 200] width 10 height 10
click at [217, 246] on button "1" at bounding box center [221, 246] width 23 height 23
click at [468, 398] on button "Apply" at bounding box center [464, 394] width 61 height 26
click at [492, 197] on button "Go to the Next Month" at bounding box center [487, 200] width 18 height 18
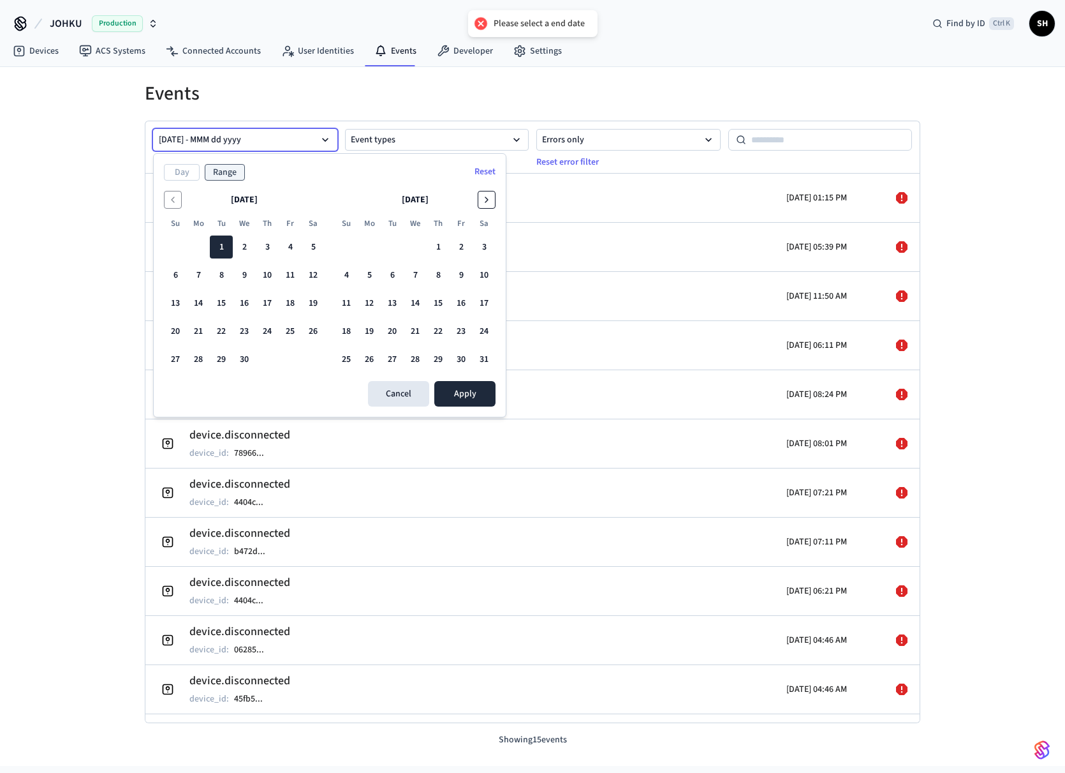
click at [492, 197] on button "Go to the Next Month" at bounding box center [487, 200] width 18 height 18
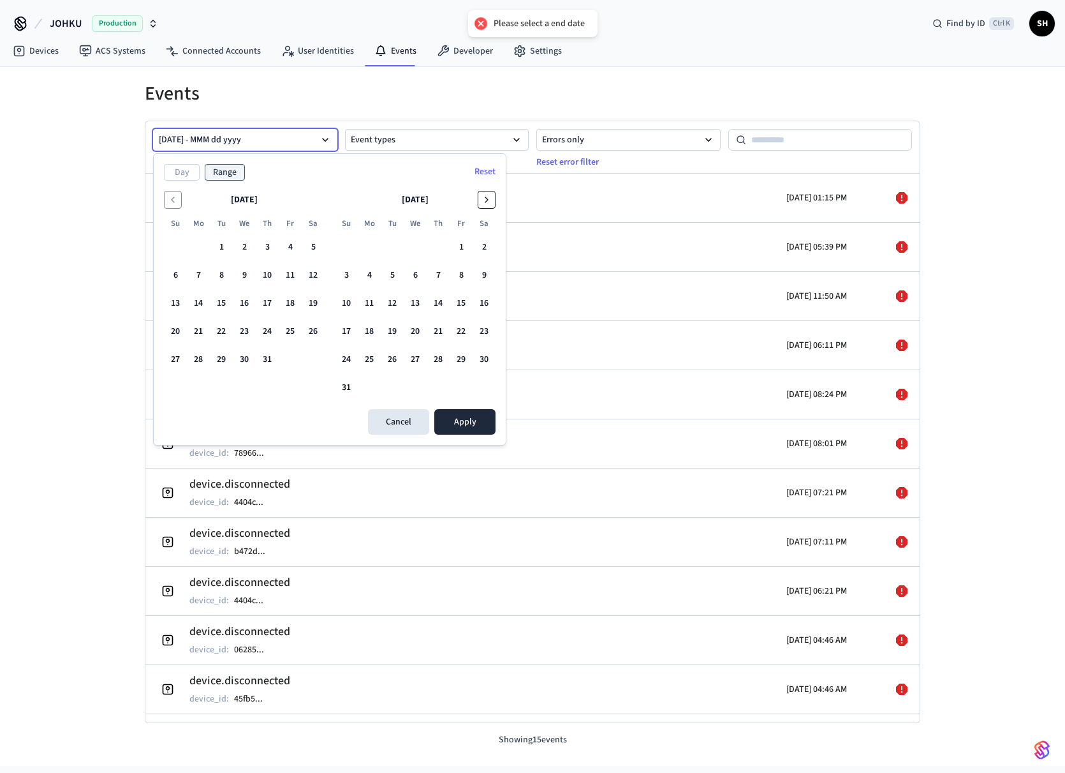
click at [492, 197] on button "Go to the Next Month" at bounding box center [487, 200] width 18 height 18
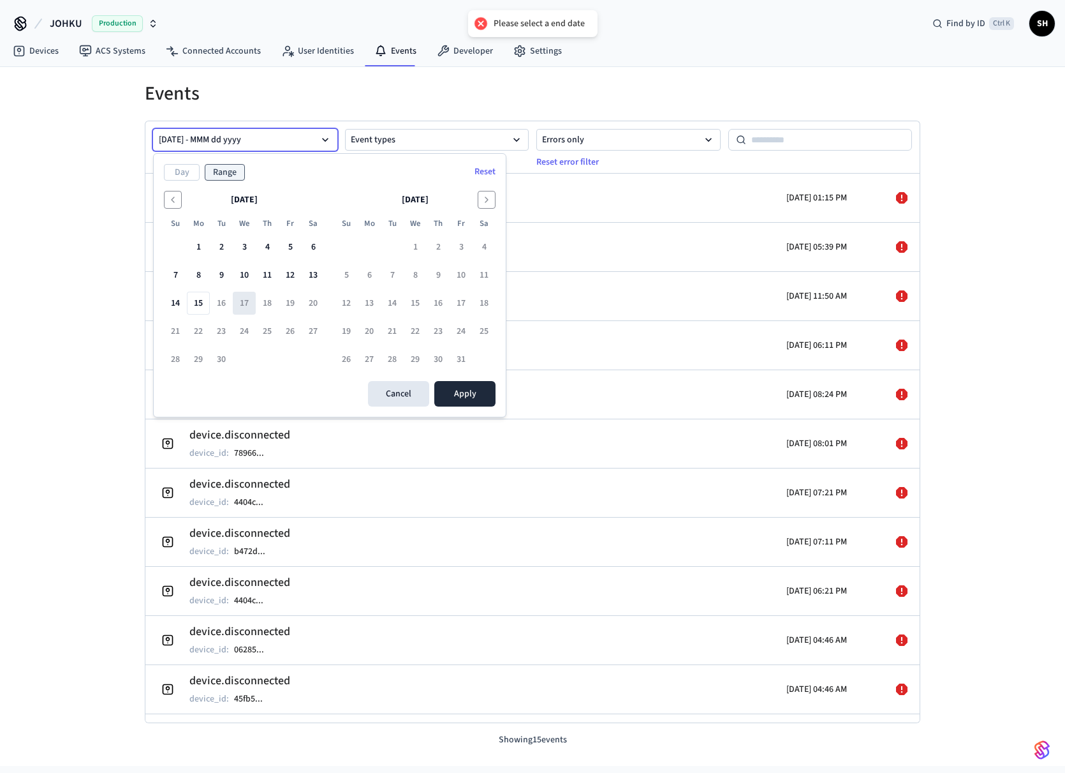
drag, startPoint x: 195, startPoint y: 304, endPoint x: 236, endPoint y: 306, distance: 41.5
click at [196, 304] on button "15" at bounding box center [198, 303] width 23 height 23
click at [171, 201] on icon "Go to the Previous Month" at bounding box center [173, 200] width 10 height 10
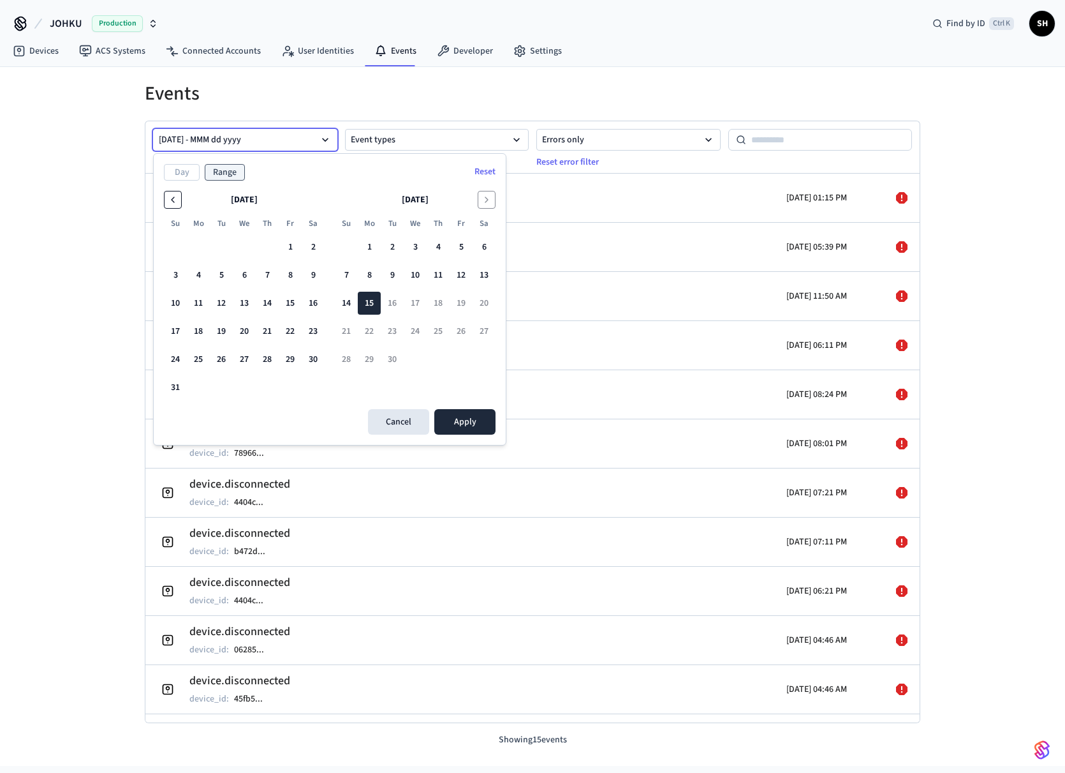
click at [174, 202] on icon "Go to the Previous Month" at bounding box center [173, 199] width 3 height 5
click at [175, 203] on icon "Go to the Previous Month" at bounding box center [173, 200] width 10 height 10
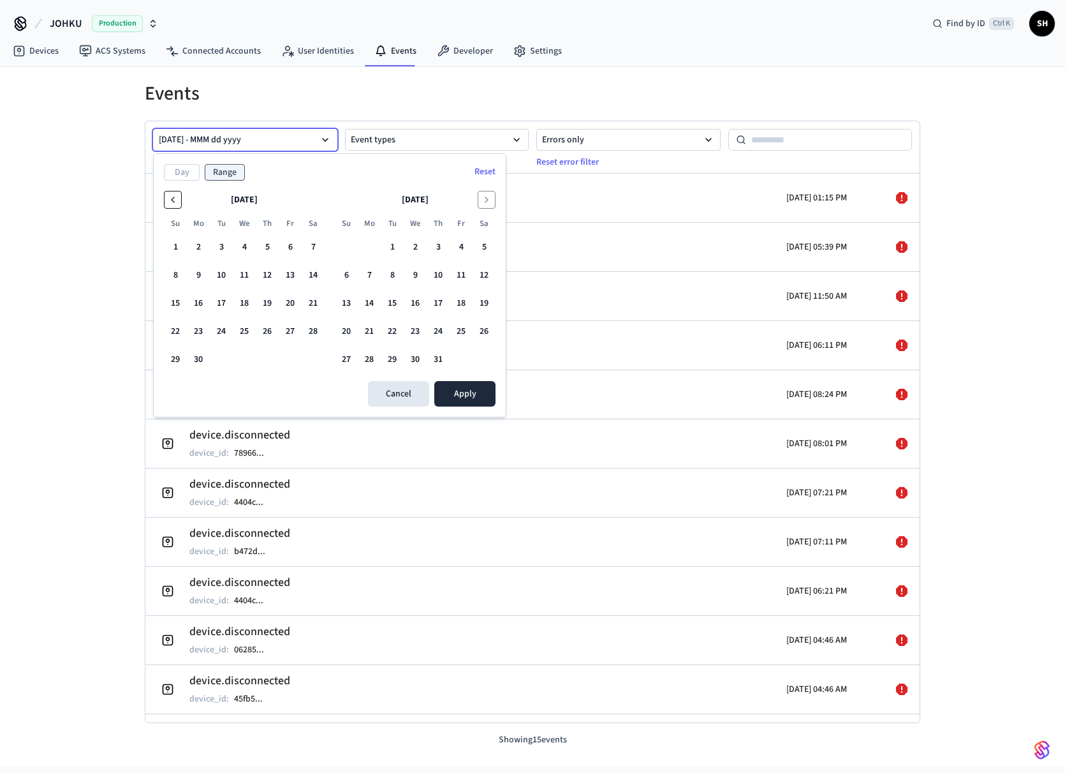
click at [179, 203] on button "Go to the Previous Month" at bounding box center [173, 200] width 18 height 18
click at [270, 253] on button "1" at bounding box center [267, 246] width 23 height 23
drag, startPoint x: 485, startPoint y: 196, endPoint x: 480, endPoint y: 202, distance: 8.2
click at [485, 198] on icon "Go to the Next Month" at bounding box center [487, 200] width 10 height 10
click at [482, 203] on icon "Go to the Next Month" at bounding box center [487, 200] width 10 height 10
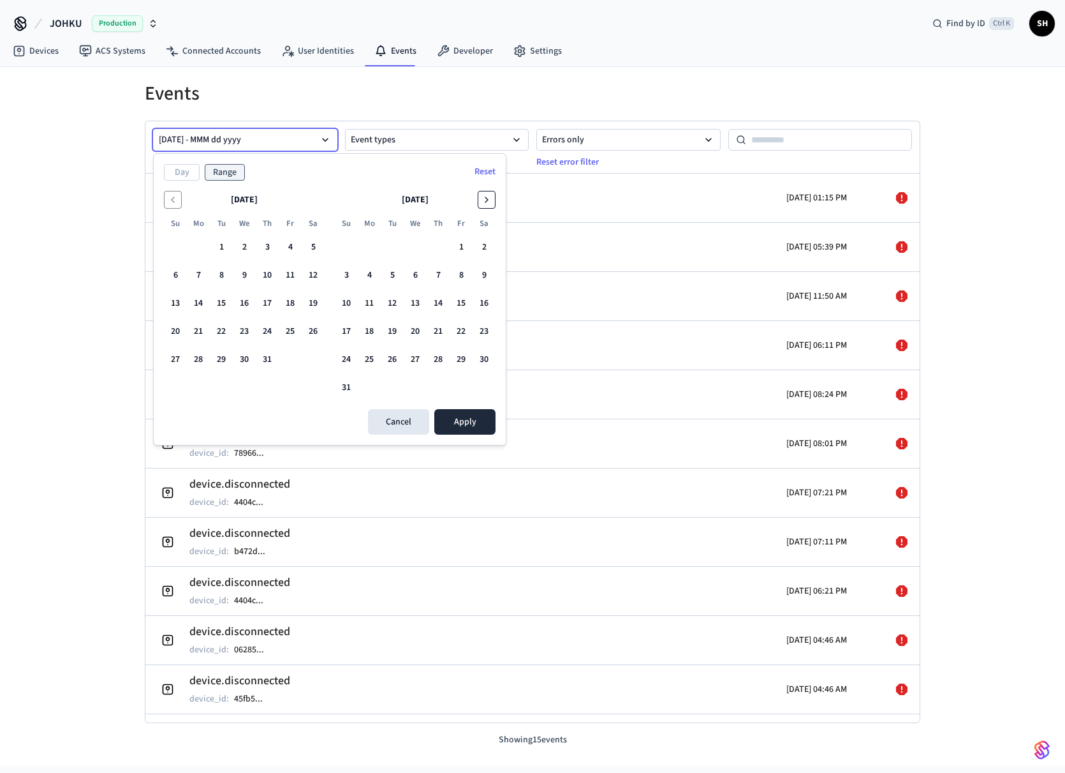
click at [481, 204] on button "Go to the Next Month" at bounding box center [487, 200] width 18 height 18
click at [372, 299] on button "15" at bounding box center [369, 303] width 23 height 23
click at [179, 198] on button "Go to the Previous Month" at bounding box center [173, 200] width 18 height 18
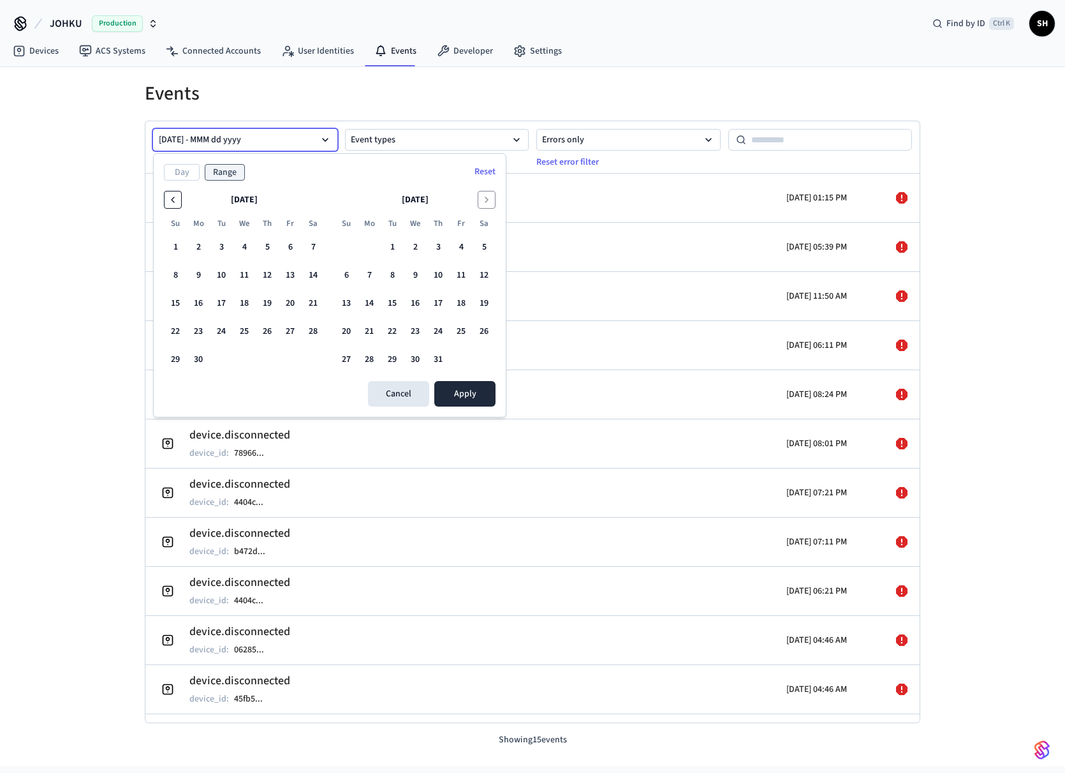
click at [179, 198] on button "Go to the Previous Month" at bounding box center [173, 200] width 18 height 18
click at [268, 246] on button "1" at bounding box center [267, 246] width 23 height 23
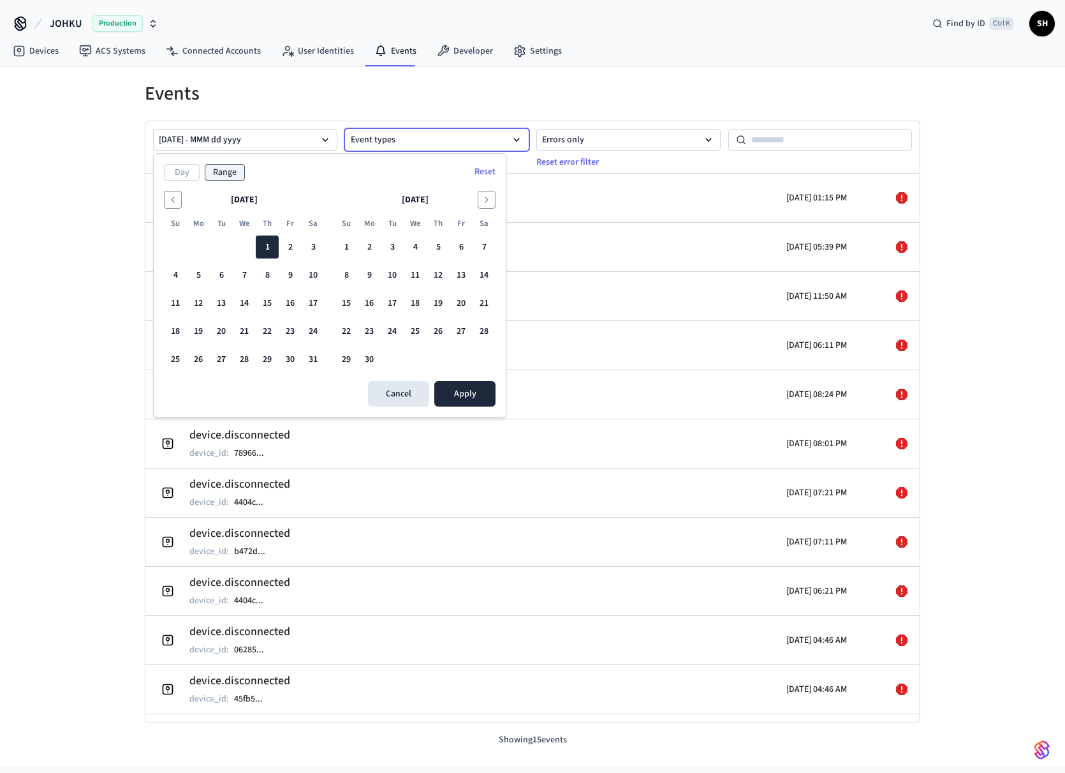
click at [364, 143] on button "Event types" at bounding box center [437, 140] width 184 height 22
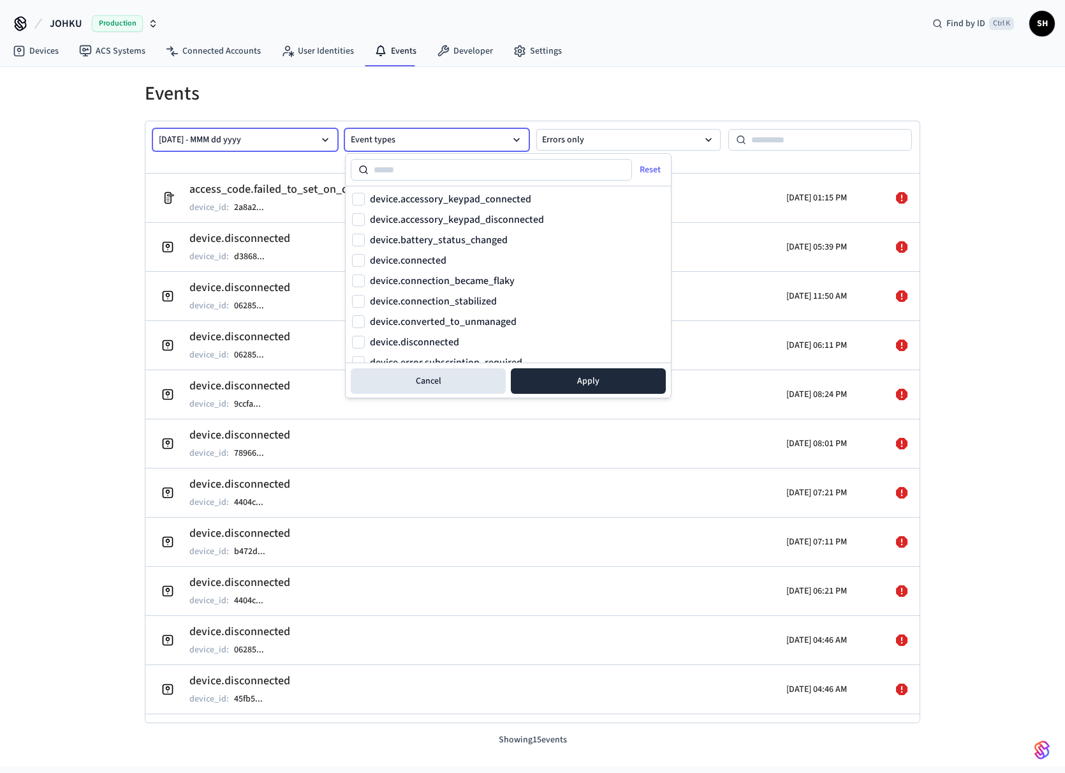
click at [300, 141] on button "[DATE] - MMM dd yyyy" at bounding box center [245, 140] width 184 height 22
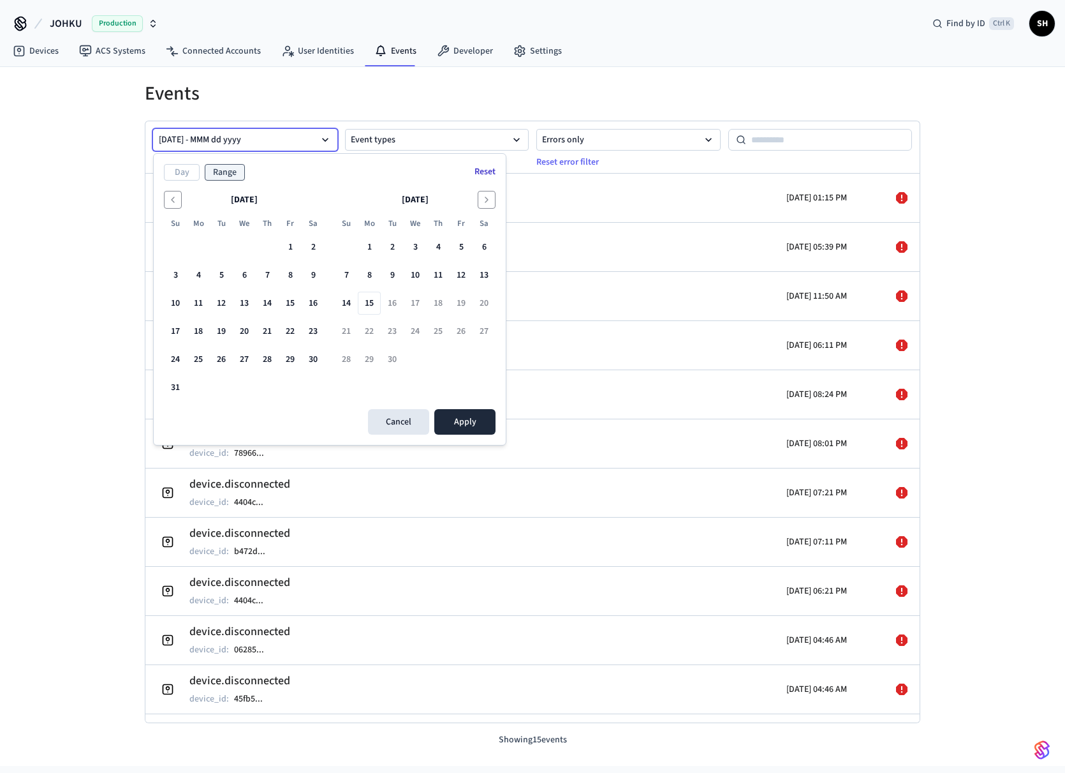
click at [483, 169] on button "Reset" at bounding box center [485, 171] width 36 height 20
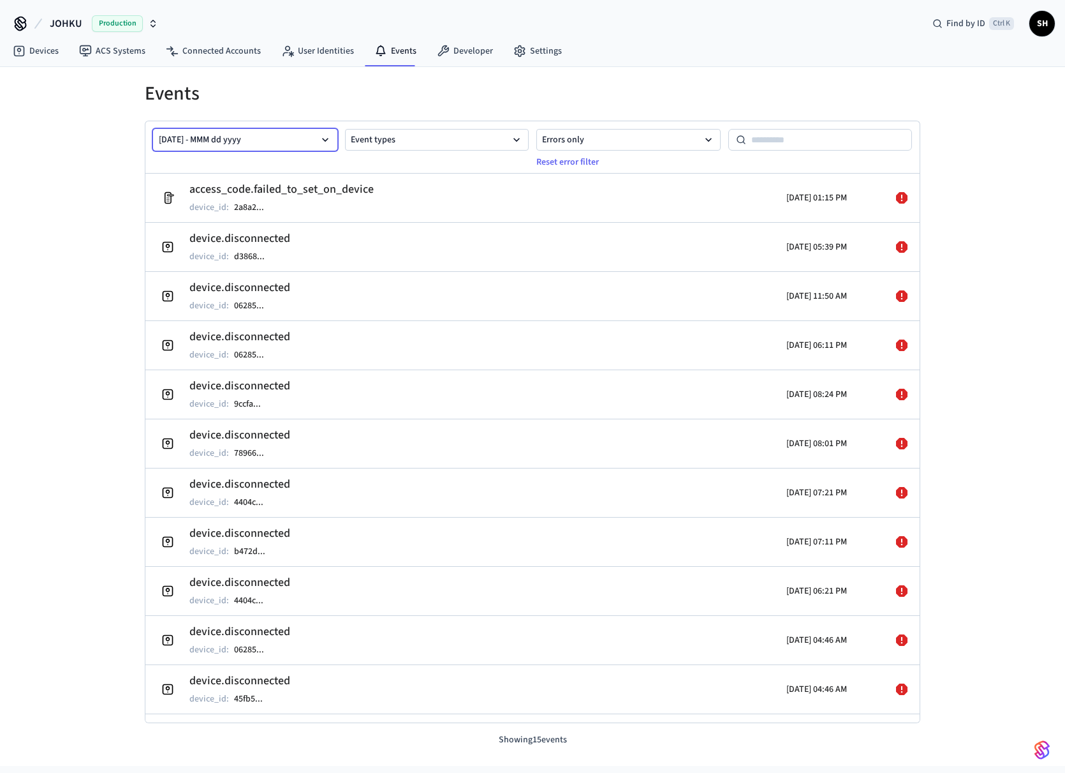
click at [240, 138] on button "[DATE] - MMM dd yyyy" at bounding box center [245, 140] width 184 height 22
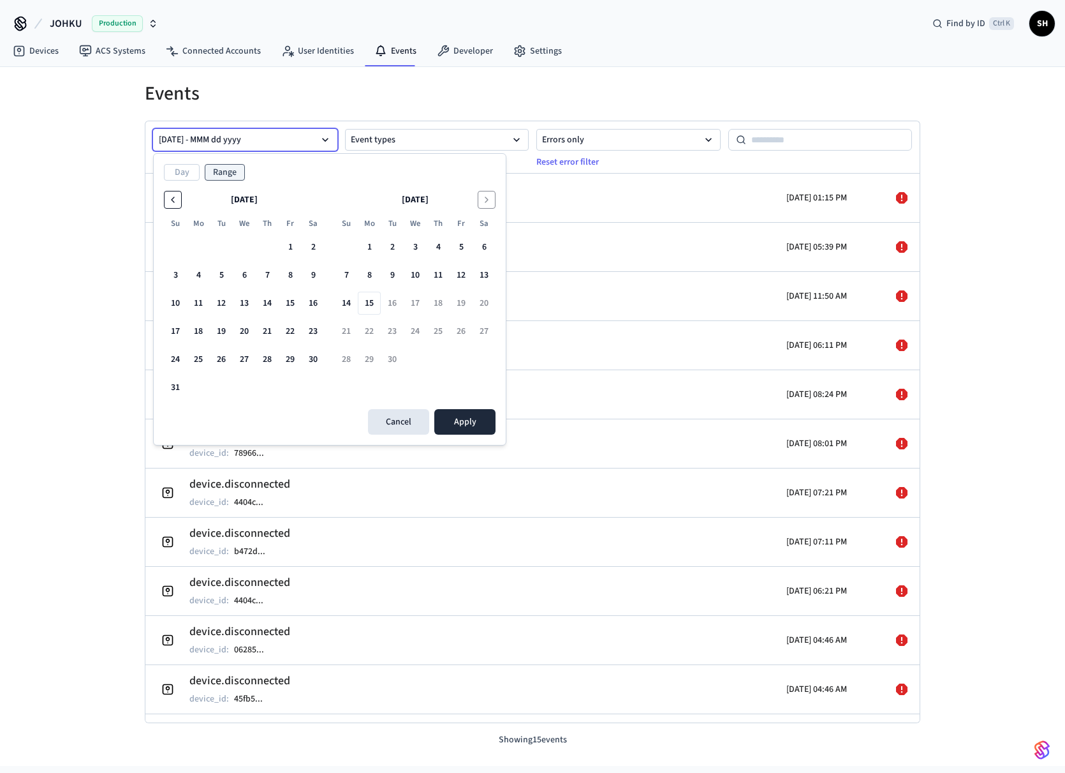
click at [173, 196] on icon "Go to the Previous Month" at bounding box center [173, 200] width 10 height 10
click at [177, 197] on icon "Go to the Previous Month" at bounding box center [173, 200] width 10 height 10
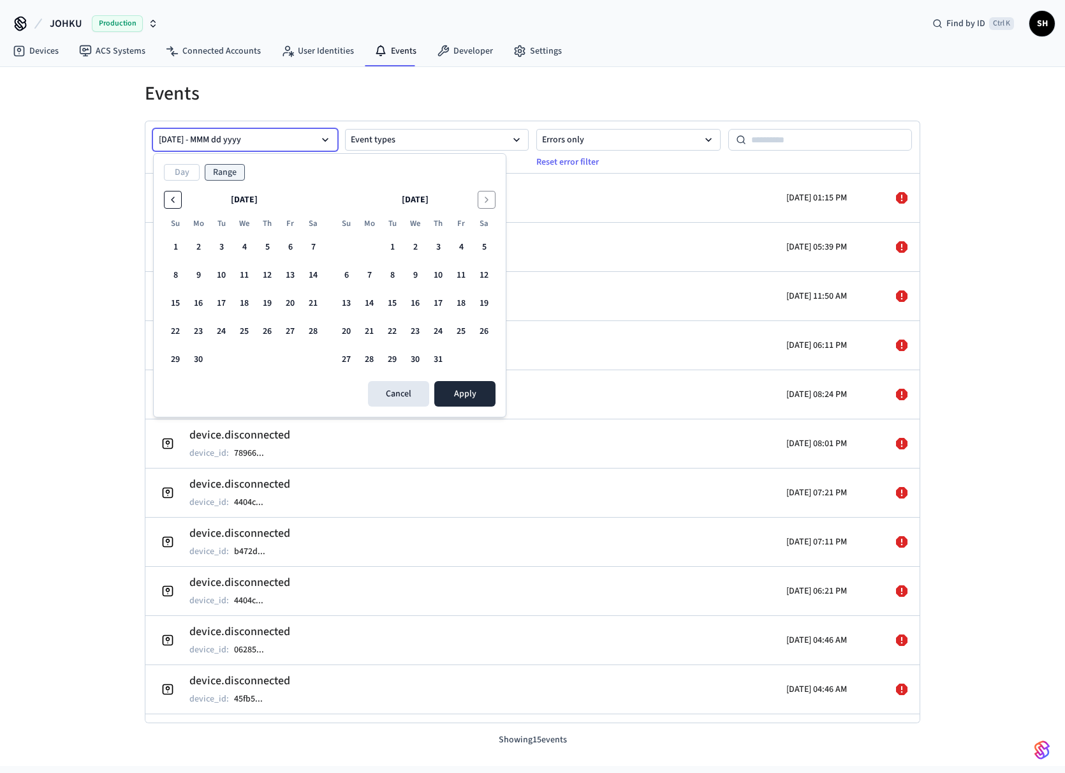
click at [175, 198] on icon "Go to the Previous Month" at bounding box center [173, 200] width 10 height 10
click at [178, 198] on button "Go to the Previous Month" at bounding box center [173, 200] width 18 height 18
click at [226, 247] on button "1" at bounding box center [221, 246] width 23 height 23
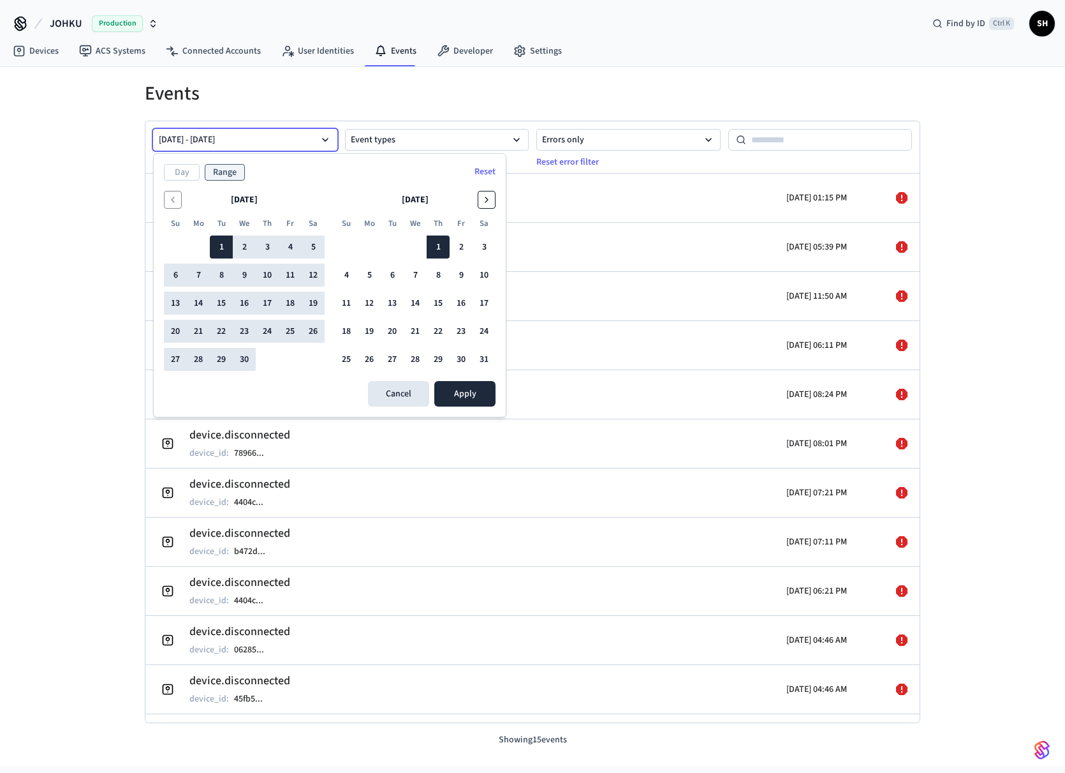
click at [485, 201] on icon "Go to the Next Month" at bounding box center [487, 200] width 10 height 10
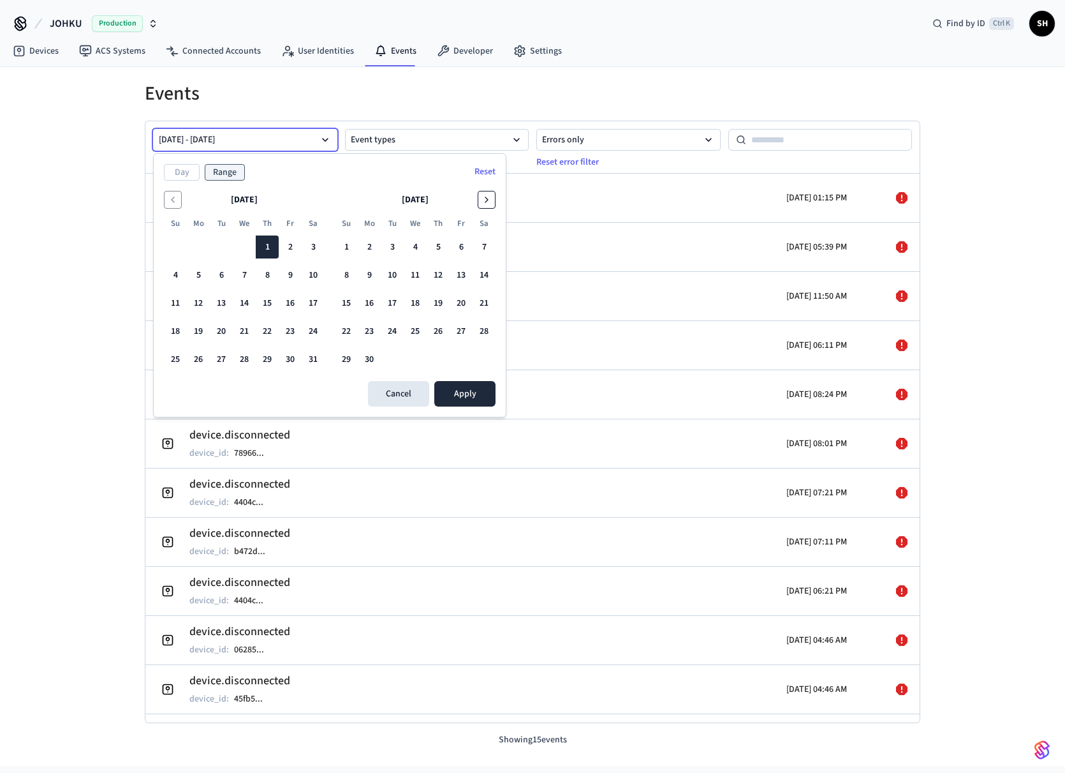
click at [485, 201] on icon "Go to the Next Month" at bounding box center [487, 200] width 10 height 10
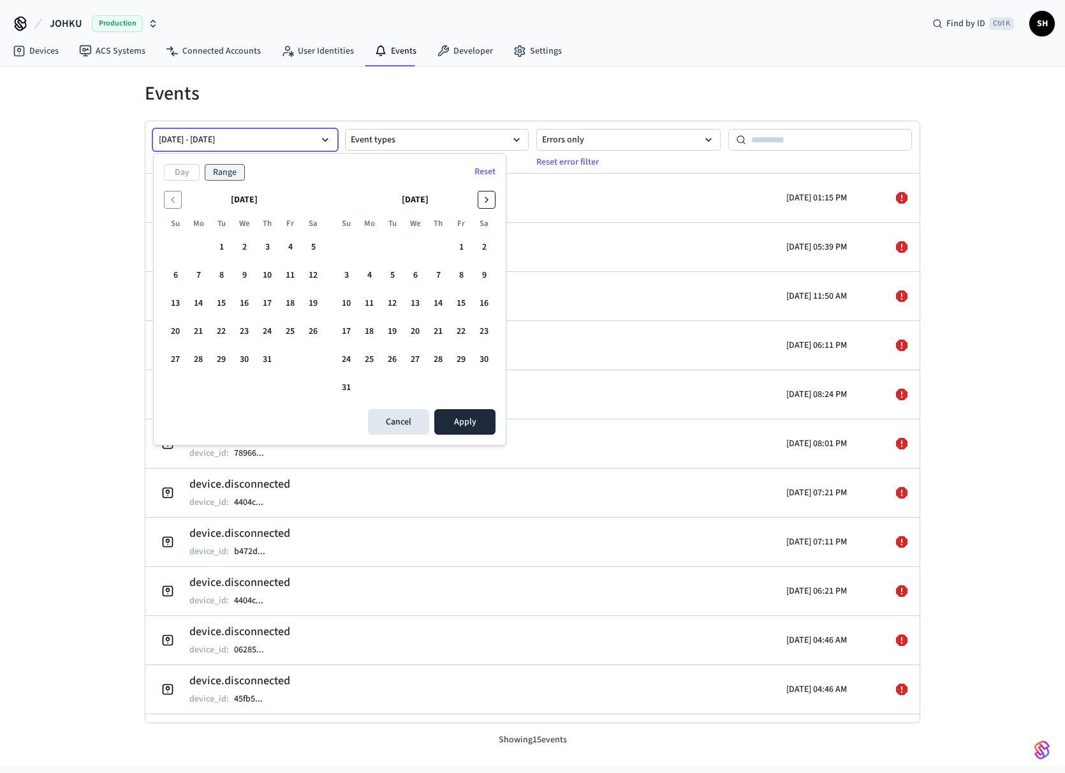
click at [480, 202] on button "Go to the Next Month" at bounding box center [487, 200] width 18 height 18
click at [372, 302] on button "15" at bounding box center [369, 303] width 23 height 23
click at [373, 302] on button "15" at bounding box center [369, 303] width 23 height 23
click at [171, 201] on icon "Go to the Previous Month" at bounding box center [173, 200] width 10 height 10
click at [172, 201] on icon "Go to the Previous Month" at bounding box center [173, 200] width 10 height 10
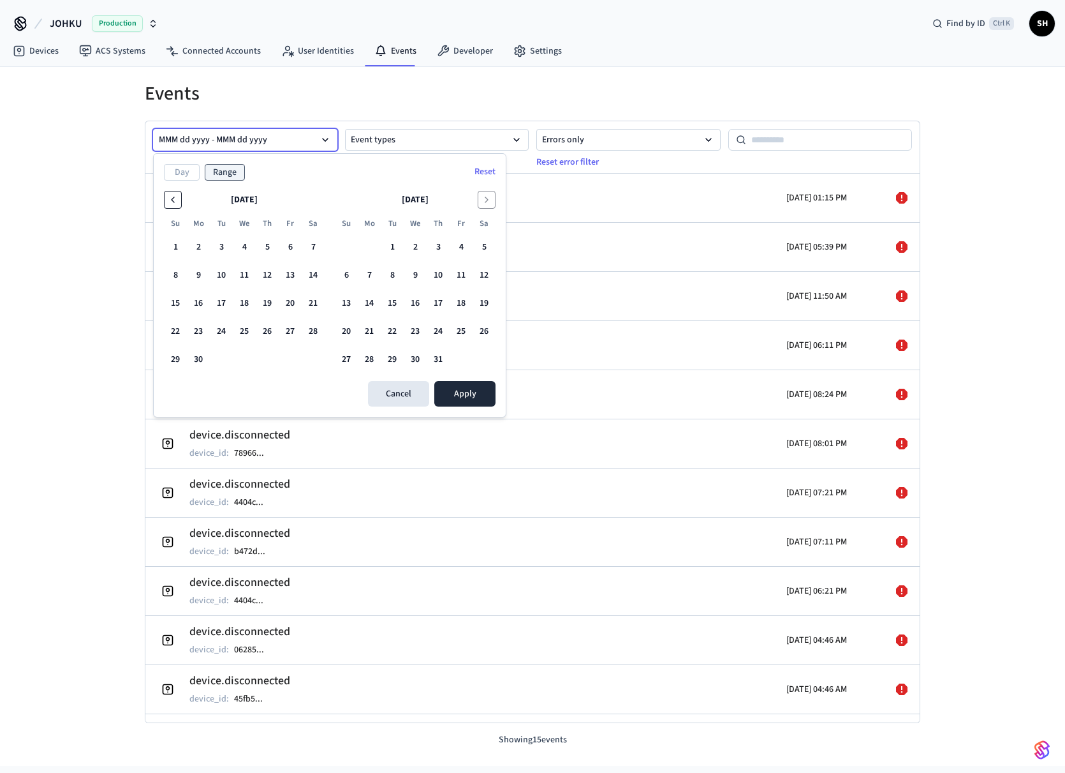
click at [174, 201] on icon "Go to the Previous Month" at bounding box center [173, 200] width 10 height 10
click at [265, 248] on button "1" at bounding box center [267, 246] width 23 height 23
click at [490, 200] on icon "Go to the Next Month" at bounding box center [487, 200] width 10 height 10
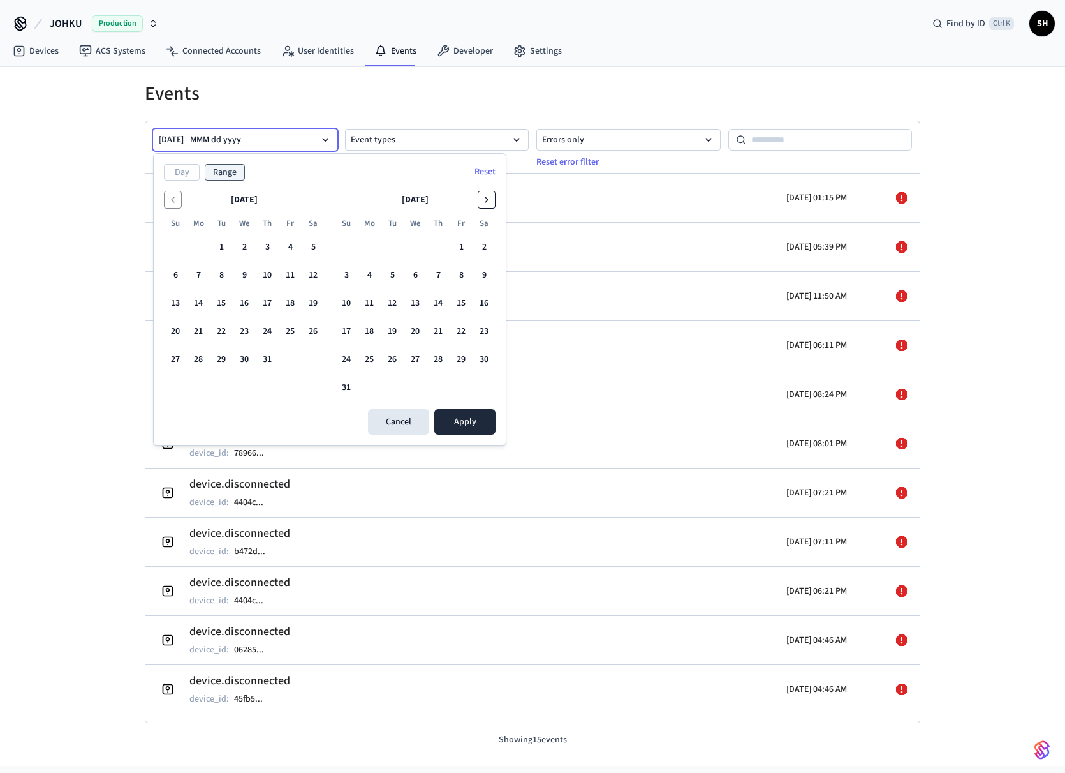
click at [490, 200] on icon "Go to the Next Month" at bounding box center [487, 200] width 10 height 10
click at [374, 303] on button "15" at bounding box center [369, 303] width 23 height 23
click at [290, 244] on button "1" at bounding box center [290, 246] width 23 height 23
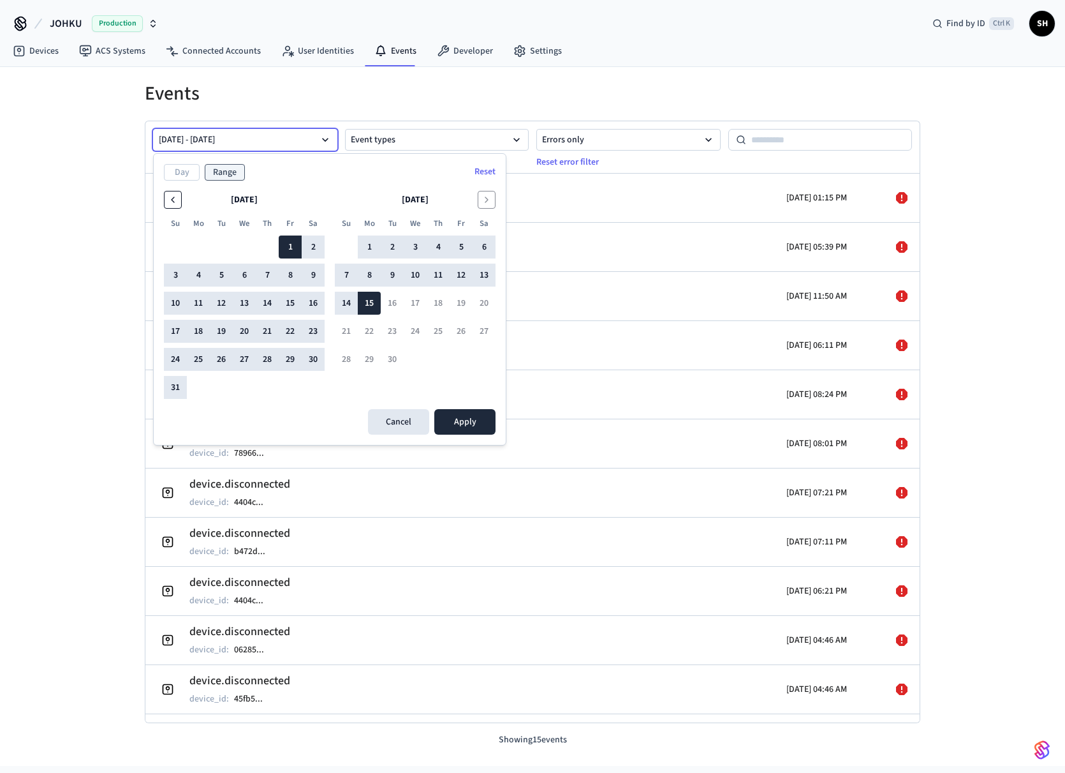
click at [177, 197] on icon "Go to the Previous Month" at bounding box center [173, 200] width 10 height 10
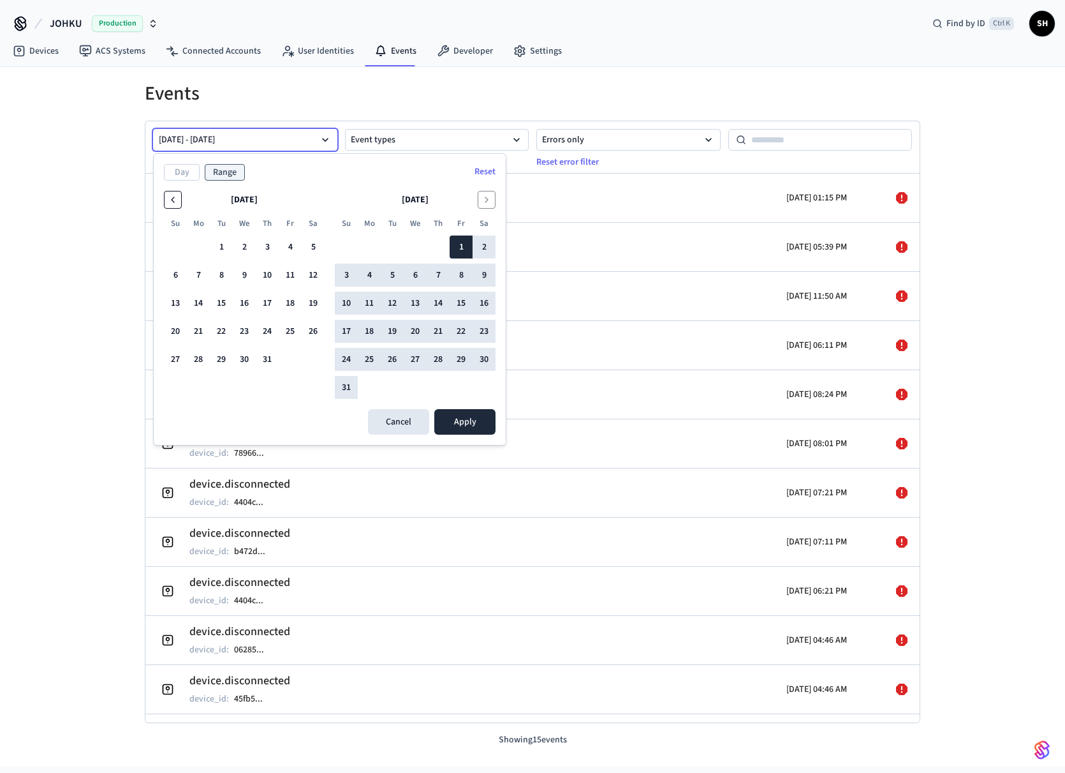
click at [177, 197] on icon "Go to the Previous Month" at bounding box center [173, 200] width 10 height 10
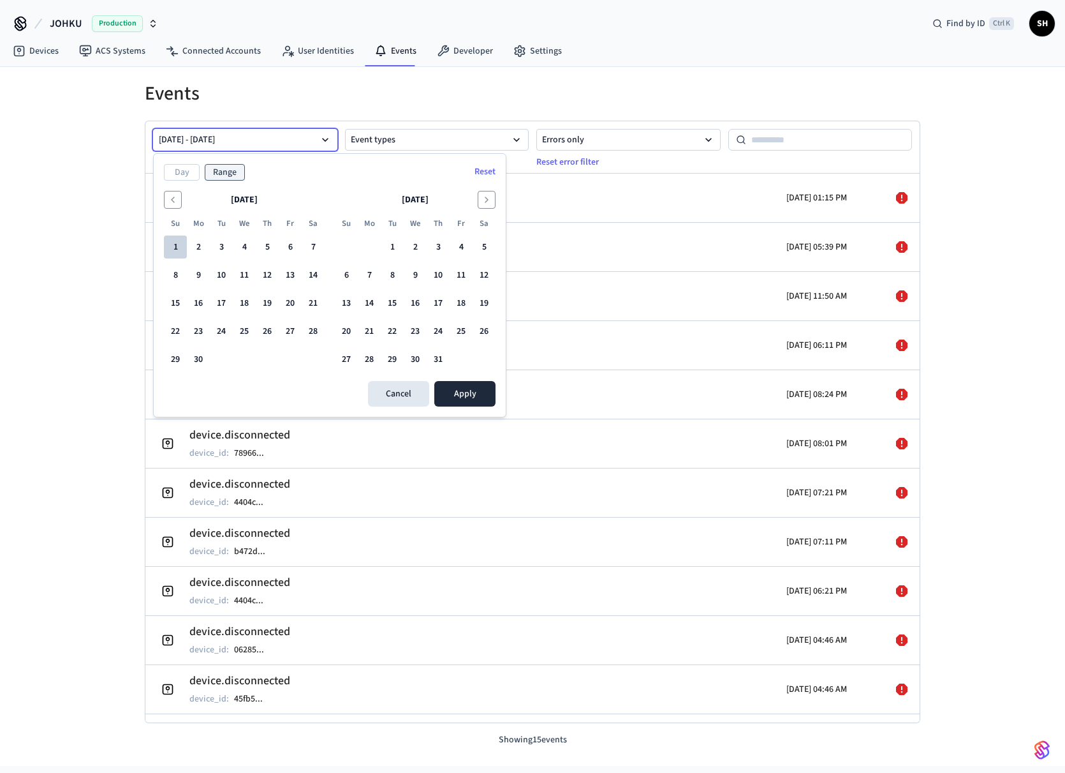
drag, startPoint x: 172, startPoint y: 242, endPoint x: 179, endPoint y: 244, distance: 7.1
click at [175, 244] on button "1" at bounding box center [175, 246] width 23 height 23
click at [490, 198] on icon "Go to the Next Month" at bounding box center [487, 200] width 10 height 10
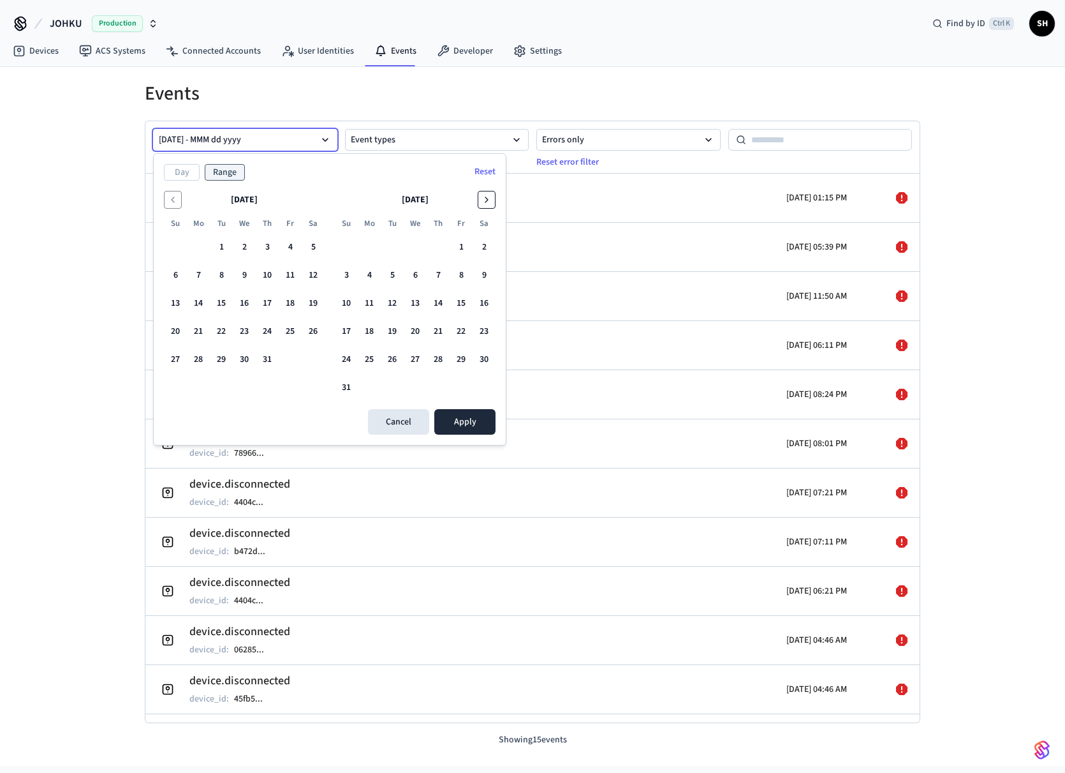
click at [490, 198] on icon "Go to the Next Month" at bounding box center [487, 200] width 10 height 10
click at [369, 303] on button "15" at bounding box center [369, 303] width 23 height 23
click at [177, 201] on icon "Go to the Previous Month" at bounding box center [173, 200] width 10 height 10
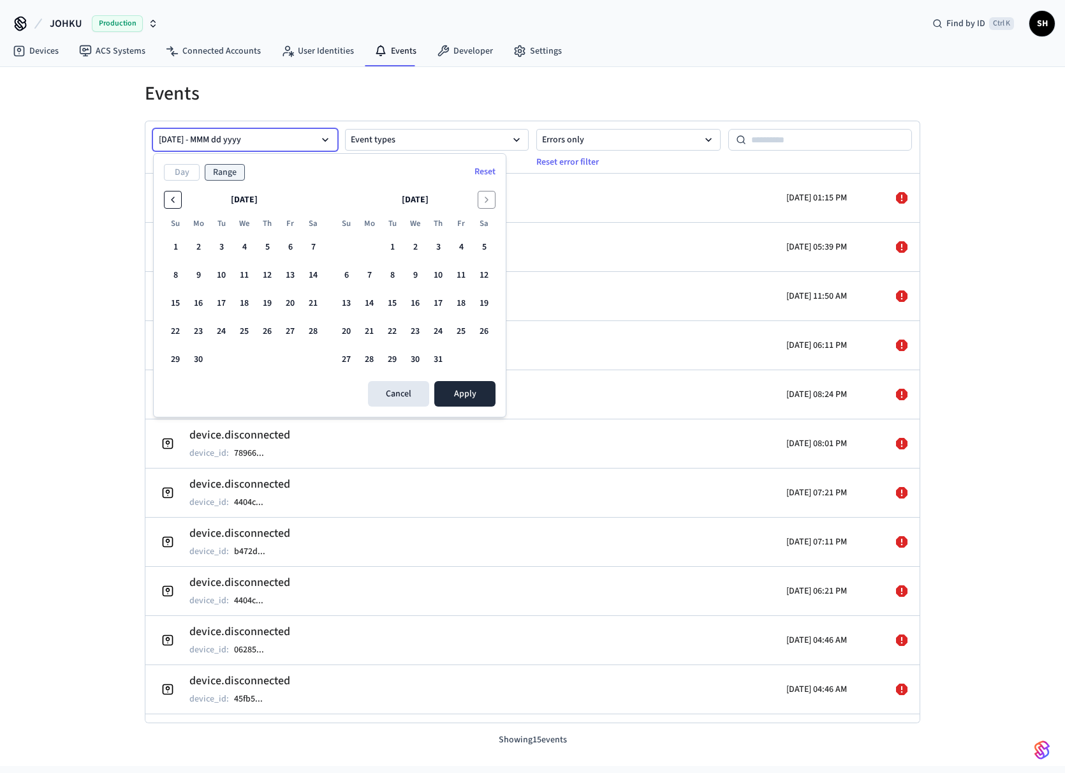
click at [177, 201] on icon "Go to the Previous Month" at bounding box center [173, 200] width 10 height 10
click at [268, 246] on button "1" at bounding box center [267, 246] width 23 height 23
click at [230, 135] on div "[DATE] - MMM dd yyyy Event types Errors only Reset error filter" at bounding box center [532, 147] width 774 height 52
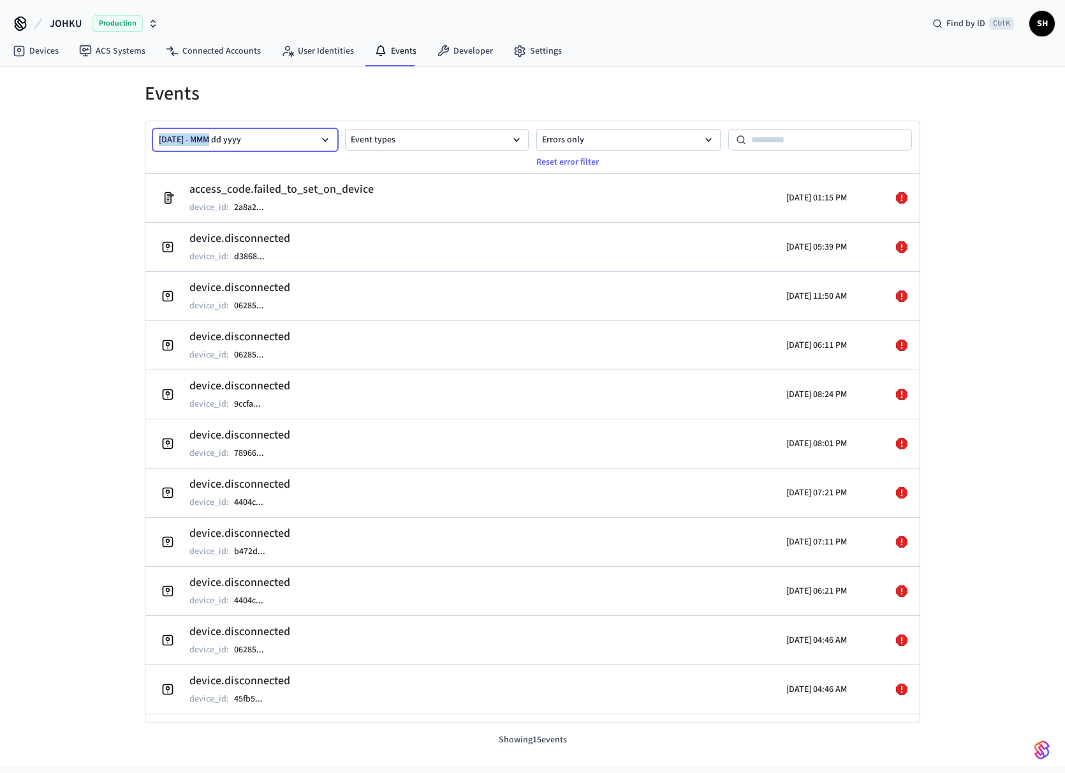
click at [270, 142] on button "[DATE] - MMM dd yyyy" at bounding box center [245, 140] width 184 height 22
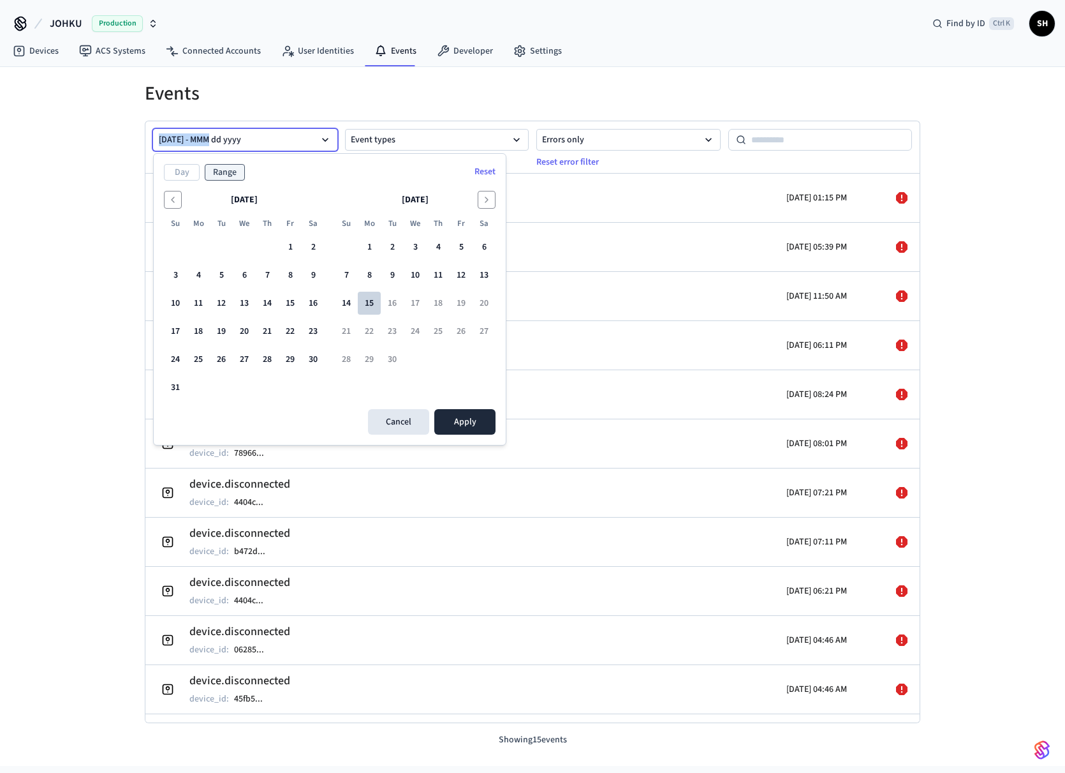
click at [373, 306] on button "15" at bounding box center [369, 303] width 23 height 23
click at [175, 204] on icon "Go to the Previous Month" at bounding box center [173, 200] width 10 height 10
click at [228, 246] on button "1" at bounding box center [221, 246] width 23 height 23
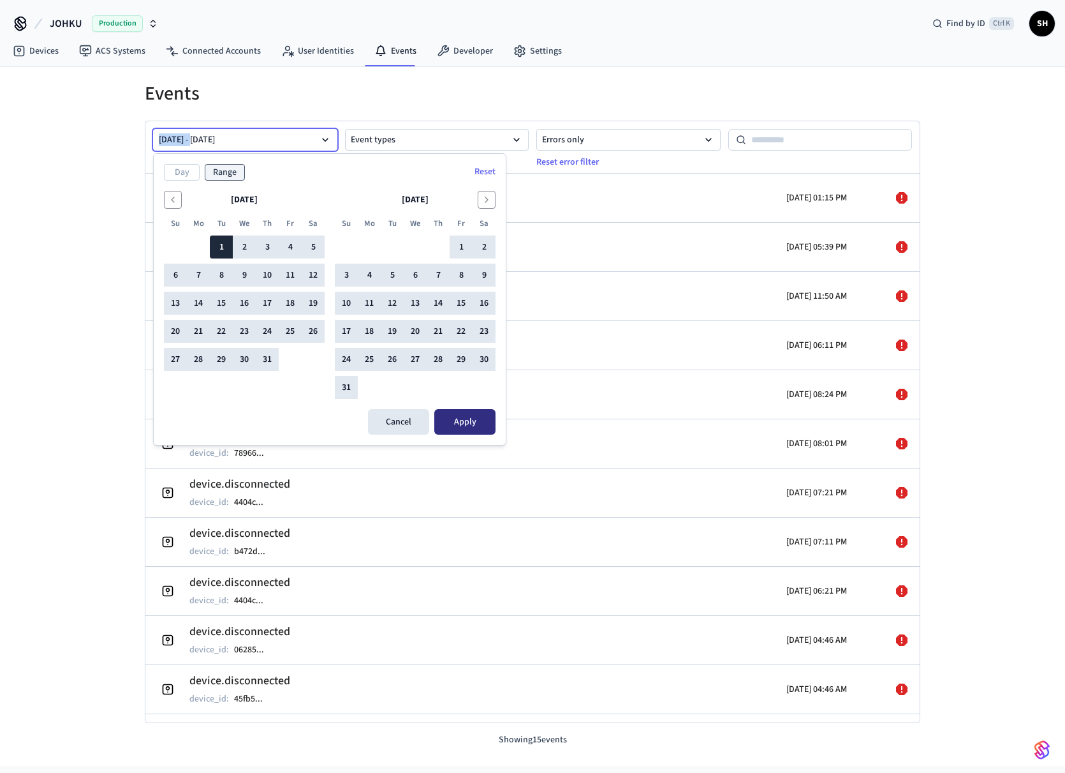
click at [476, 413] on button "Apply" at bounding box center [464, 422] width 61 height 26
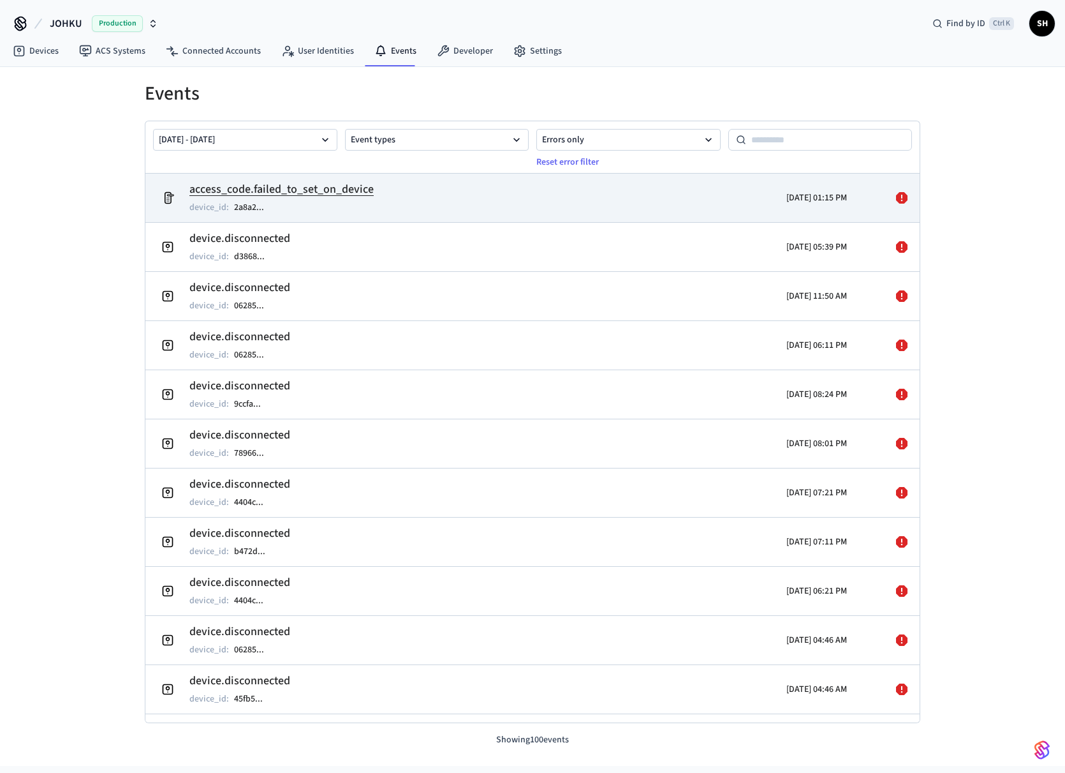
click at [363, 191] on h2 "access_code.failed_to_set_on_device" at bounding box center [281, 190] width 184 height 18
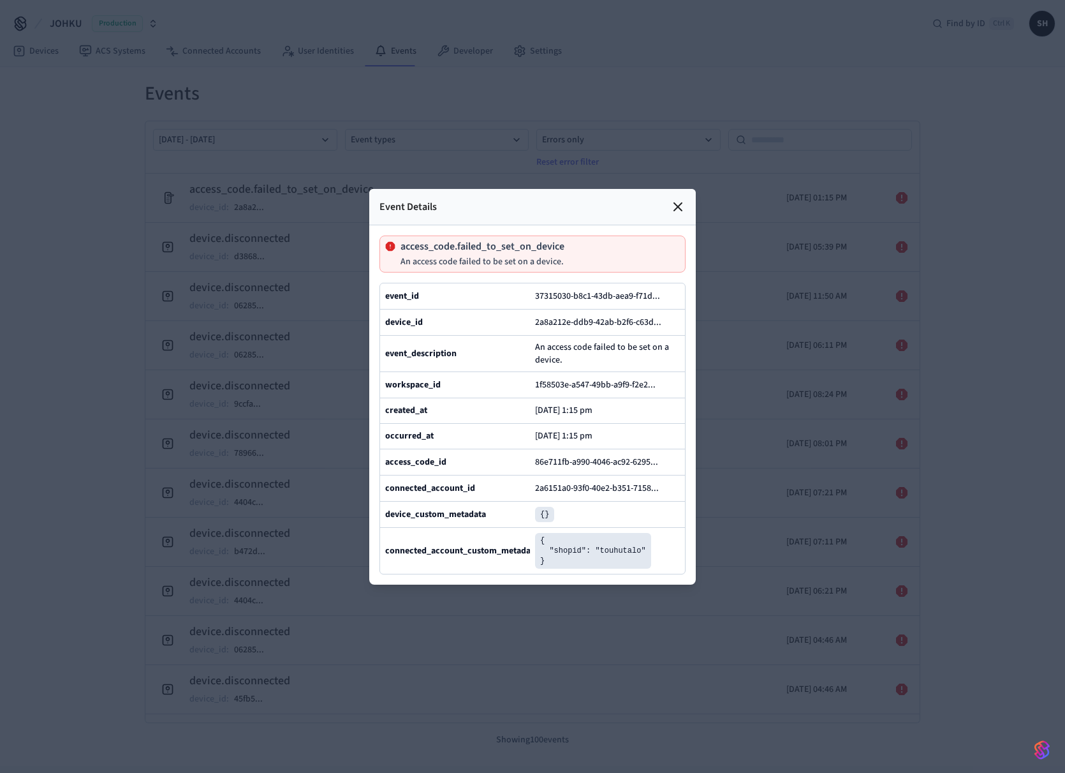
click at [681, 199] on icon at bounding box center [677, 206] width 15 height 15
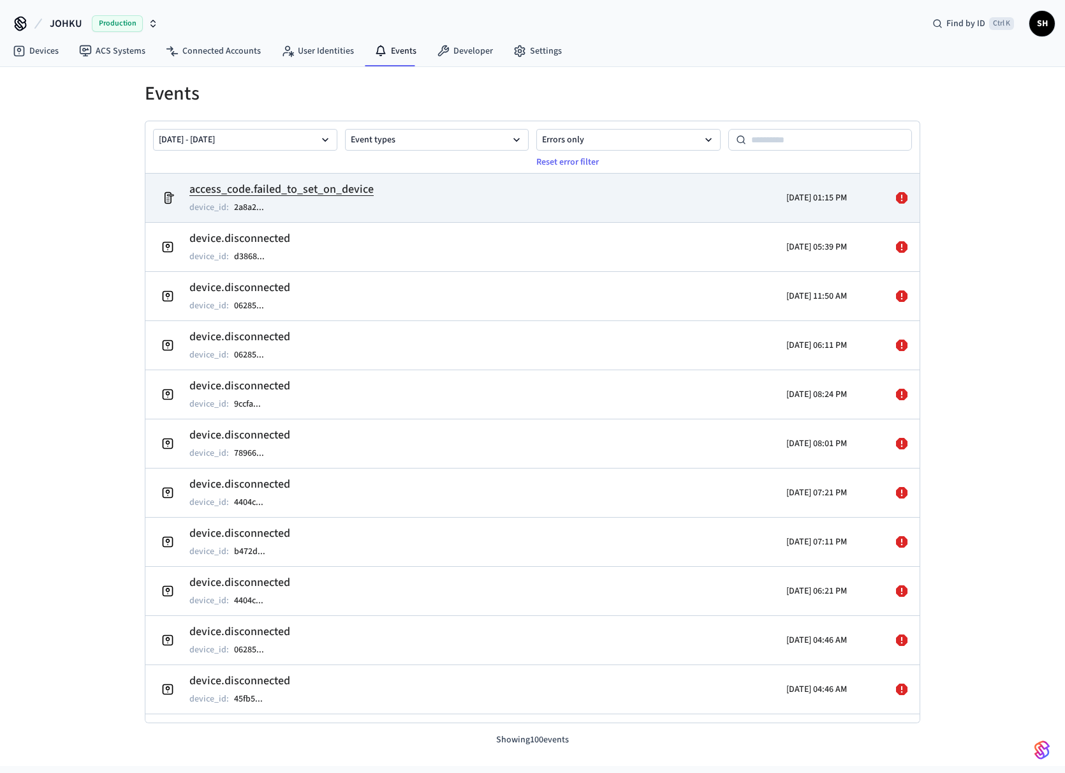
click at [336, 195] on h2 "access_code.failed_to_set_on_device" at bounding box center [281, 190] width 184 height 18
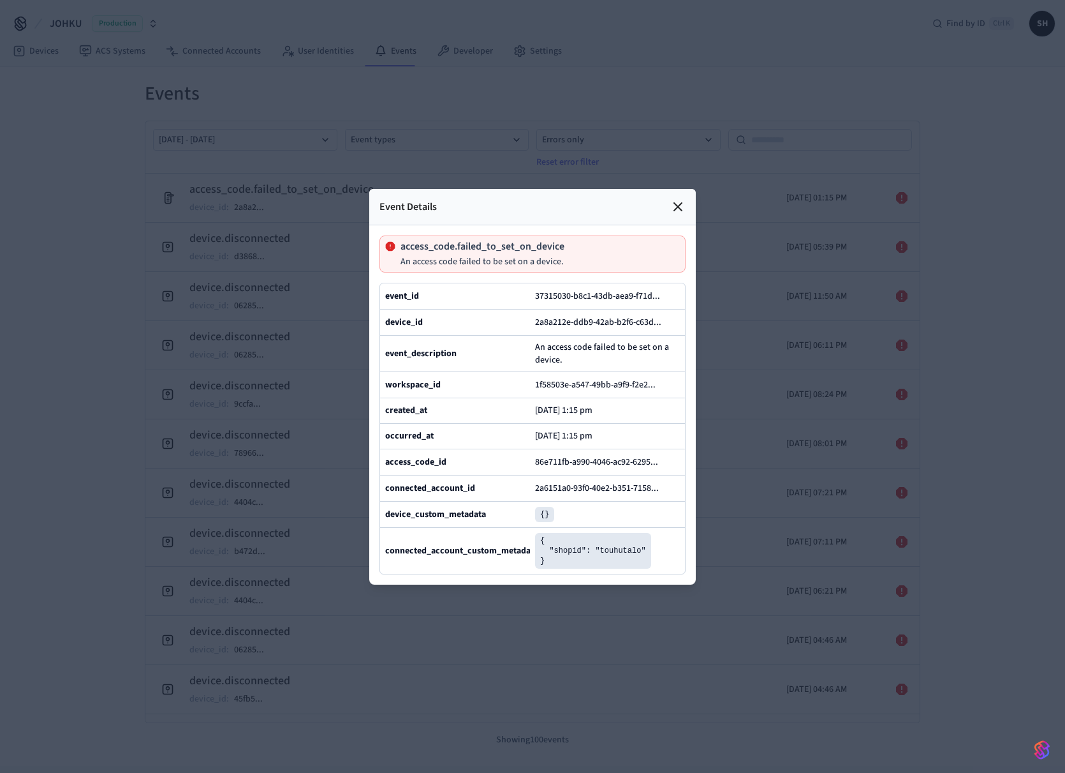
click at [361, 78] on div at bounding box center [532, 386] width 1065 height 773
click at [679, 199] on icon at bounding box center [677, 206] width 15 height 15
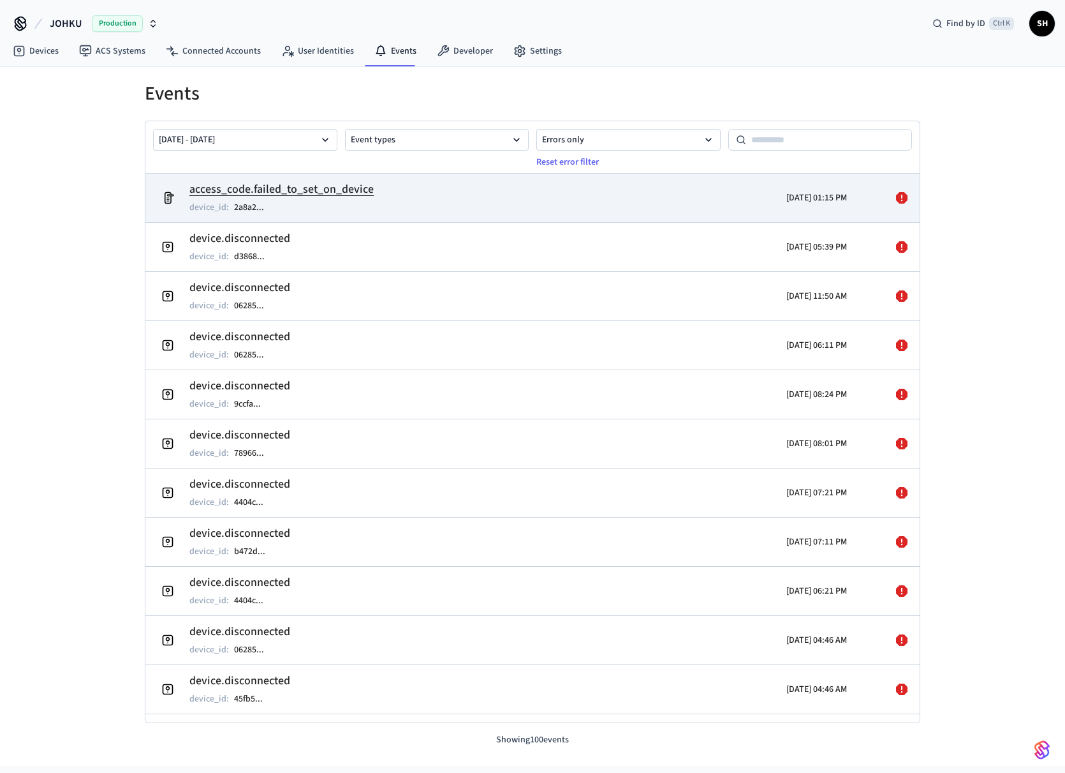
click at [292, 195] on h2 "access_code.failed_to_set_on_device" at bounding box center [281, 190] width 184 height 18
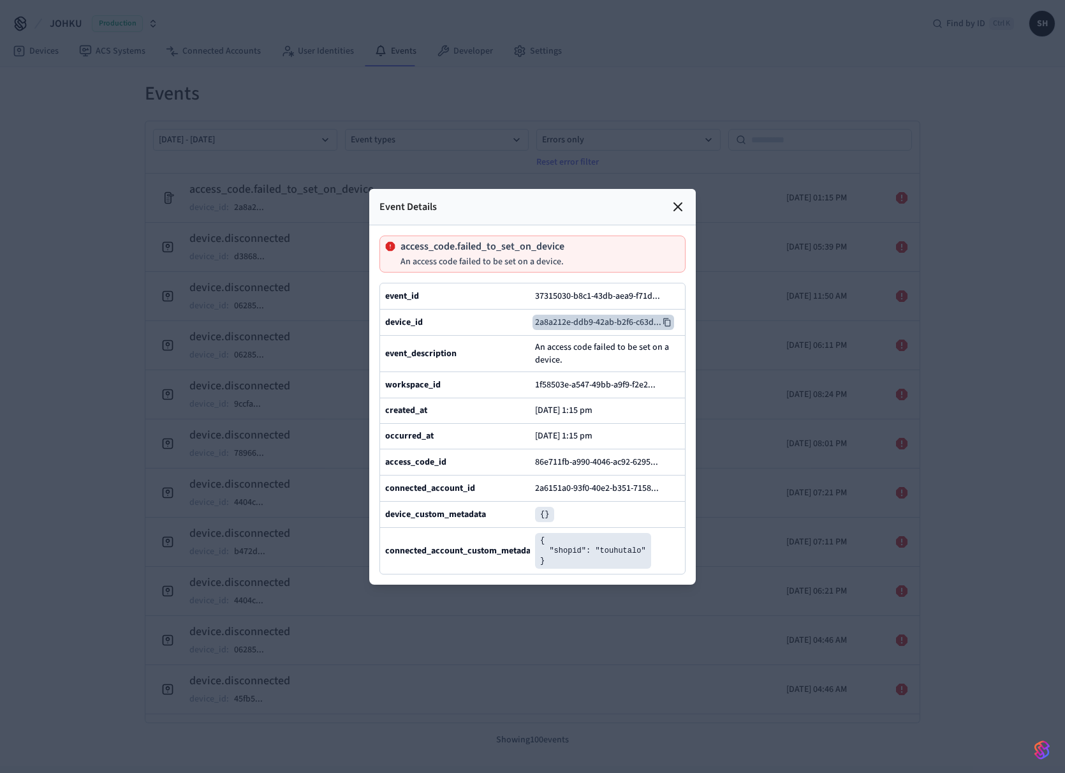
click at [666, 318] on icon at bounding box center [667, 322] width 9 height 9
click at [362, 93] on div at bounding box center [532, 386] width 1065 height 773
click at [981, 22] on div at bounding box center [532, 386] width 1065 height 773
click at [677, 199] on icon at bounding box center [677, 206] width 15 height 15
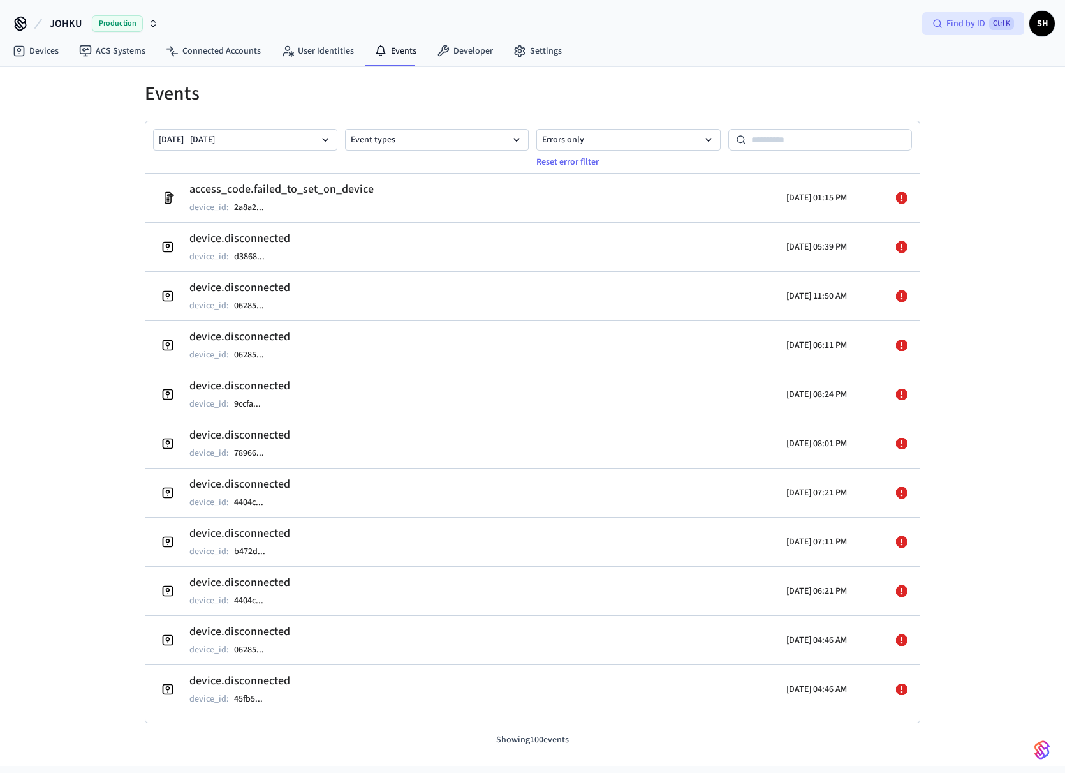
click at [969, 22] on span "Find by ID" at bounding box center [966, 23] width 39 height 13
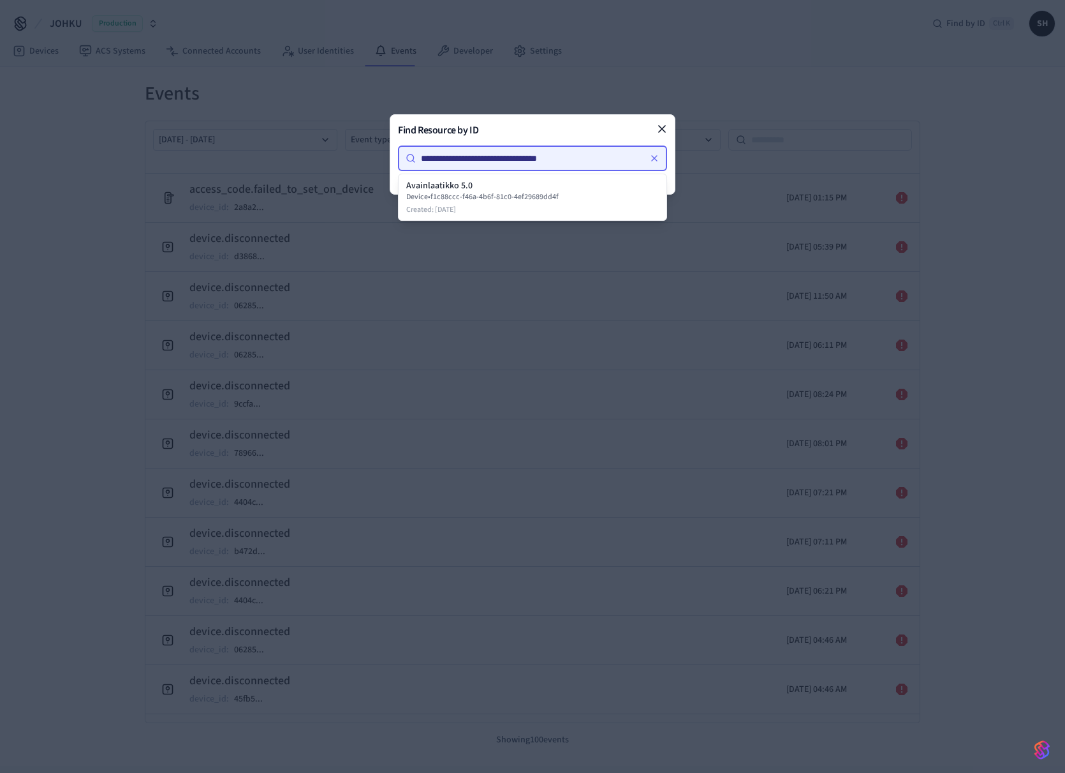
drag, startPoint x: 555, startPoint y: 154, endPoint x: 323, endPoint y: 157, distance: 232.2
click at [323, 157] on body "JOHKU Production Find by ID Ctrl K SH Devices ACS Systems Connected Accounts Us…" at bounding box center [532, 383] width 1065 height 766
paste input
type input "**********"
click at [452, 192] on div "Device • 2a8a212e-ddb9-42ab-b2f6-c63d9831e698" at bounding box center [532, 197] width 253 height 10
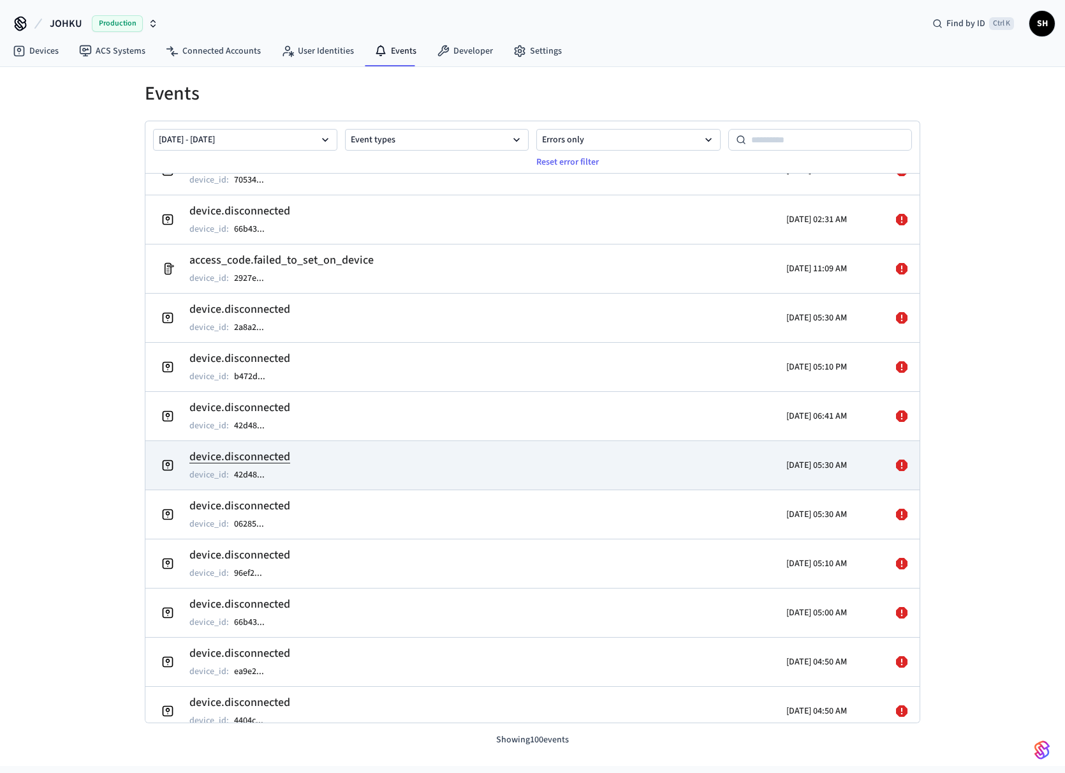
scroll to position [2459, 0]
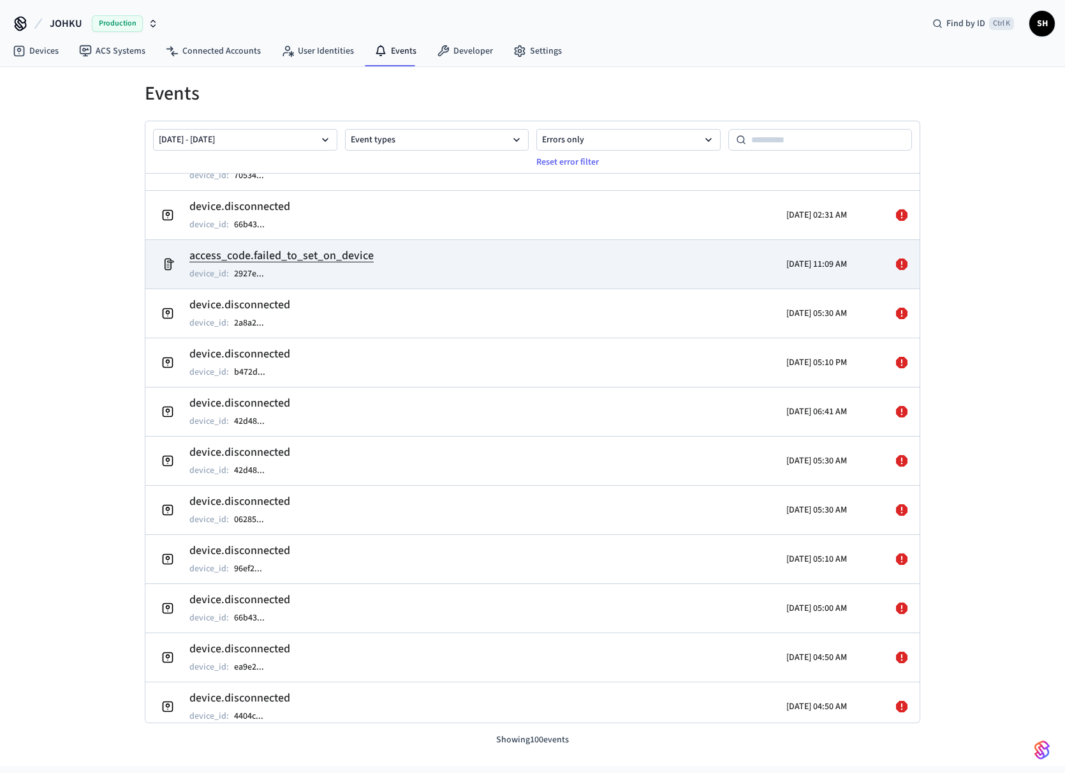
click at [327, 255] on h2 "access_code.failed_to_set_on_device" at bounding box center [281, 256] width 184 height 18
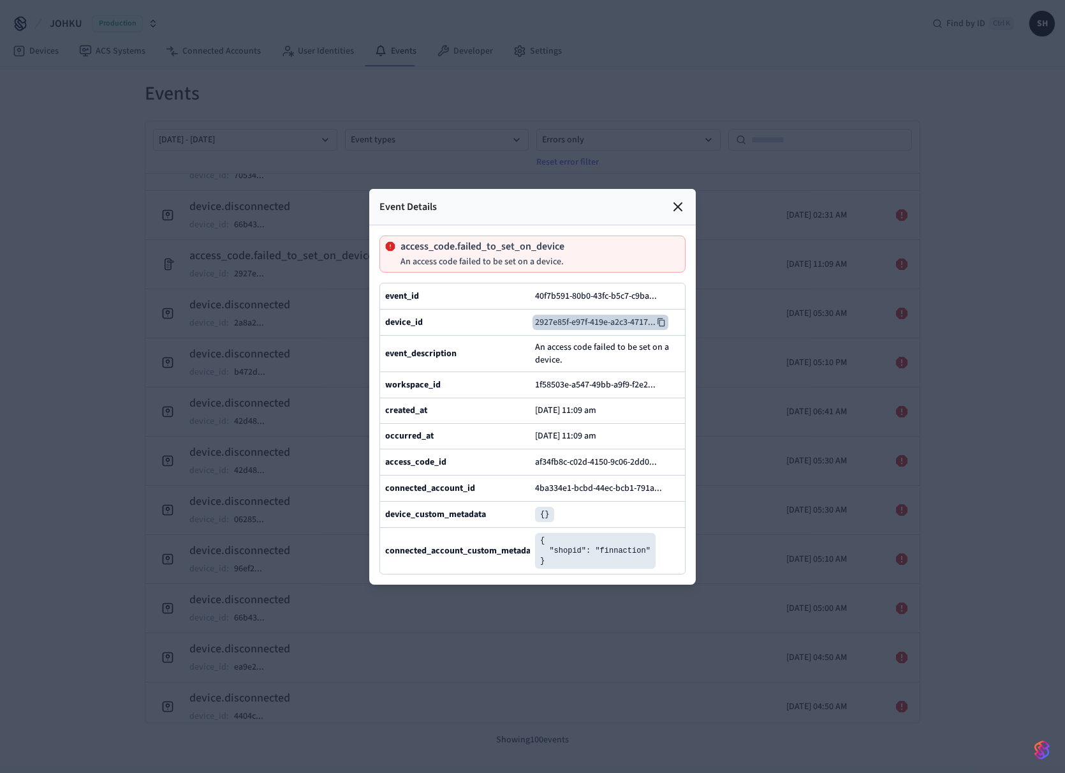
click at [661, 318] on icon at bounding box center [661, 322] width 9 height 9
click at [666, 189] on div "Event Details" at bounding box center [532, 207] width 327 height 36
click at [678, 199] on icon at bounding box center [677, 206] width 15 height 15
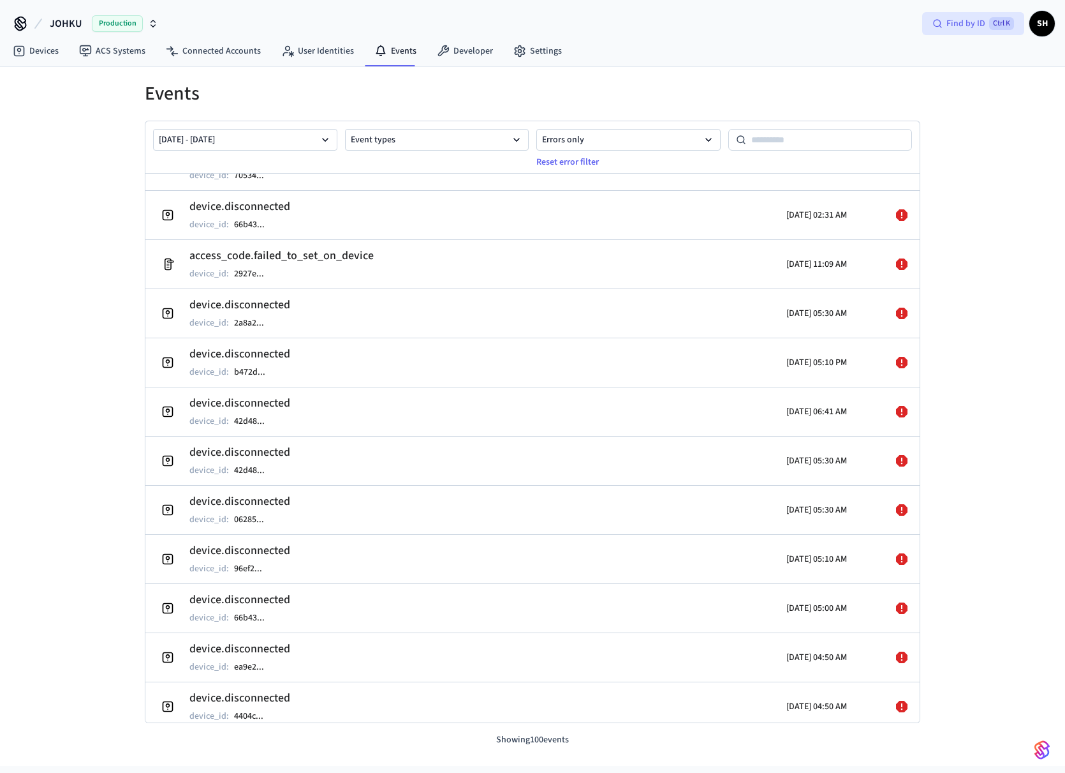
click at [962, 21] on span "Find by ID" at bounding box center [966, 23] width 39 height 13
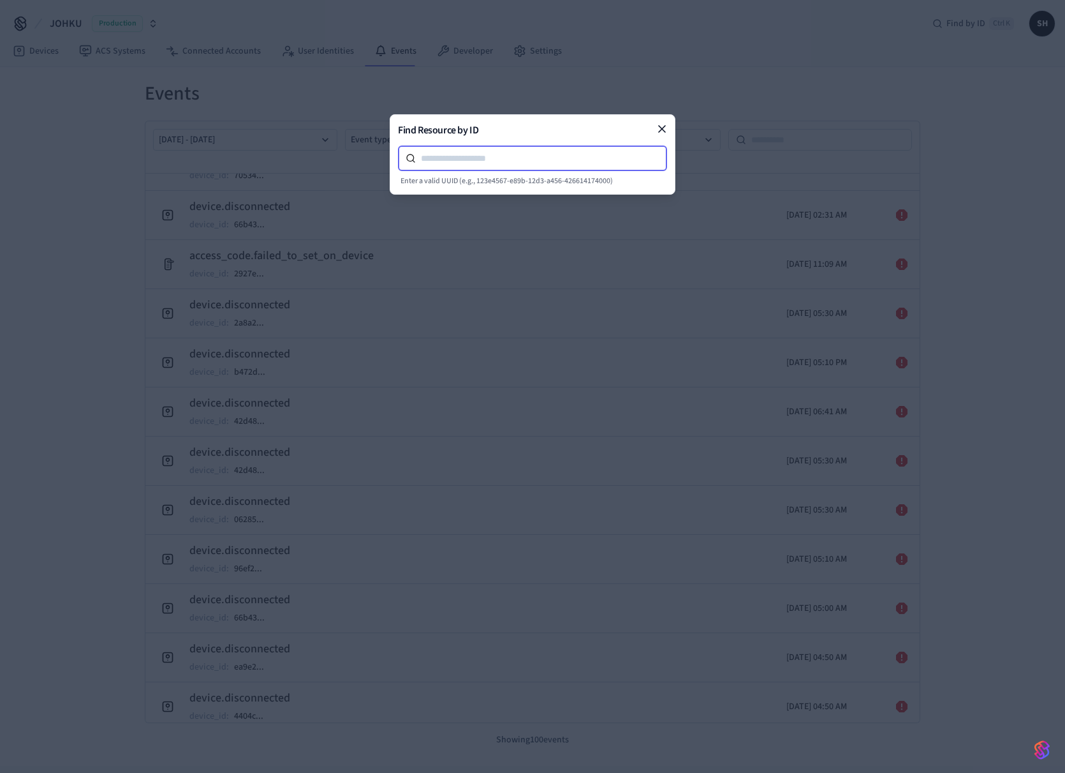
paste input "**********"
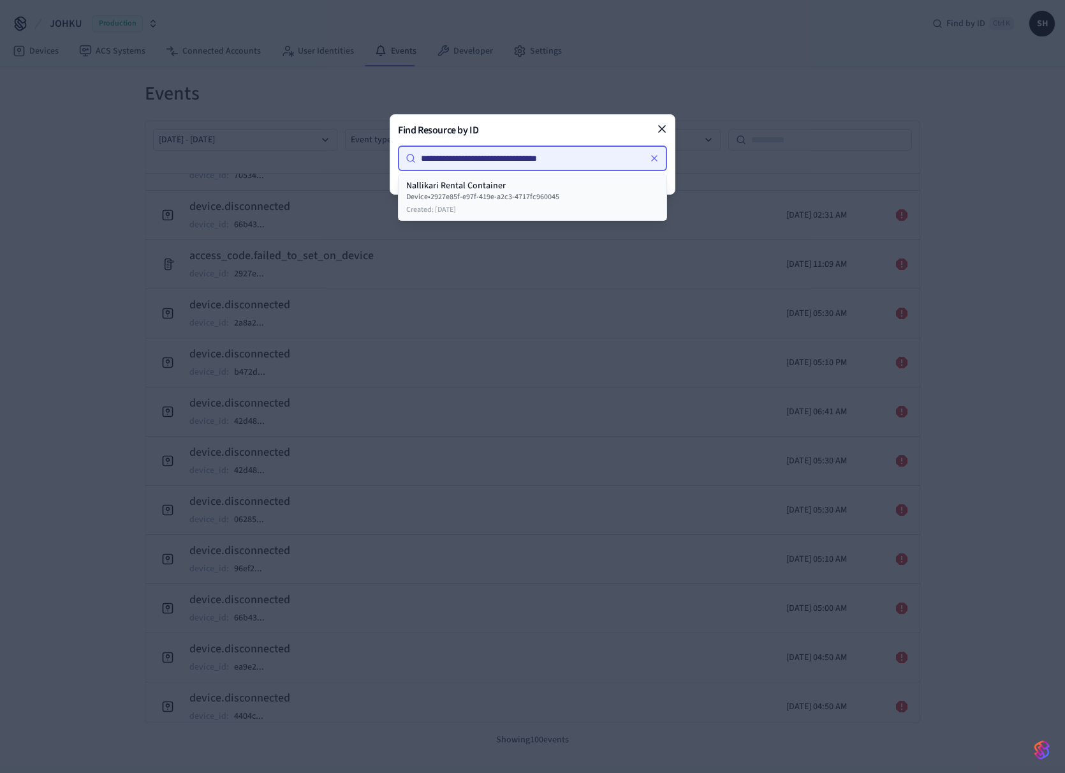
type input "**********"
click at [426, 186] on div "Nallikari Rental Container" at bounding box center [532, 185] width 253 height 13
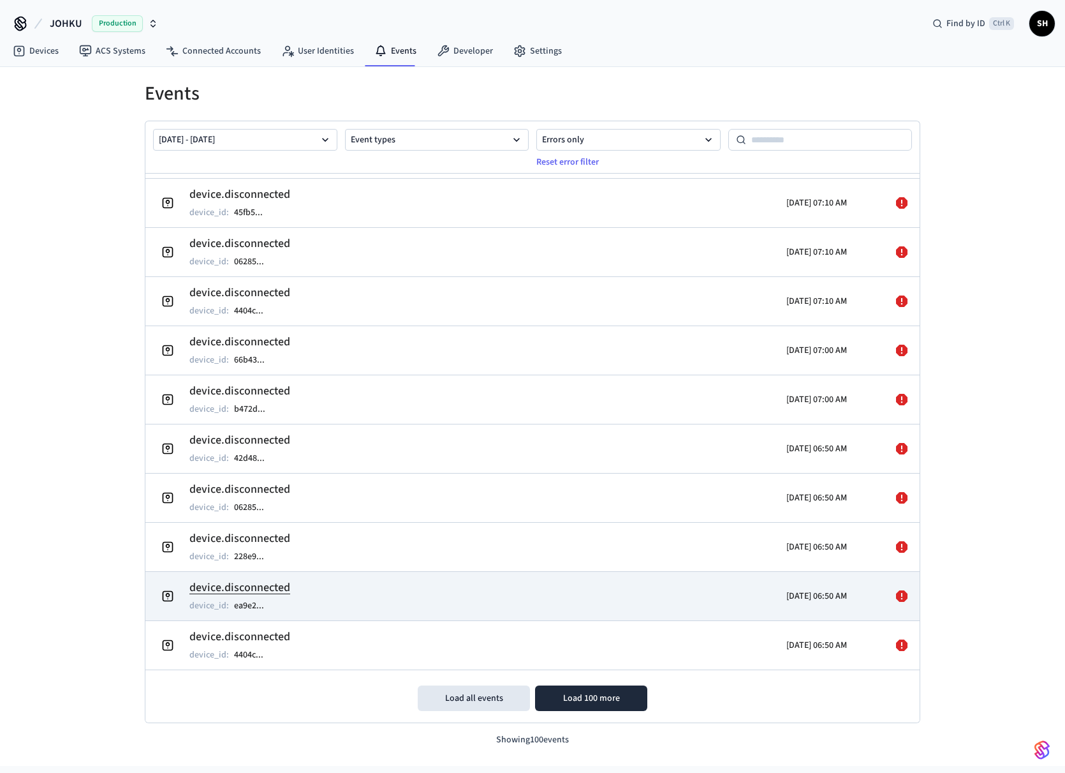
scroll to position [4368, 0]
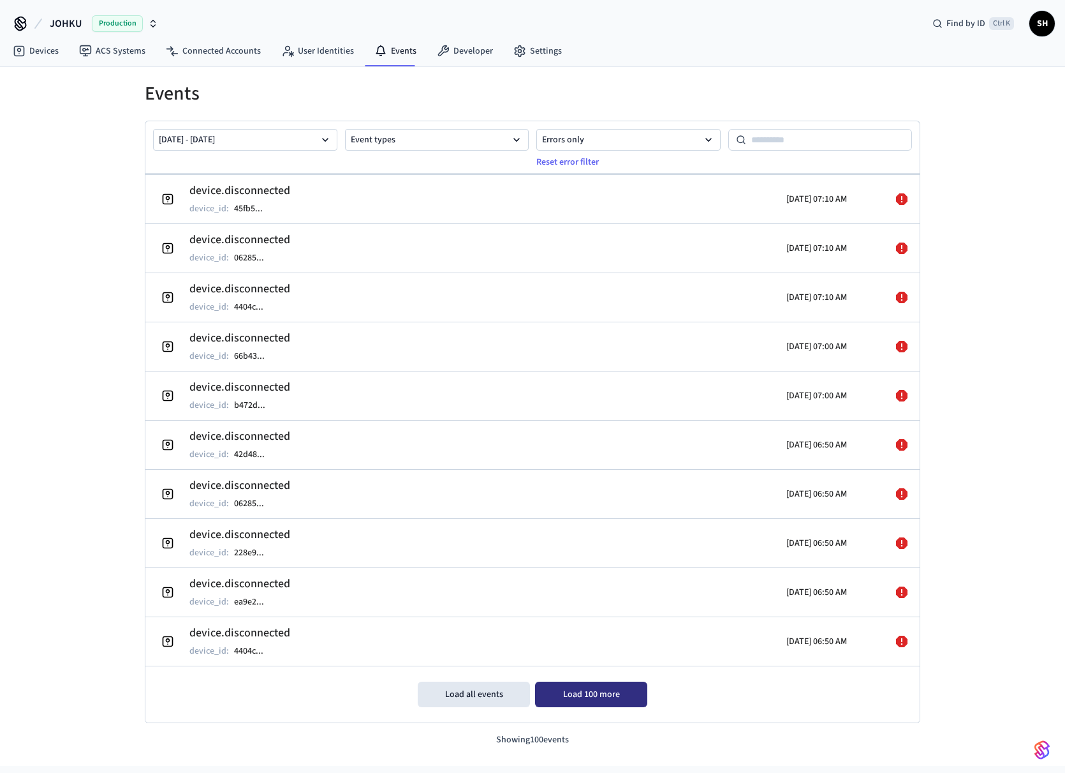
click at [592, 701] on button "Load 100 more" at bounding box center [591, 694] width 112 height 26
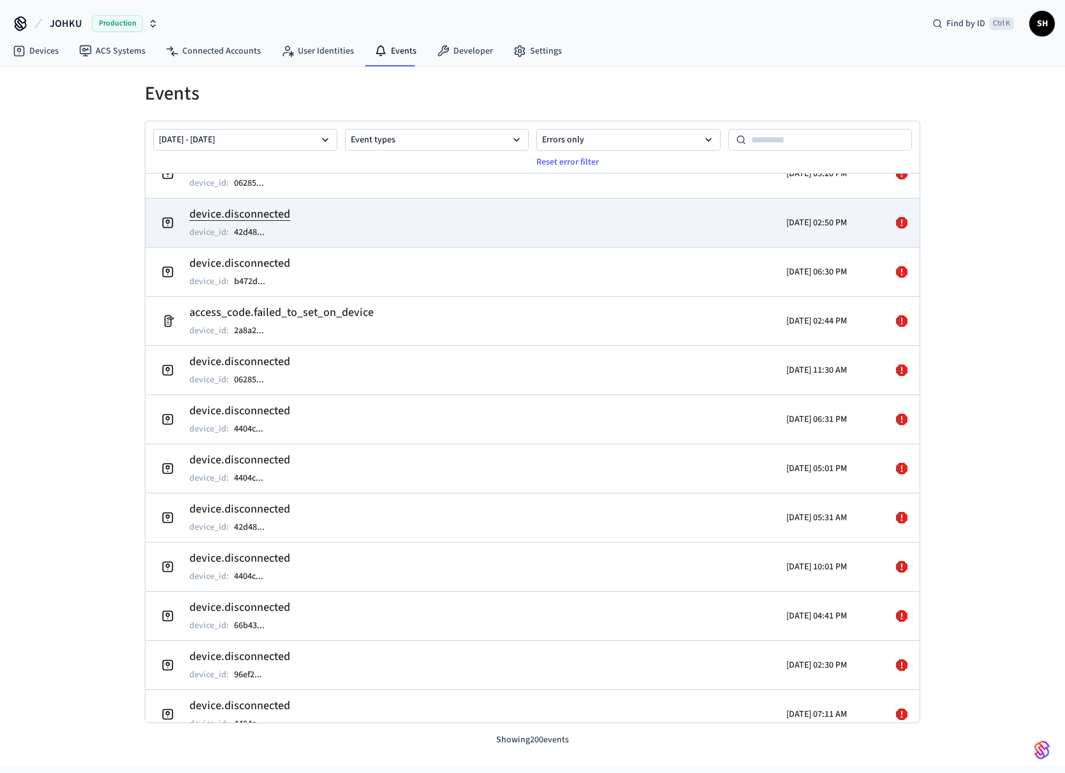
scroll to position [5188, 0]
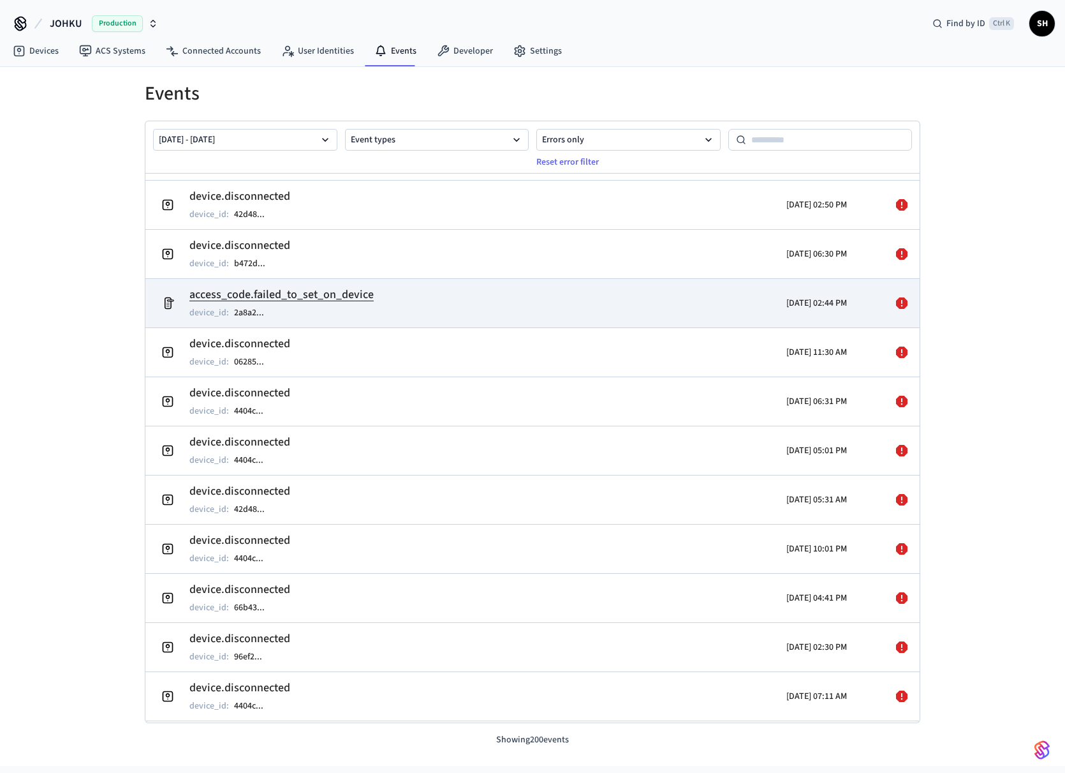
click at [323, 292] on h2 "access_code.failed_to_set_on_device" at bounding box center [281, 295] width 184 height 18
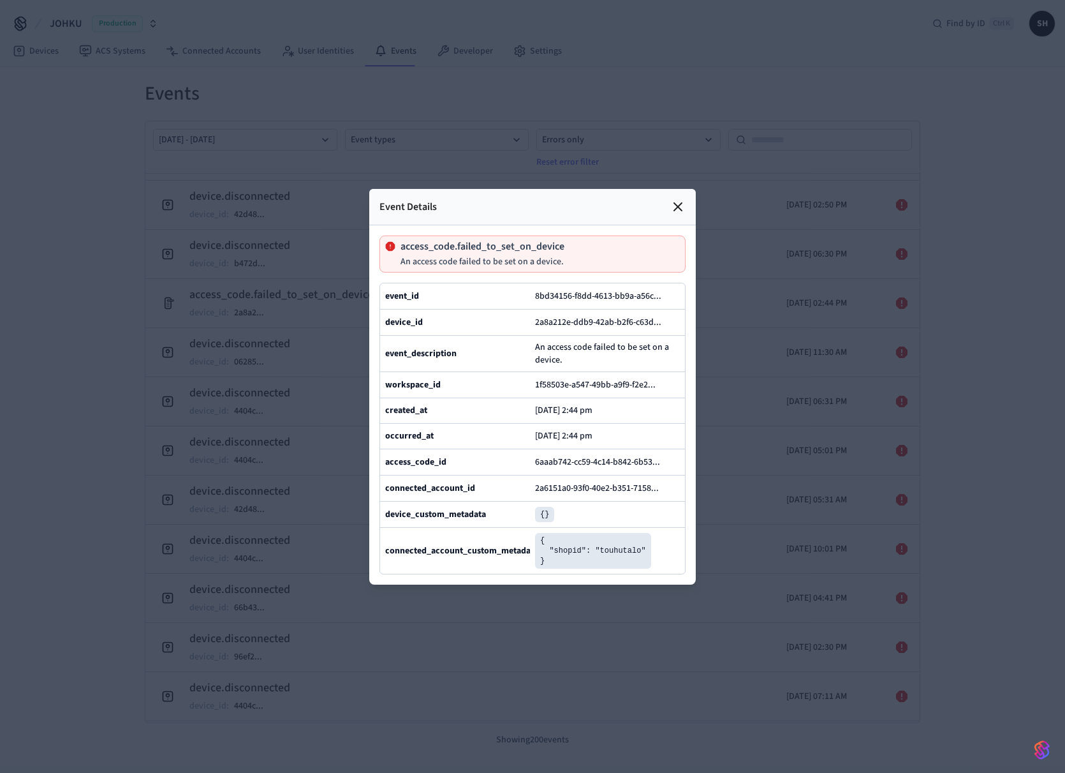
click at [347, 316] on div at bounding box center [532, 386] width 1065 height 773
click at [683, 199] on icon at bounding box center [677, 206] width 15 height 15
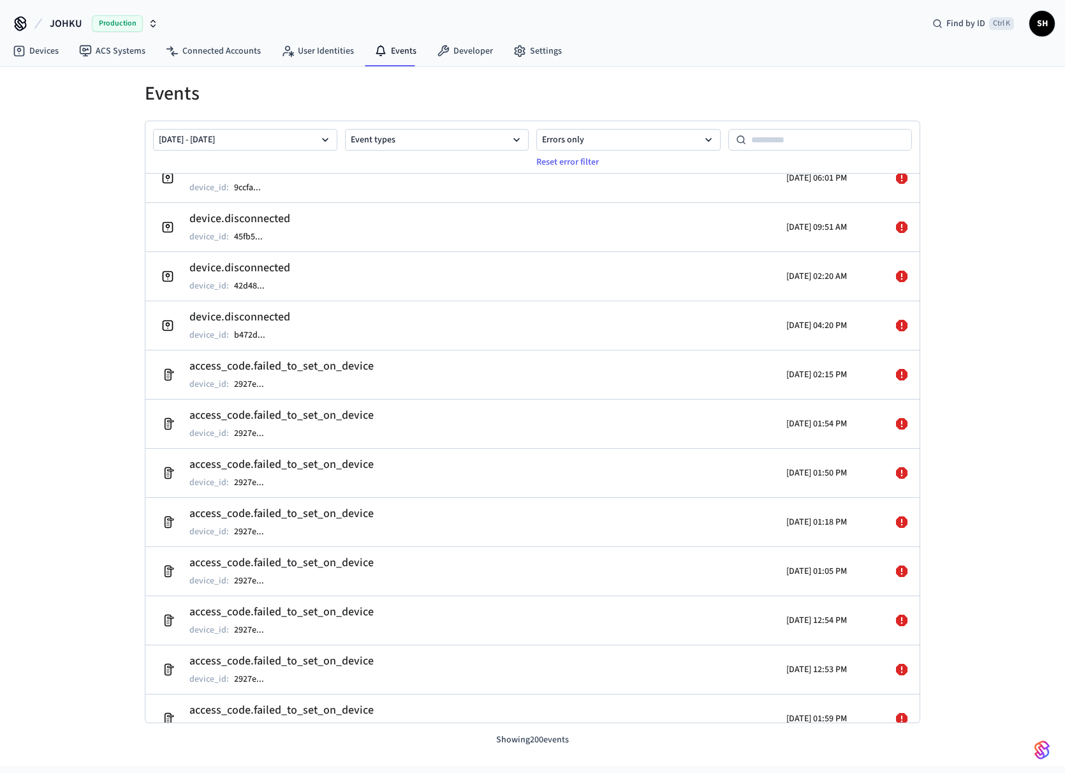
scroll to position [5944, 0]
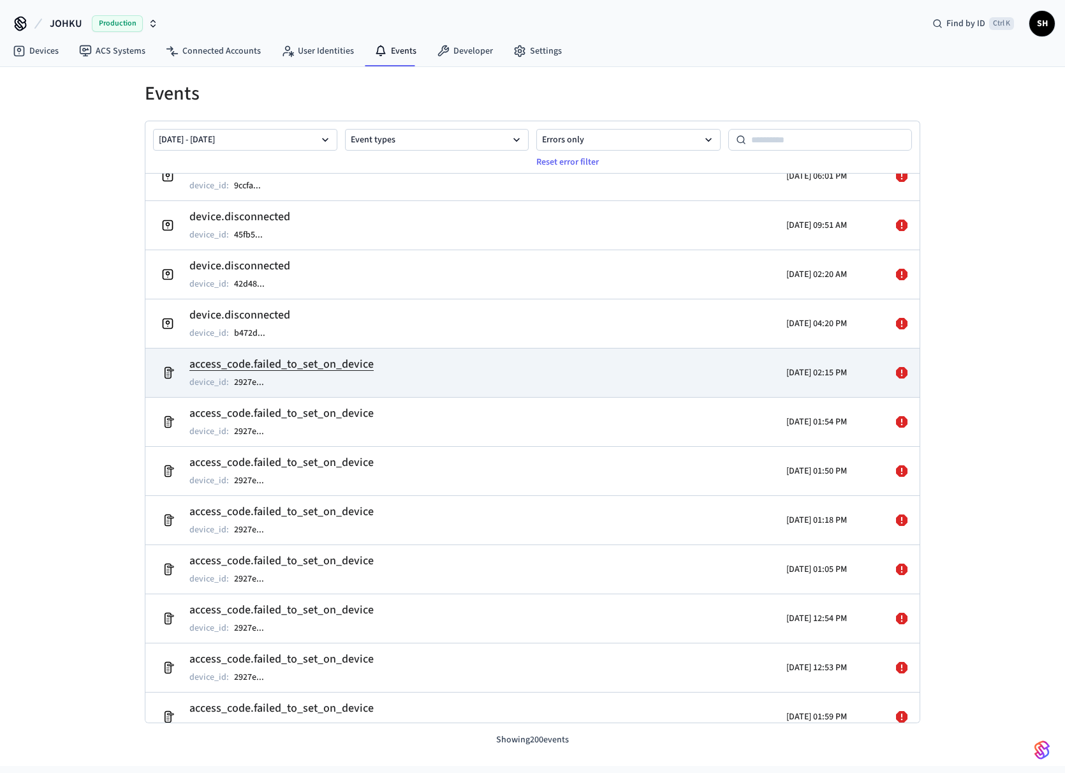
click at [365, 368] on h2 "access_code.failed_to_set_on_device" at bounding box center [281, 364] width 184 height 18
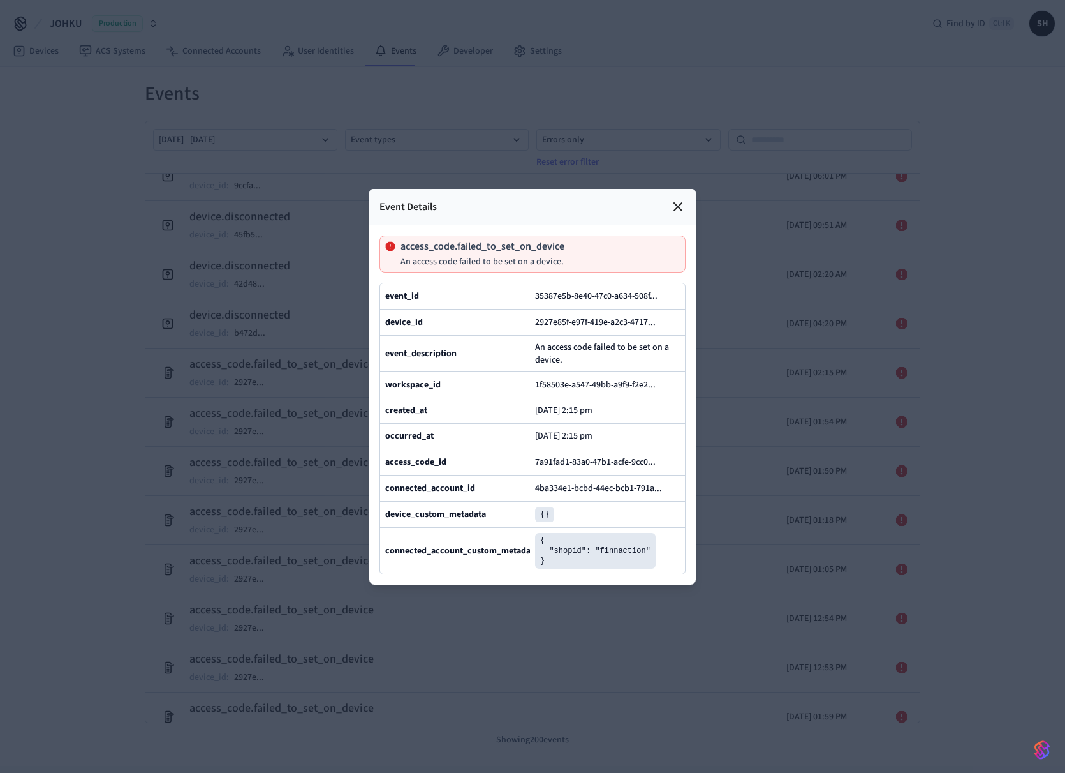
click at [331, 401] on div at bounding box center [532, 386] width 1065 height 773
click at [683, 199] on icon at bounding box center [677, 206] width 15 height 15
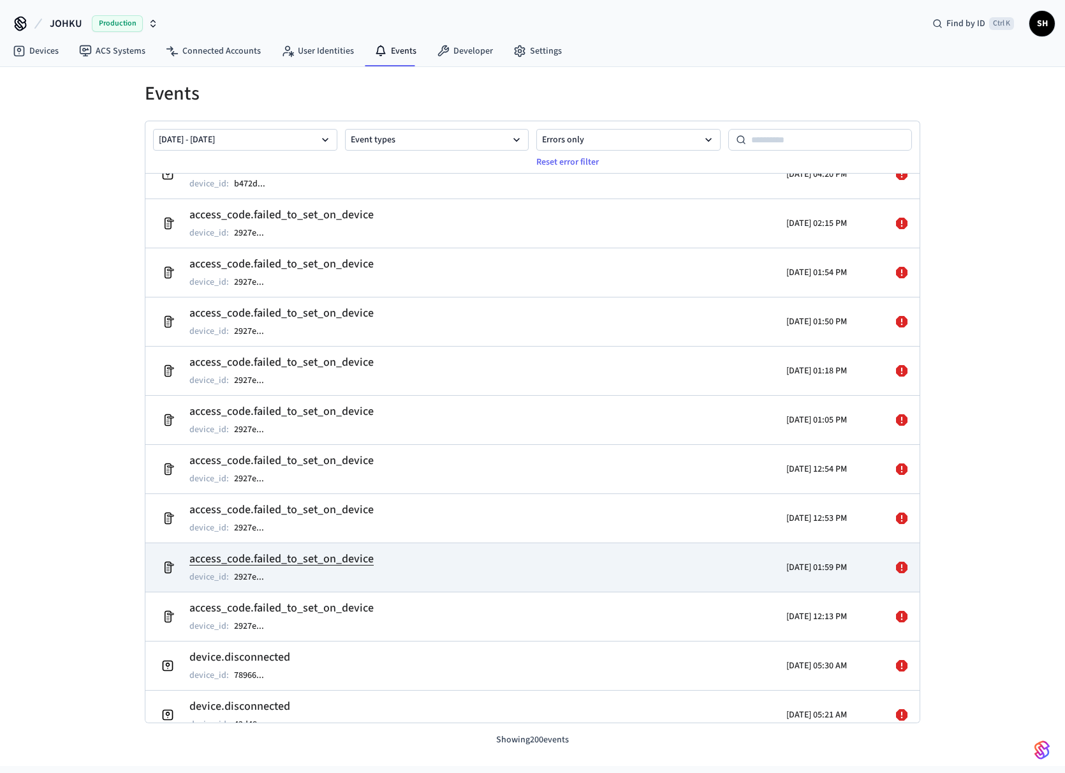
scroll to position [6069, 0]
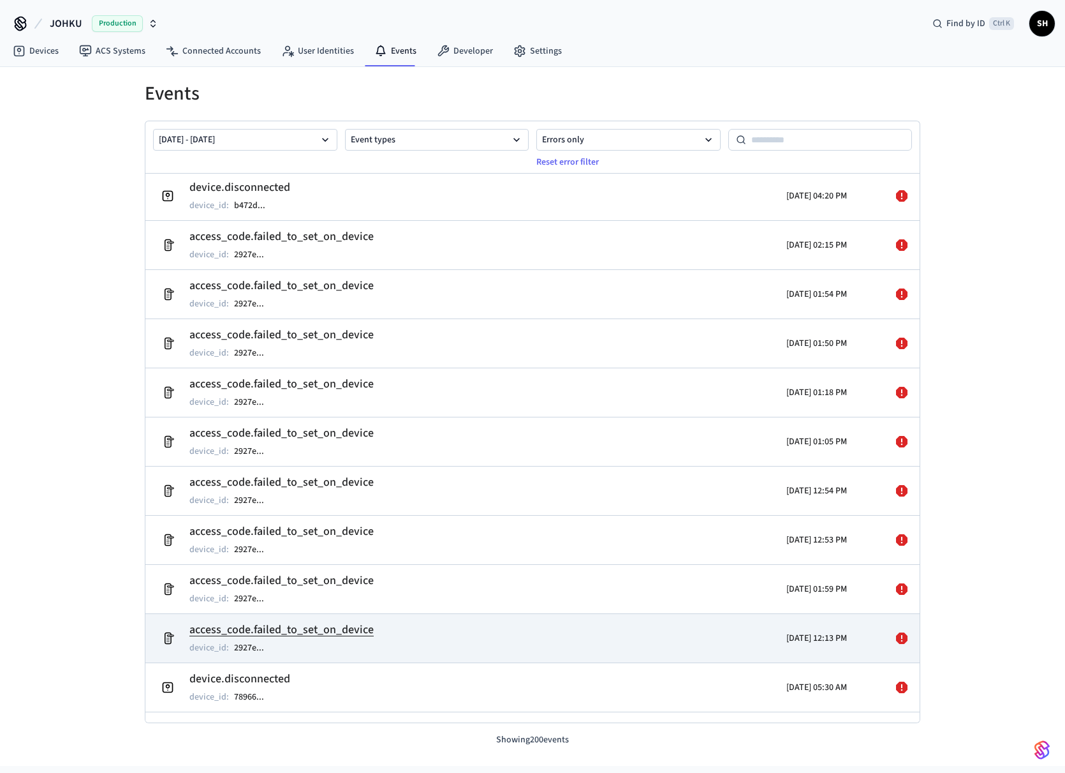
click at [683, 631] on div "[DATE] 12:13 PM" at bounding box center [752, 638] width 189 height 36
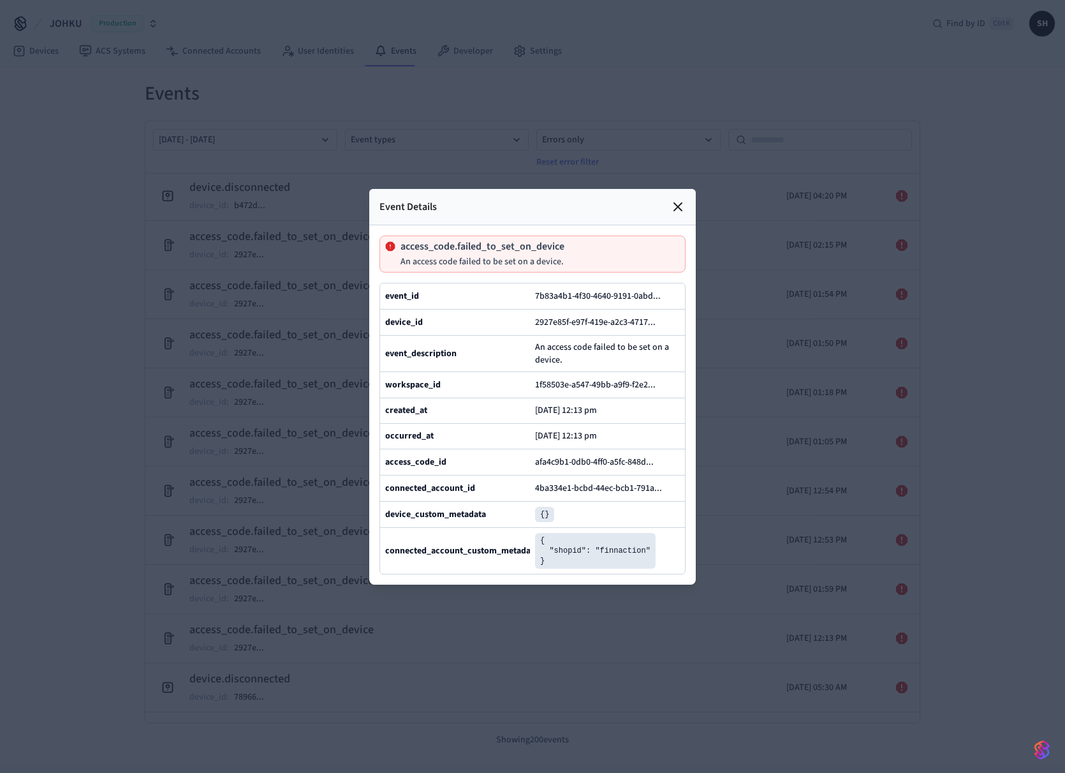
click at [732, 588] on div at bounding box center [532, 386] width 1065 height 773
click at [682, 199] on icon at bounding box center [677, 206] width 15 height 15
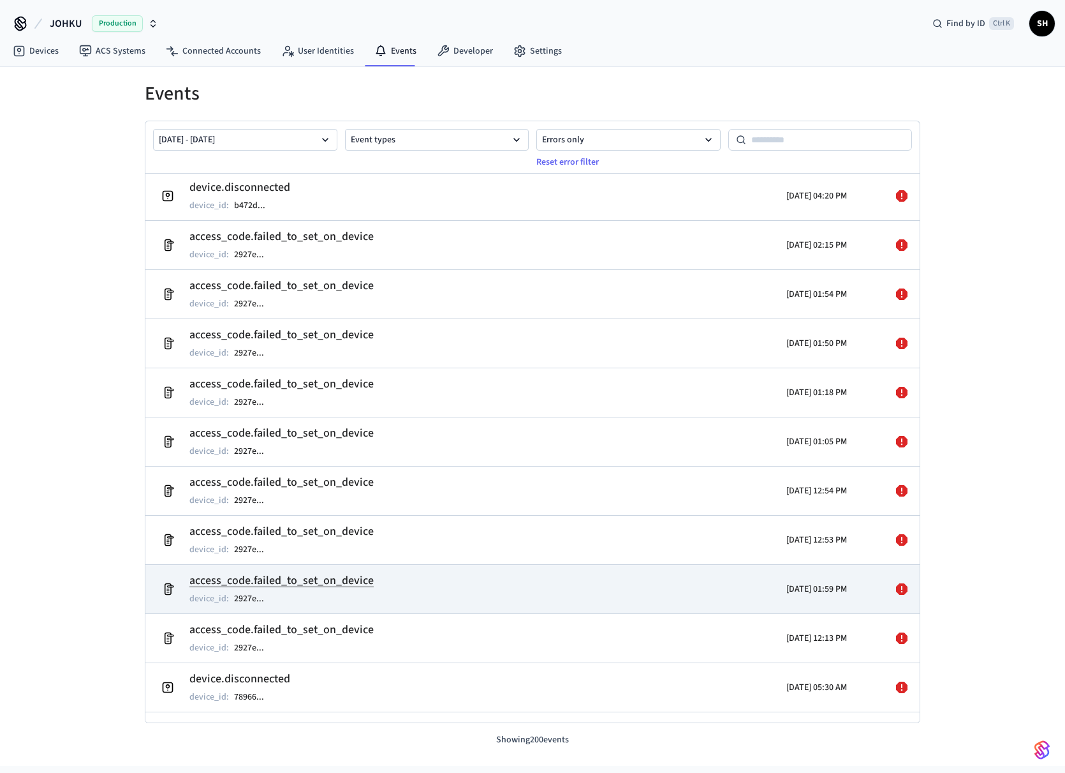
click at [658, 575] on div "[DATE] 01:59 PM" at bounding box center [752, 589] width 189 height 36
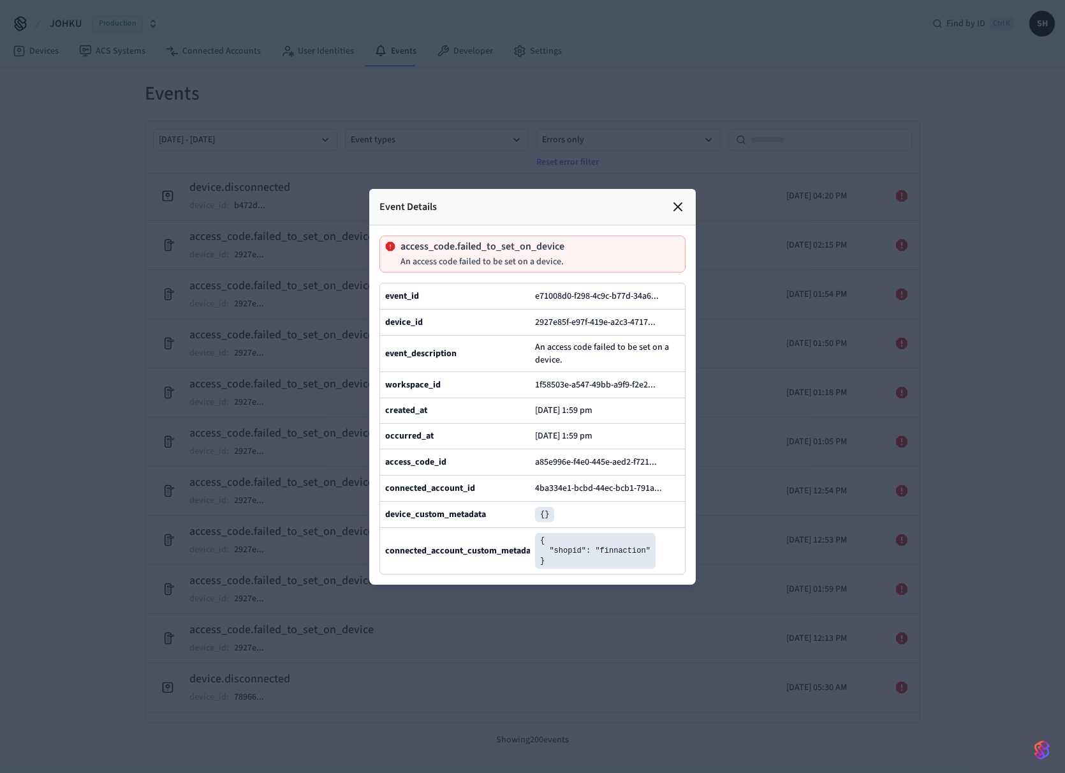
click at [725, 550] on div at bounding box center [532, 386] width 1065 height 773
click at [681, 199] on icon at bounding box center [677, 206] width 15 height 15
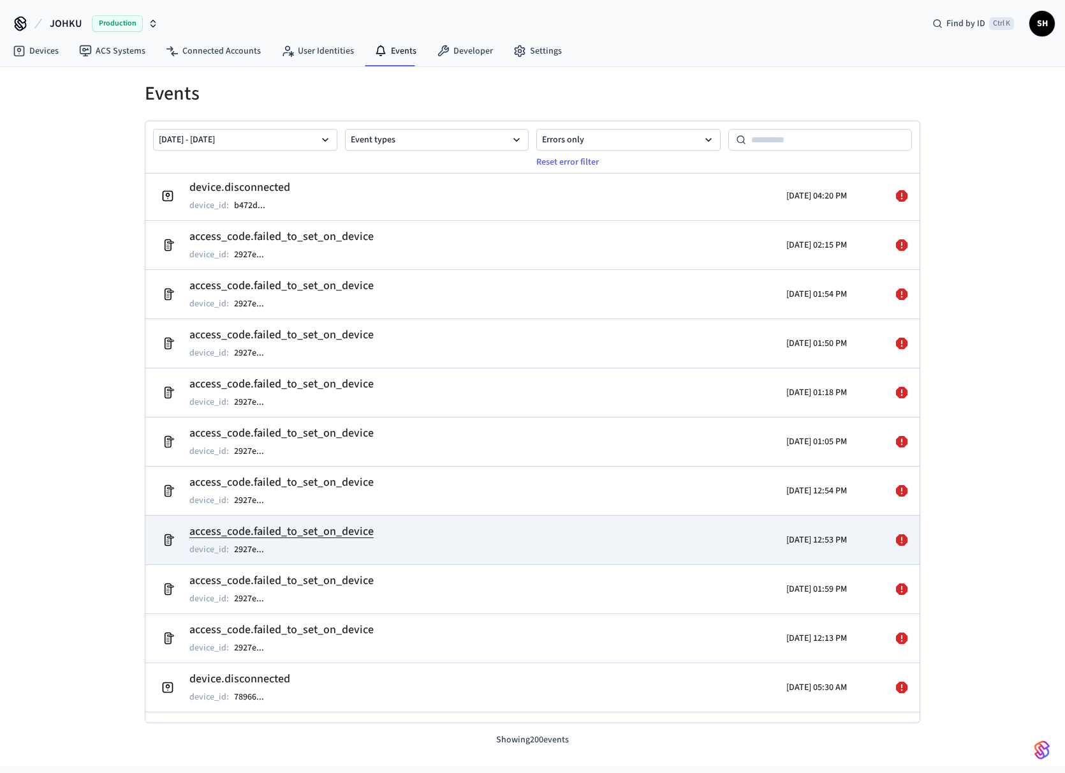
click at [683, 533] on div "[DATE] 12:53 PM" at bounding box center [752, 540] width 189 height 36
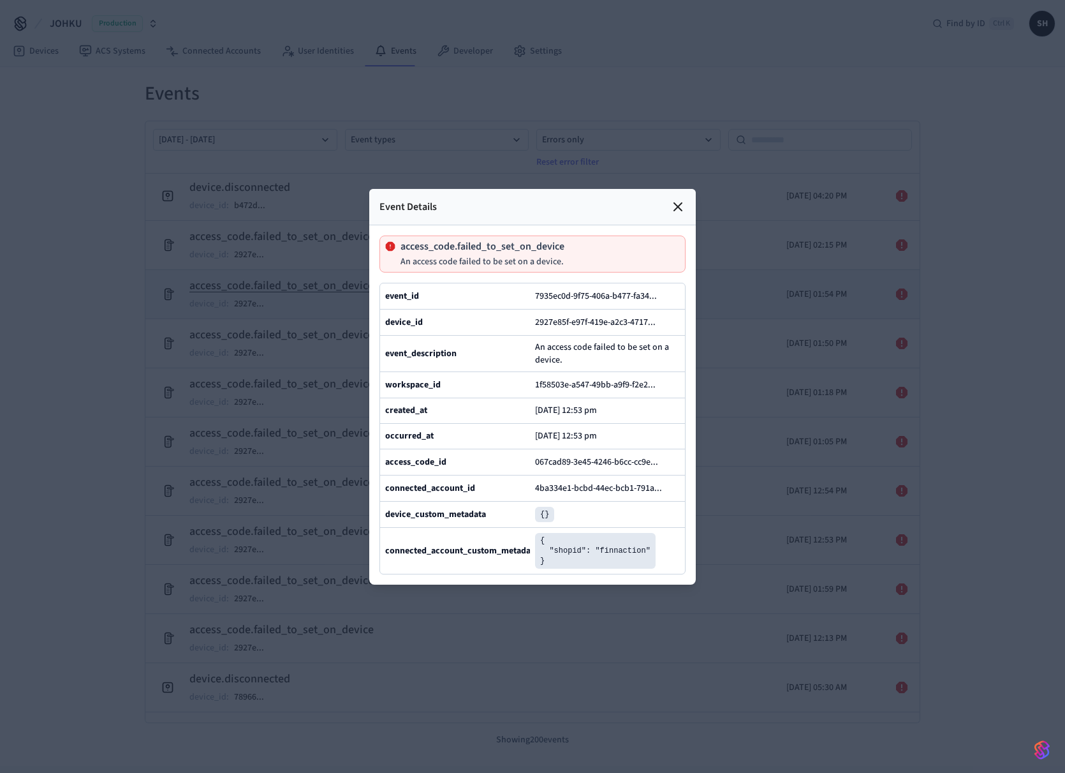
drag, startPoint x: 678, startPoint y: 172, endPoint x: 704, endPoint y: 295, distance: 125.2
click at [678, 199] on icon at bounding box center [677, 206] width 15 height 15
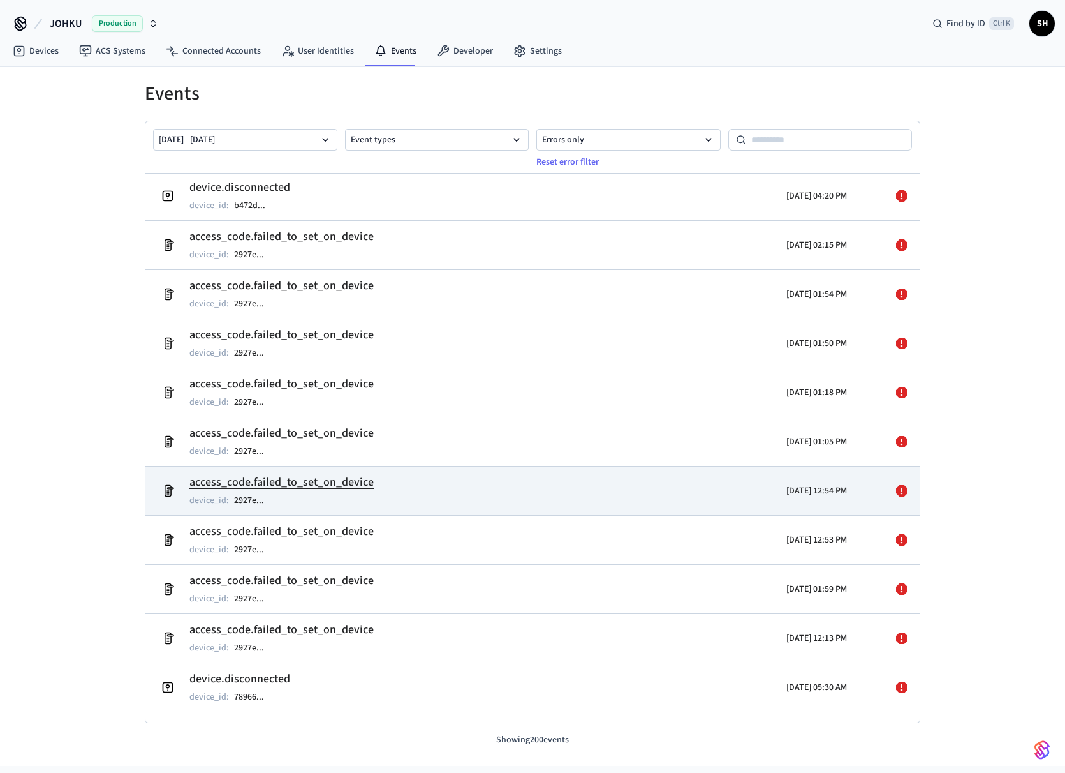
click at [674, 484] on div "[DATE] 12:54 PM" at bounding box center [752, 491] width 189 height 36
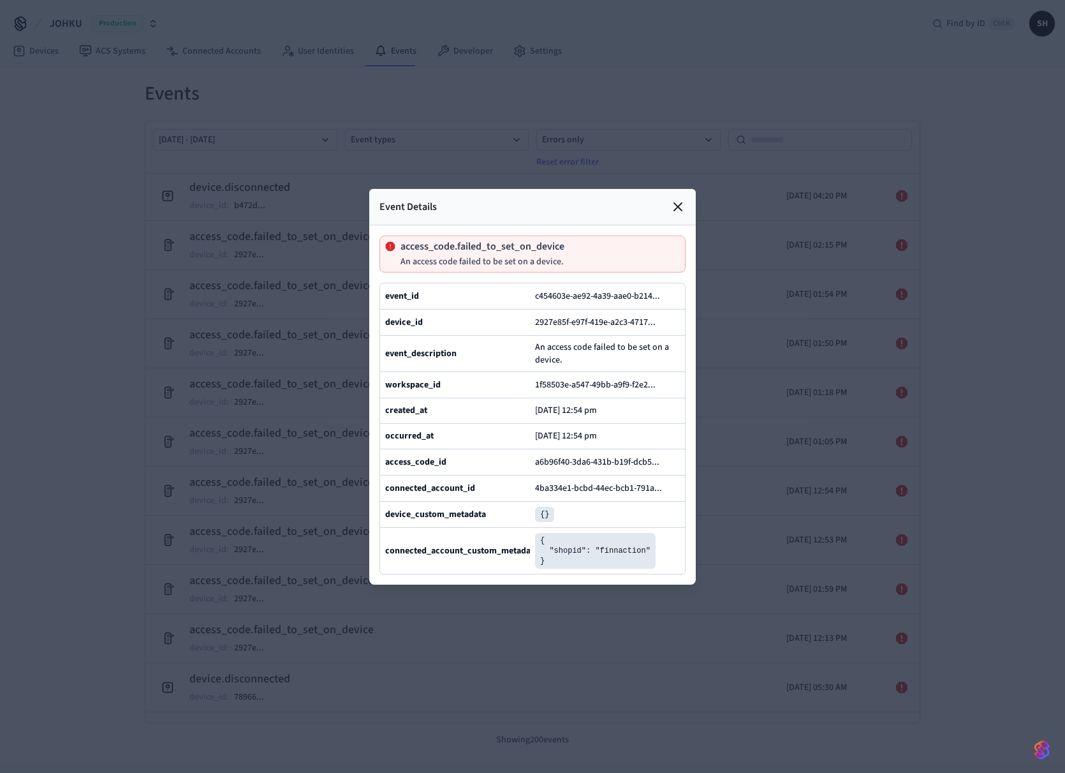
click at [677, 199] on icon at bounding box center [677, 206] width 15 height 15
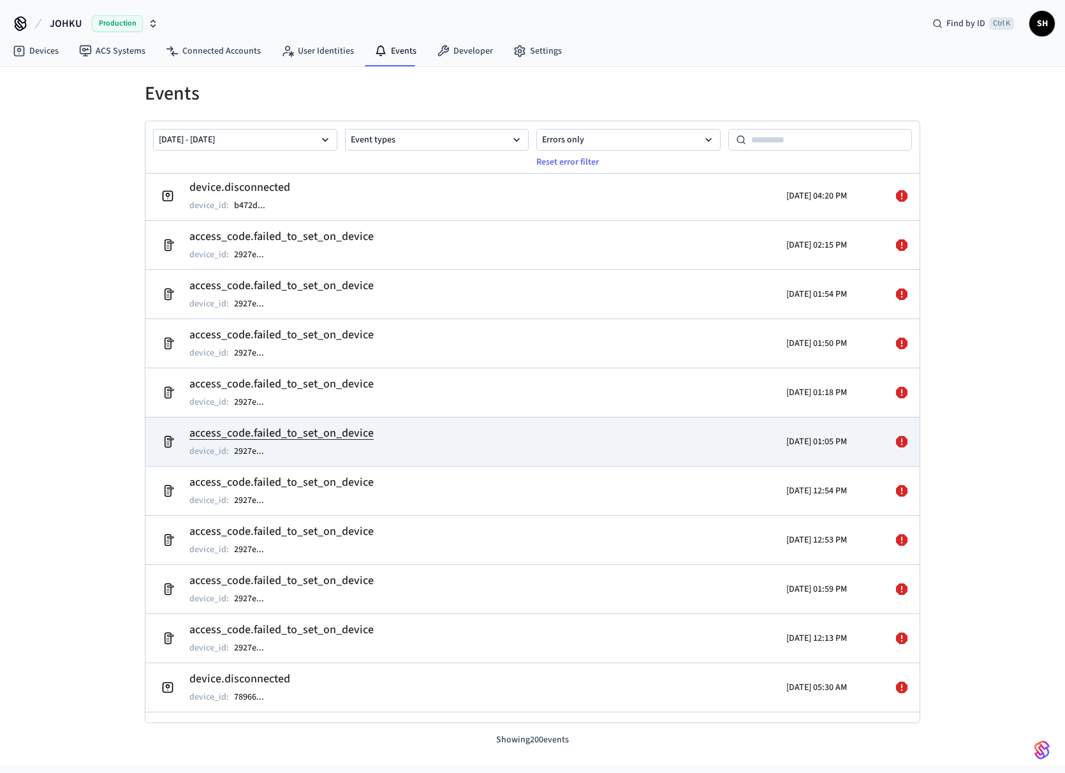
click at [677, 452] on div "[DATE] 01:05 PM" at bounding box center [752, 442] width 189 height 36
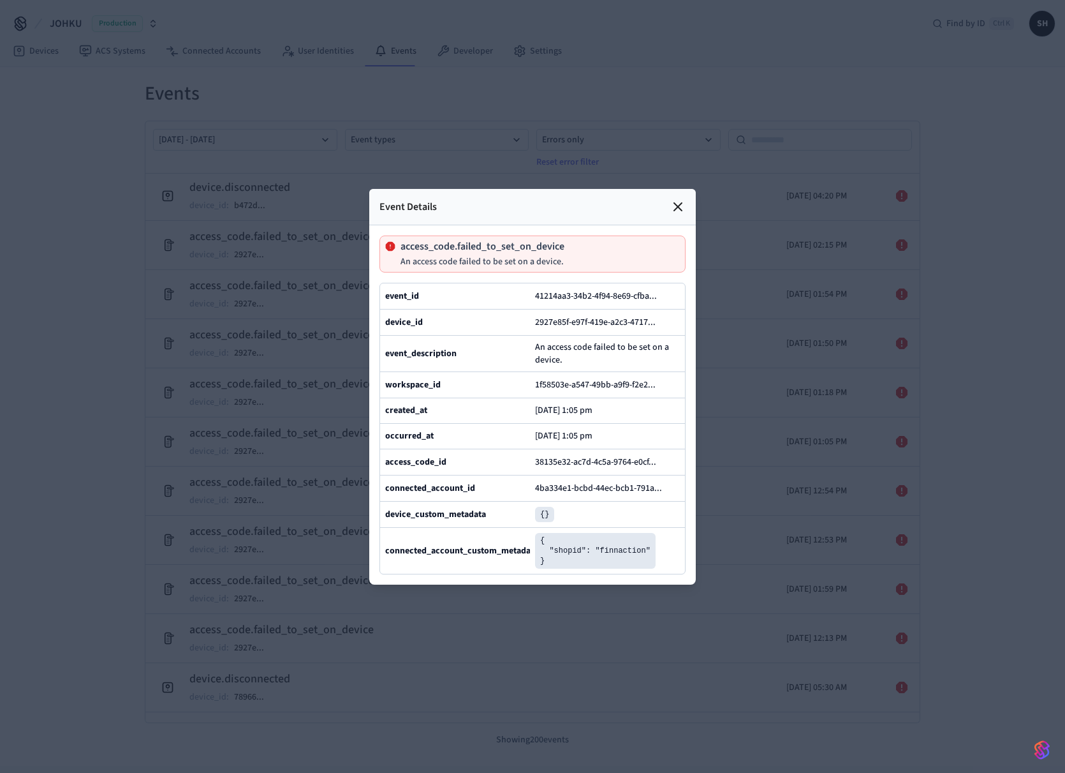
click at [670, 199] on icon at bounding box center [677, 206] width 15 height 15
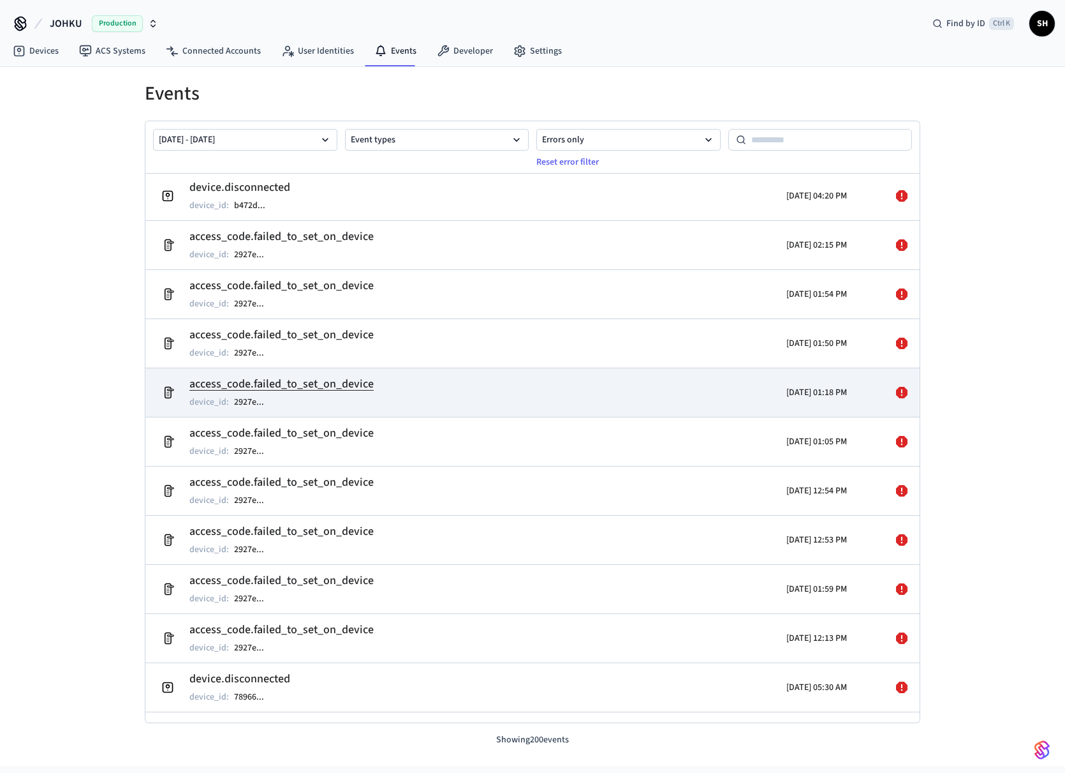
click at [651, 376] on td "access_code.failed_to_set_on_device device_id : 2927e ..." at bounding box center [407, 392] width 503 height 36
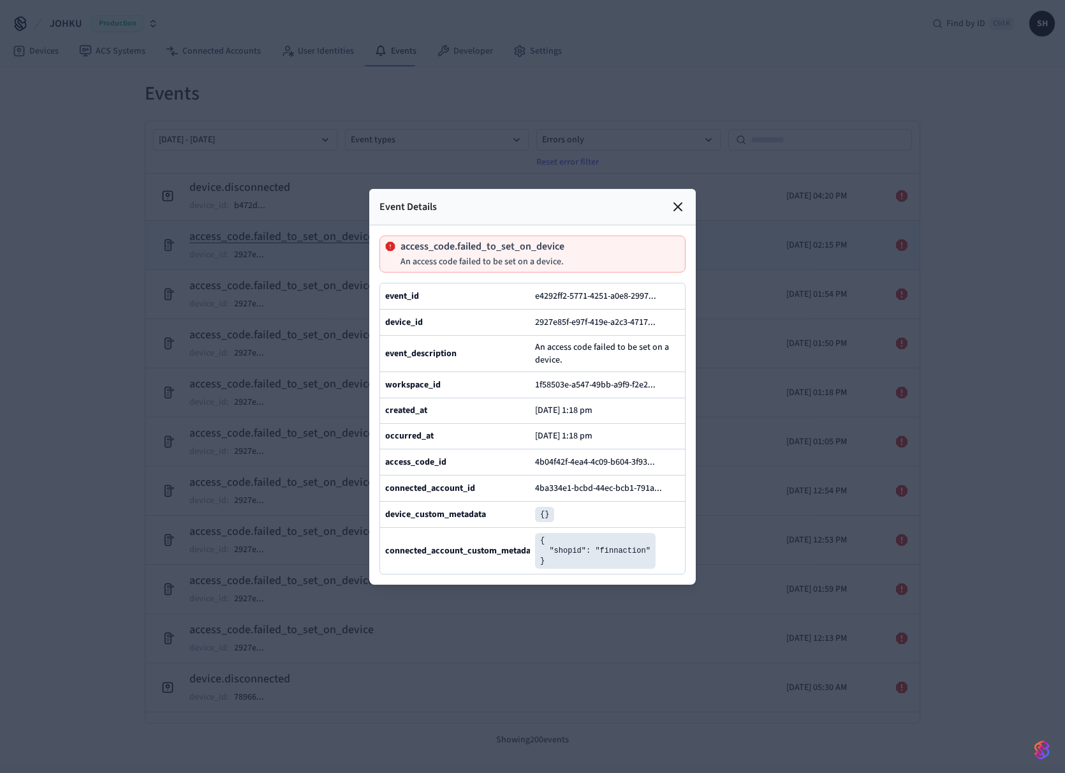
drag, startPoint x: 680, startPoint y: 175, endPoint x: 702, endPoint y: 229, distance: 57.8
click at [680, 203] on icon at bounding box center [678, 207] width 8 height 8
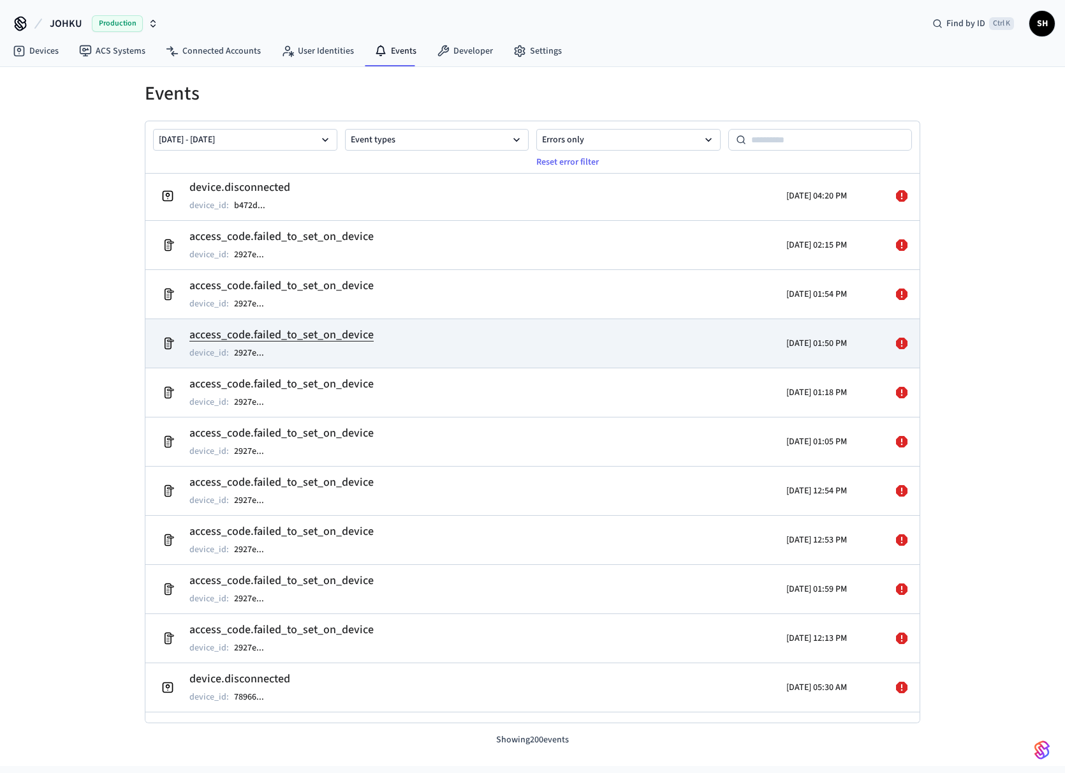
click at [676, 341] on div "[DATE] 01:50 PM" at bounding box center [752, 343] width 189 height 36
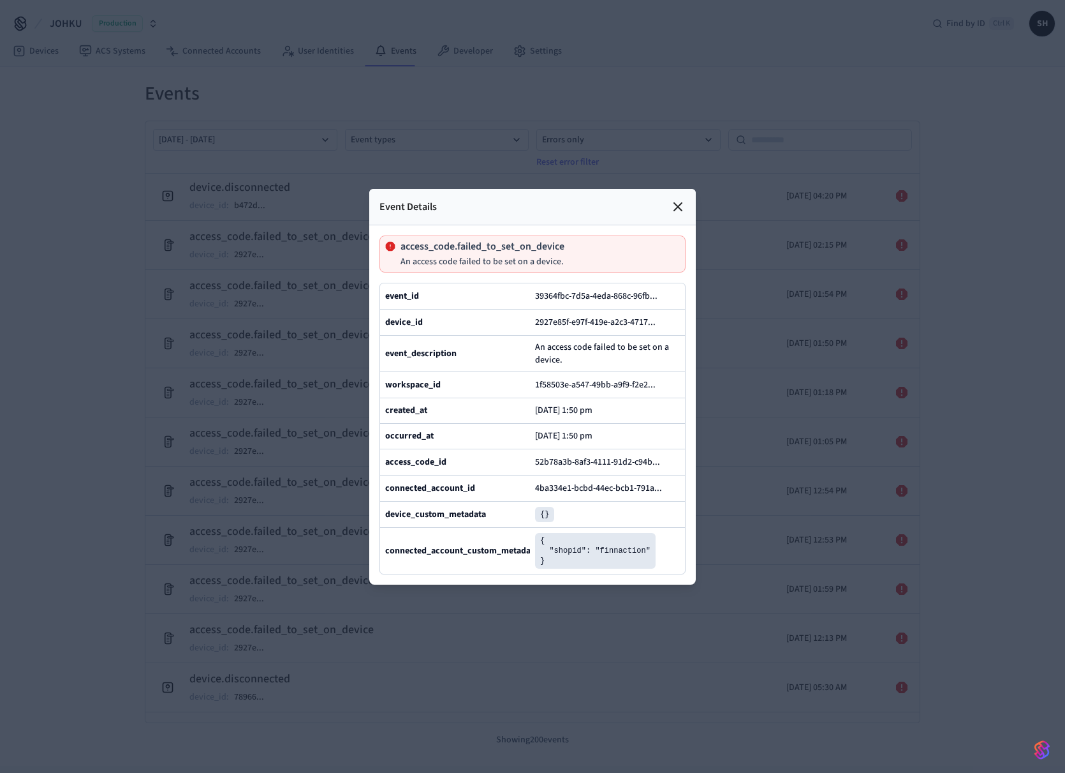
click at [678, 199] on icon at bounding box center [677, 206] width 15 height 15
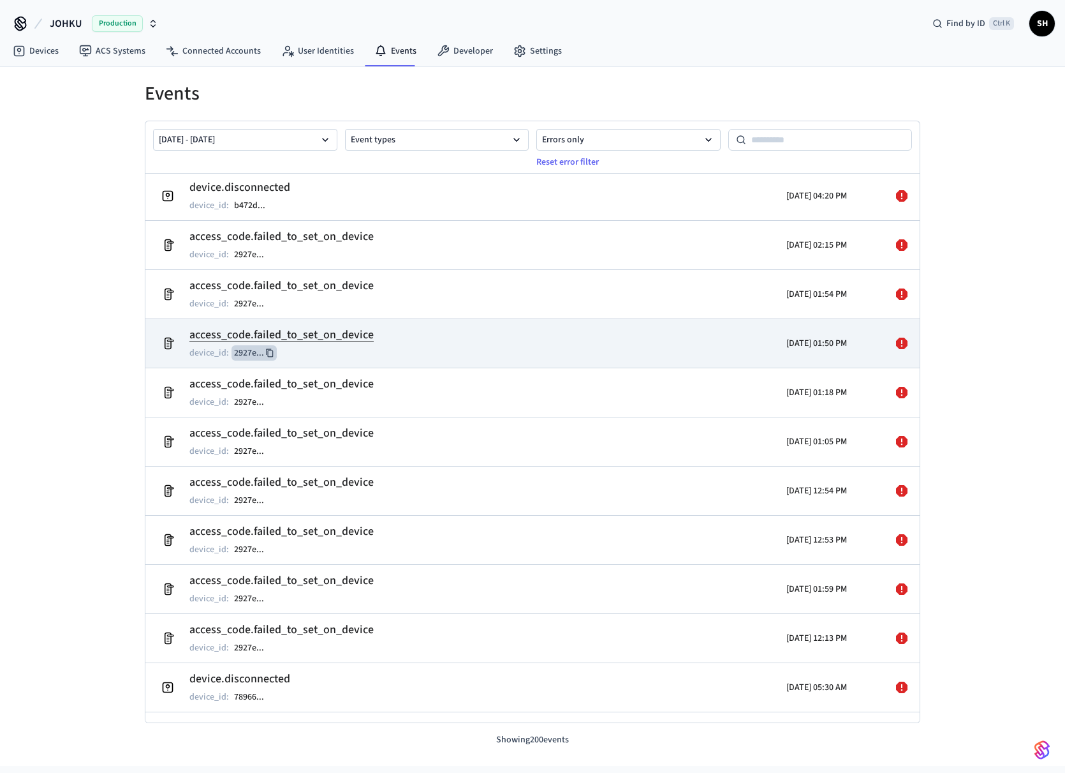
click at [268, 350] on icon at bounding box center [269, 352] width 9 height 9
click at [967, 19] on span "Find by ID" at bounding box center [966, 23] width 39 height 13
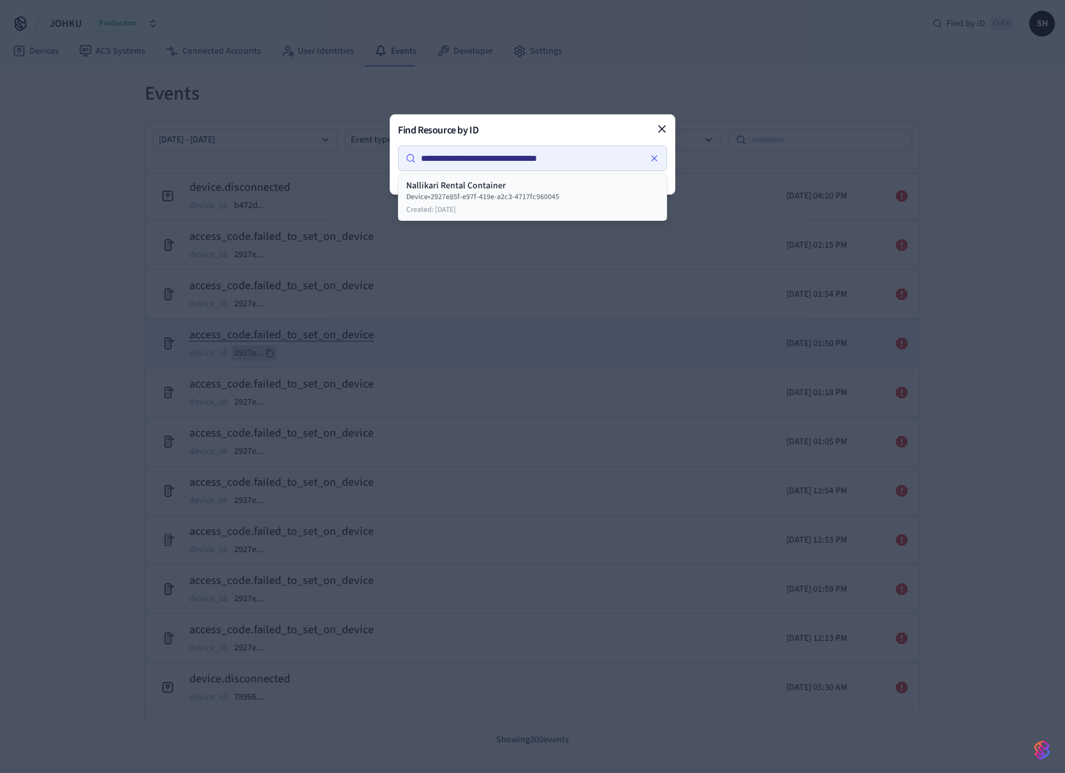
type input "**********"
click at [506, 200] on div "Device • 2927e85f-e97f-419e-a2c3-4717fc960045" at bounding box center [532, 197] width 253 height 10
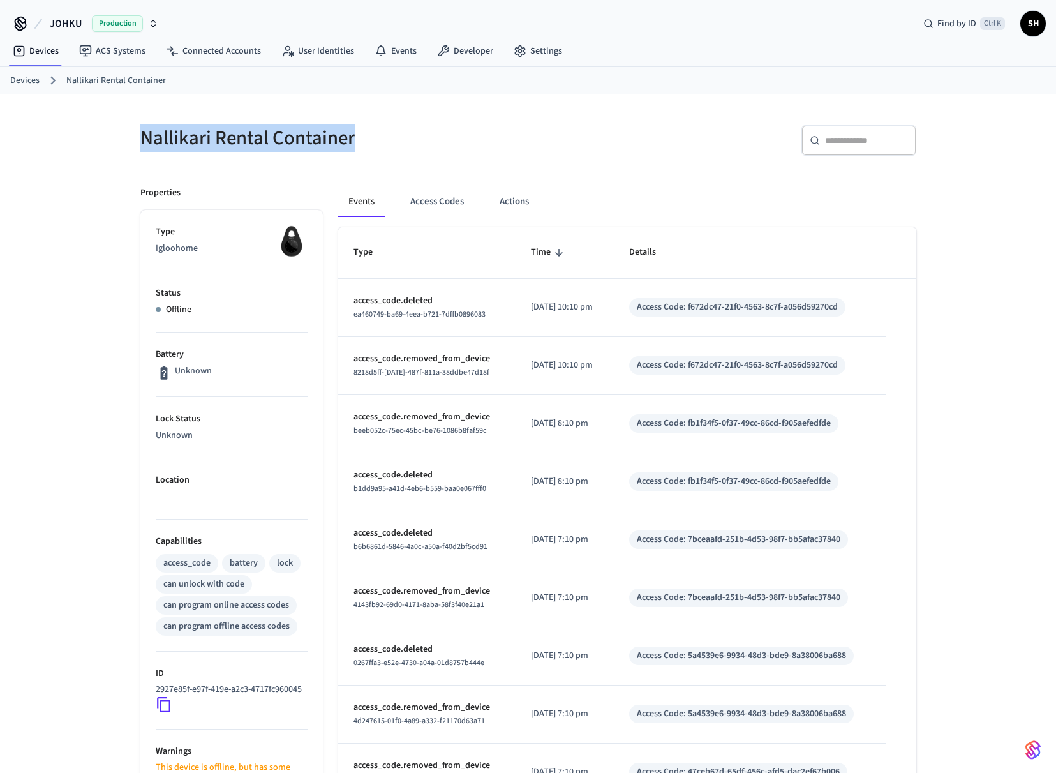
drag, startPoint x: 376, startPoint y: 145, endPoint x: 122, endPoint y: 135, distance: 254.1
click at [122, 135] on div "Nallikari Rental Container ​ ​ Properties Type Igloohome Status Offline Battery…" at bounding box center [528, 546] width 817 height 905
copy h5 "Nallikari Rental Container"
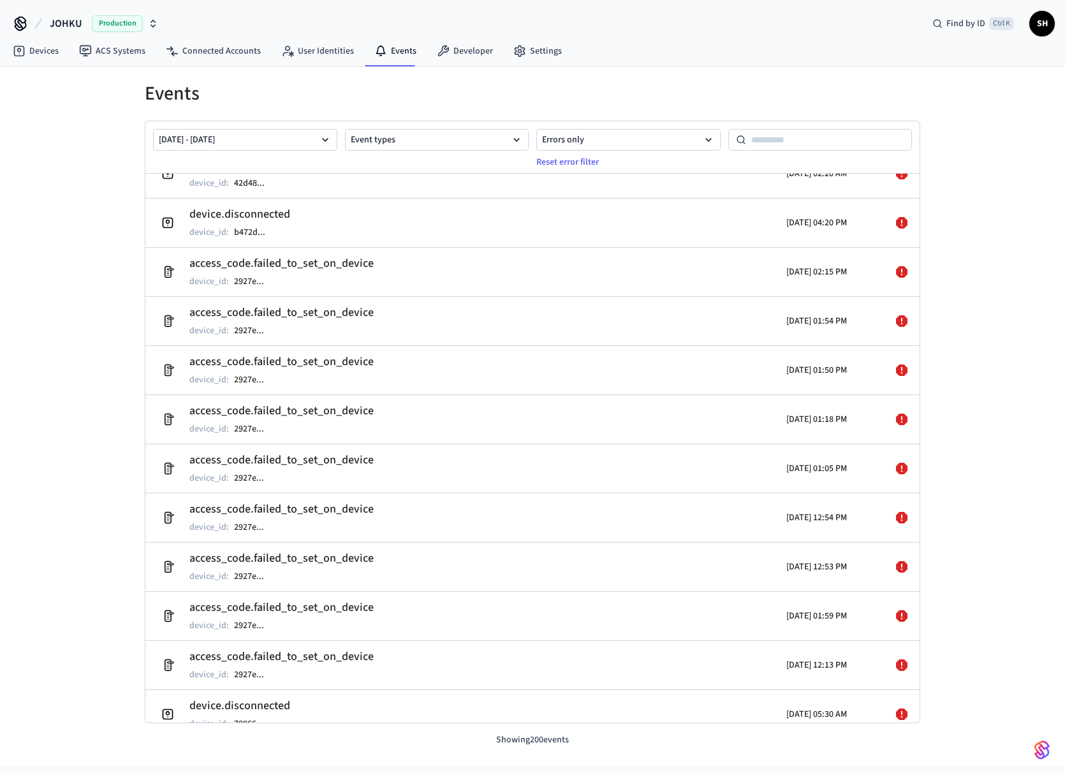
scroll to position [6057, 0]
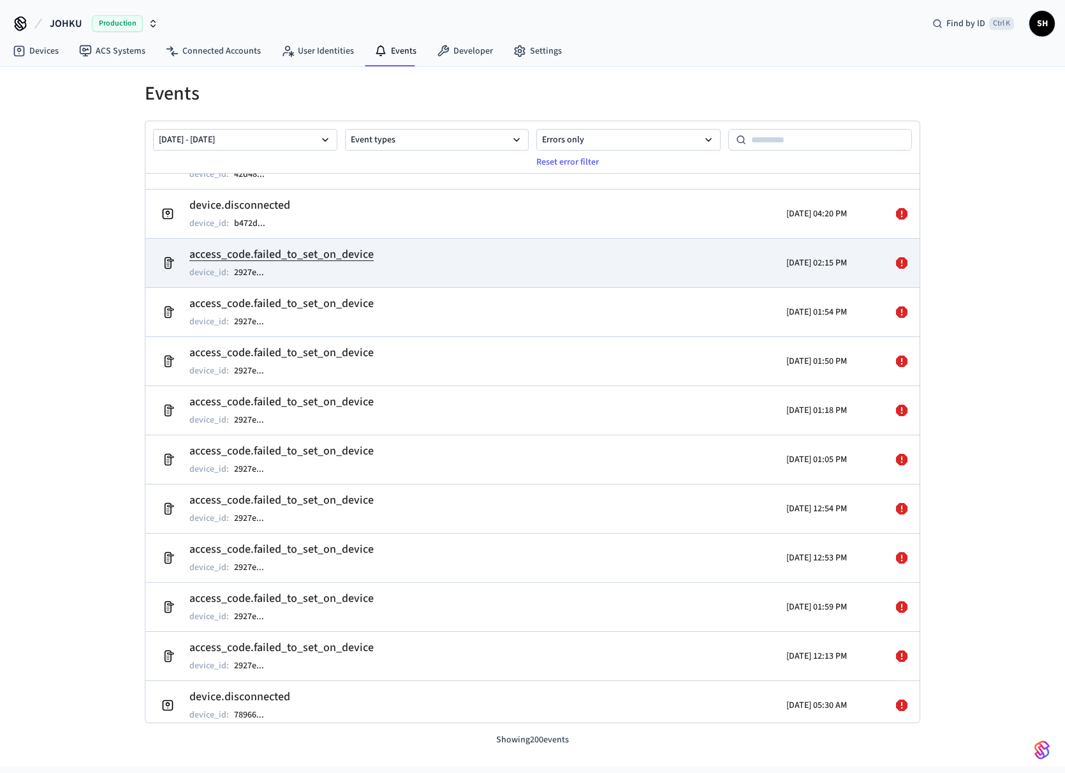
click at [357, 267] on div "device_id : 2927e ..." at bounding box center [281, 272] width 184 height 15
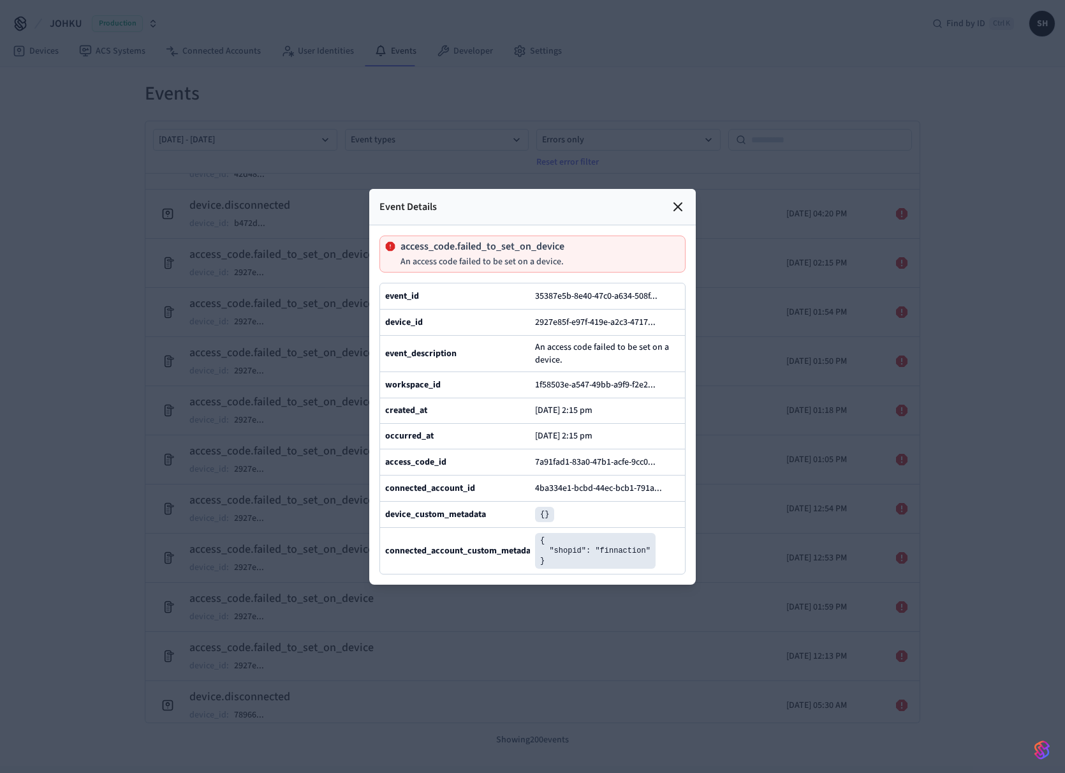
drag, startPoint x: 681, startPoint y: 179, endPoint x: 926, endPoint y: 362, distance: 306.2
click at [685, 199] on icon at bounding box center [677, 206] width 15 height 15
